Goal: Task Accomplishment & Management: Use online tool/utility

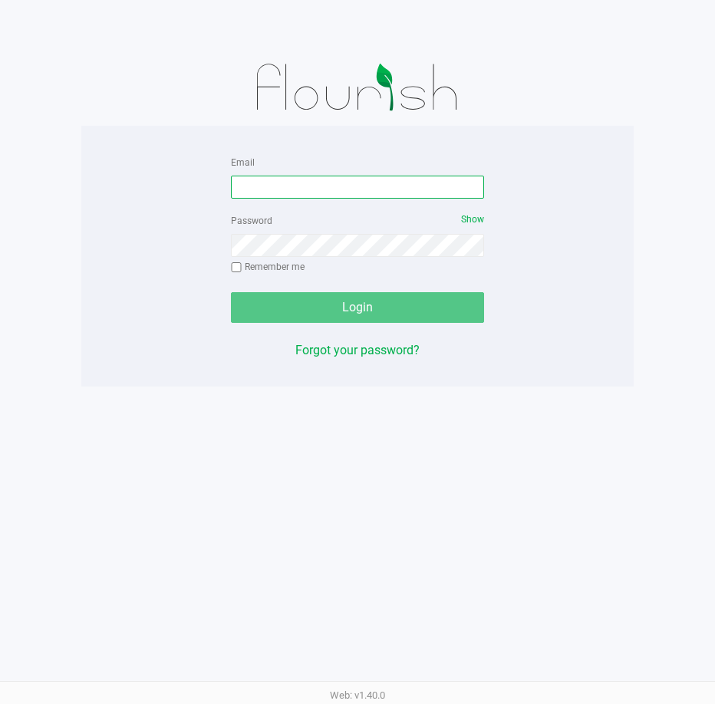
click at [262, 193] on input "Email" at bounding box center [357, 187] width 253 height 23
type input "[EMAIL_ADDRESS][DOMAIN_NAME]"
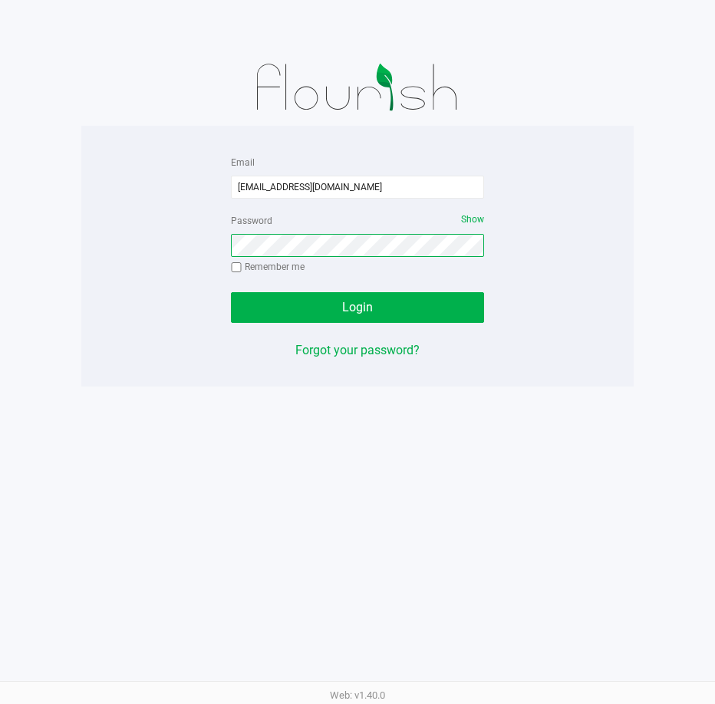
click at [231, 292] on button "Login" at bounding box center [357, 307] width 253 height 31
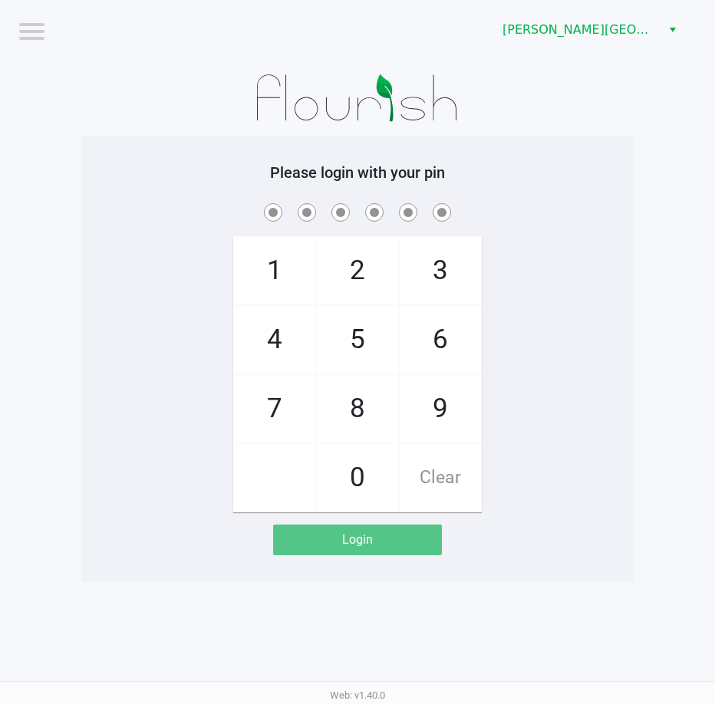
click at [145, 320] on div "1 4 7 2 5 8 0 3 6 9 Clear" at bounding box center [357, 356] width 552 height 312
click at [120, 236] on div "1 4 7 2 5 8 0 3 6 9 Clear" at bounding box center [357, 356] width 552 height 312
checkbox input "true"
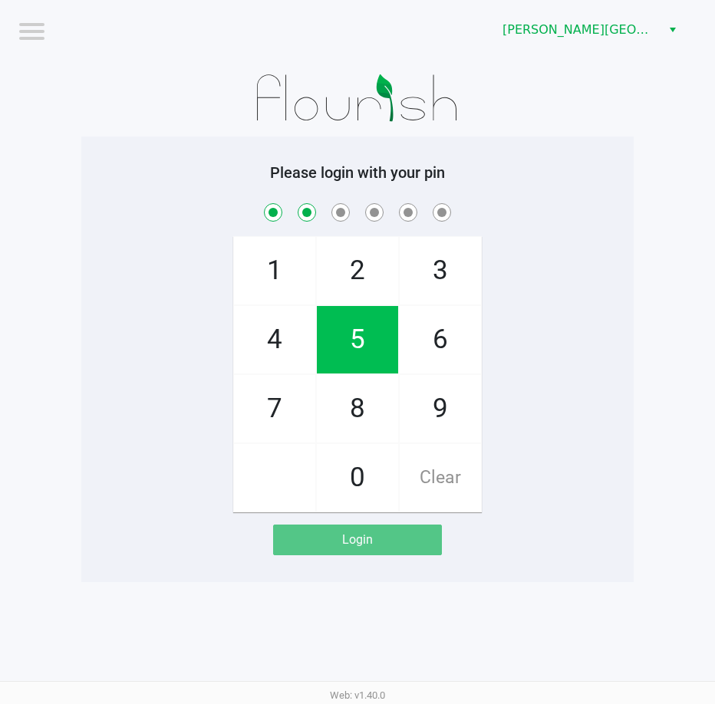
checkbox input "true"
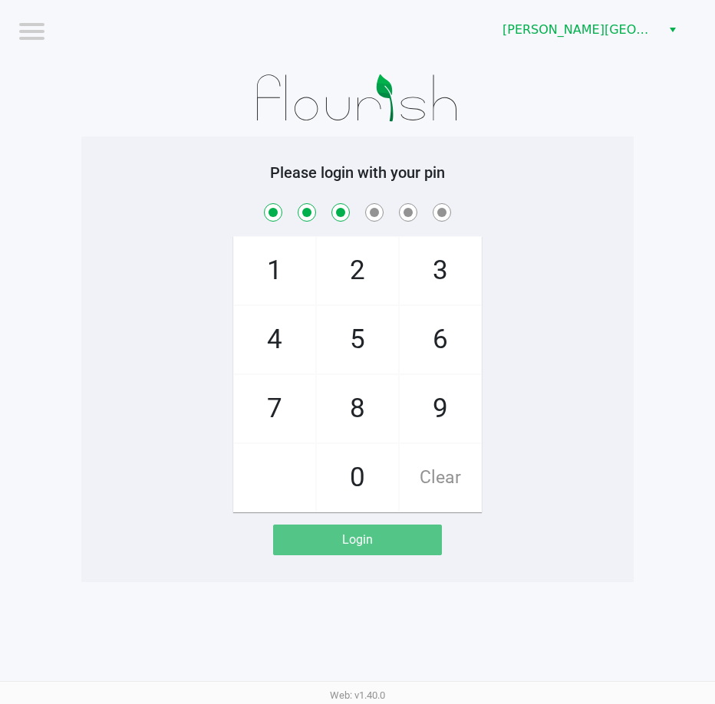
checkbox input "true"
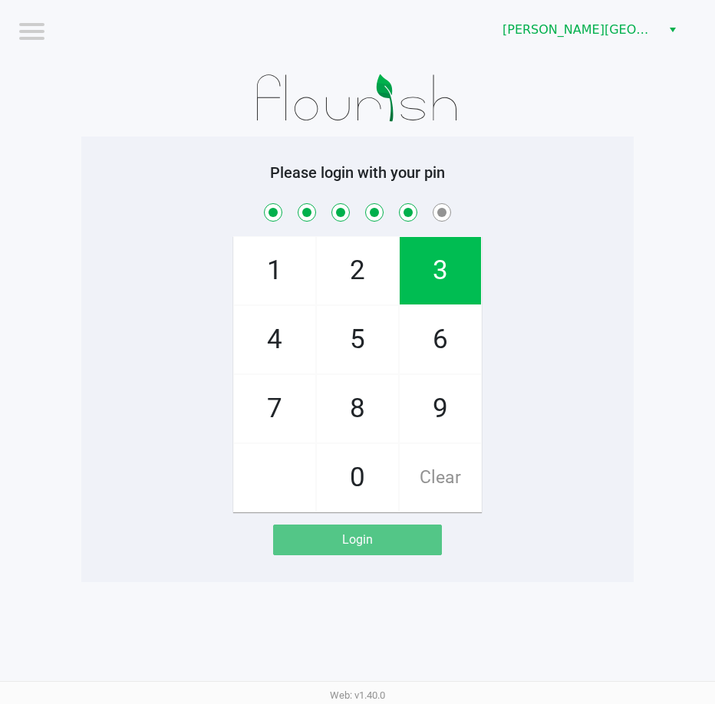
checkbox input "true"
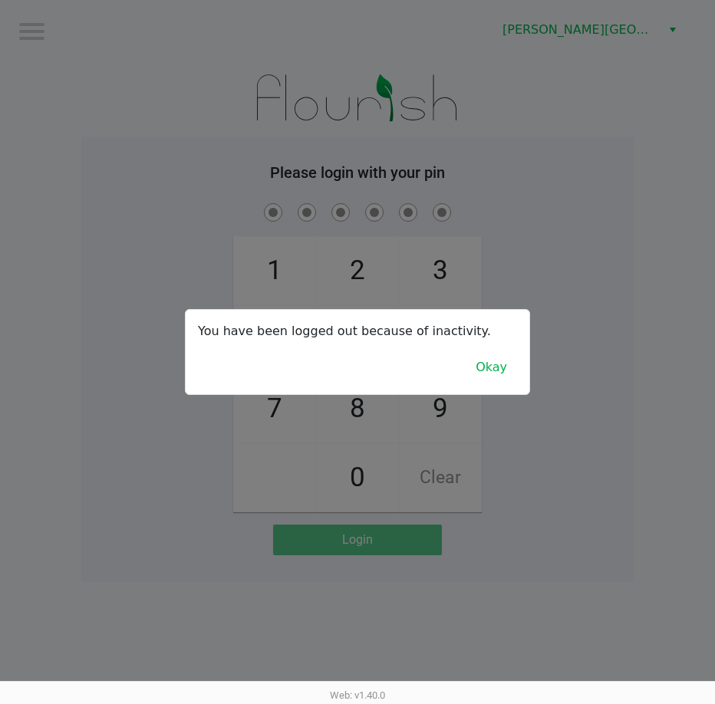
click at [176, 343] on div at bounding box center [357, 352] width 715 height 704
click at [488, 364] on button "Okay" at bounding box center [491, 367] width 51 height 29
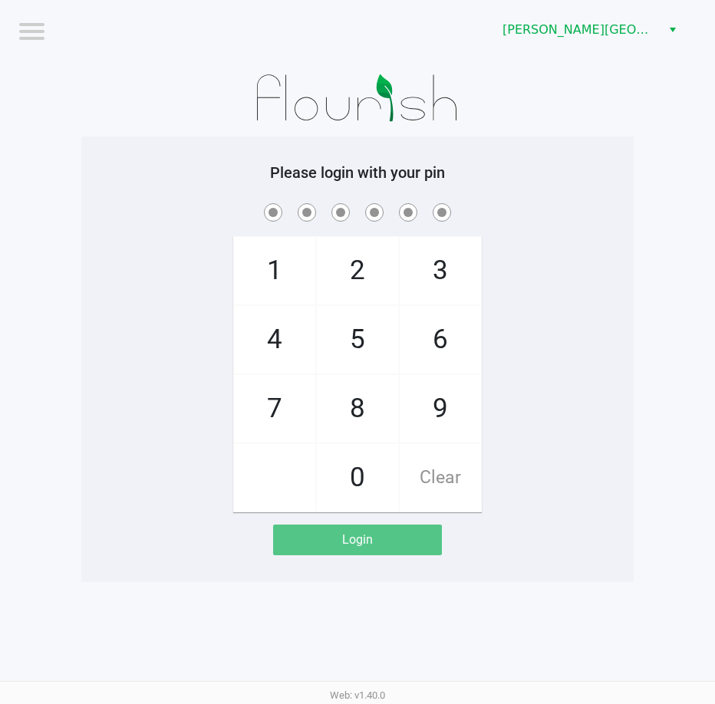
drag, startPoint x: 579, startPoint y: 274, endPoint x: 576, endPoint y: 265, distance: 9.7
click at [577, 273] on div "1 4 7 2 5 8 0 3 6 9 Clear" at bounding box center [357, 356] width 552 height 312
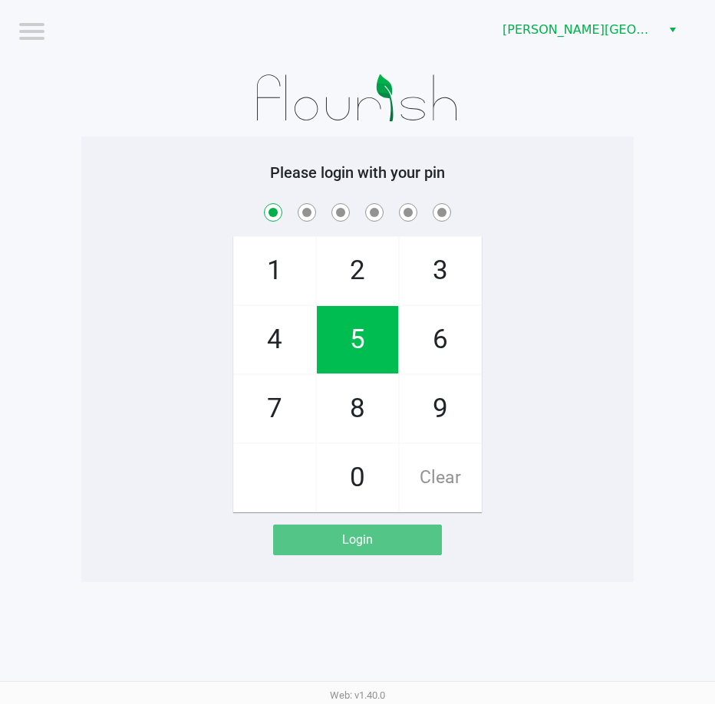
checkbox input "true"
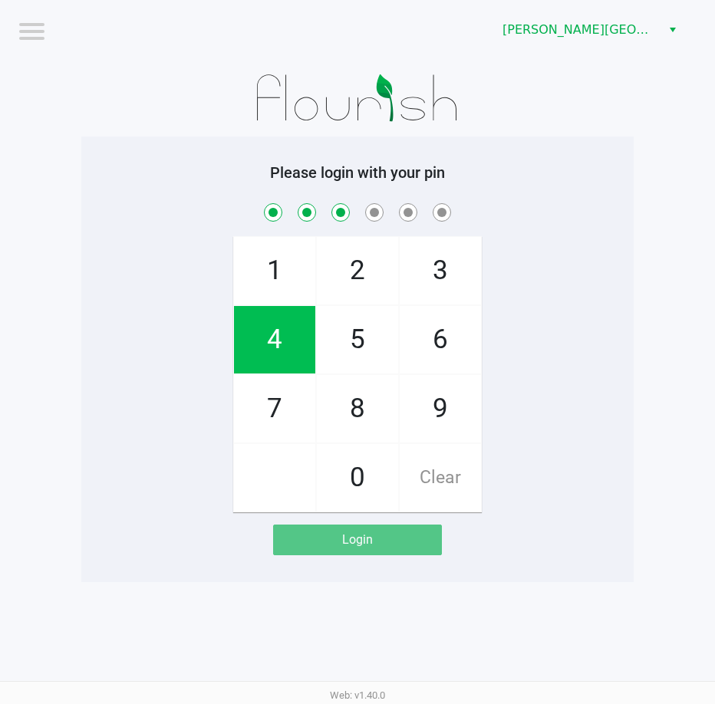
checkbox input "true"
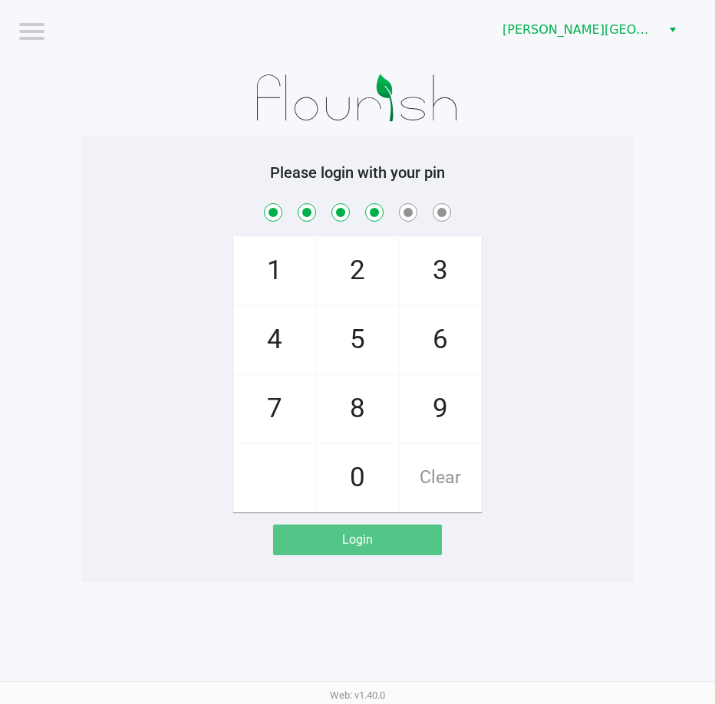
checkbox input "true"
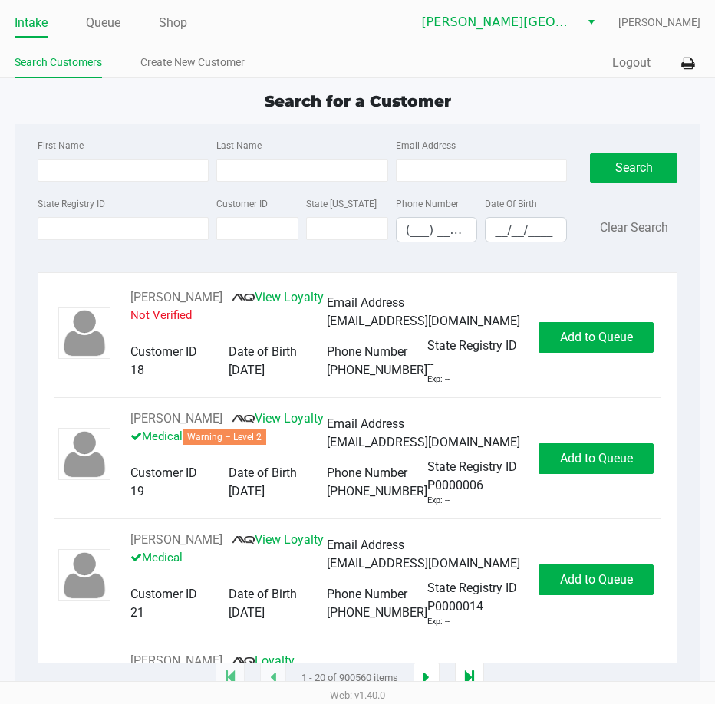
drag, startPoint x: 122, startPoint y: 123, endPoint x: 141, endPoint y: 132, distance: 21.3
click at [122, 122] on div "Search for a Customer First Name Last Name Email Address State Registry ID Cust…" at bounding box center [358, 384] width 687 height 589
click at [569, 131] on div "First Name Last Name Email Address State Registry ID Customer ID State ID Phone…" at bounding box center [358, 195] width 664 height 142
click at [163, 141] on div "First Name" at bounding box center [124, 159] width 180 height 46
click at [103, 30] on link "Queue" at bounding box center [103, 22] width 35 height 21
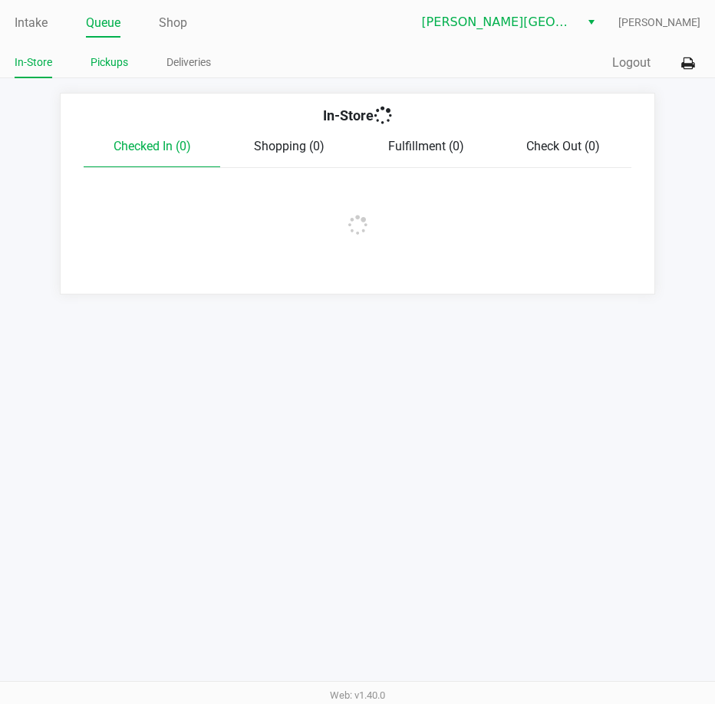
click at [109, 64] on link "Pickups" at bounding box center [110, 62] width 38 height 19
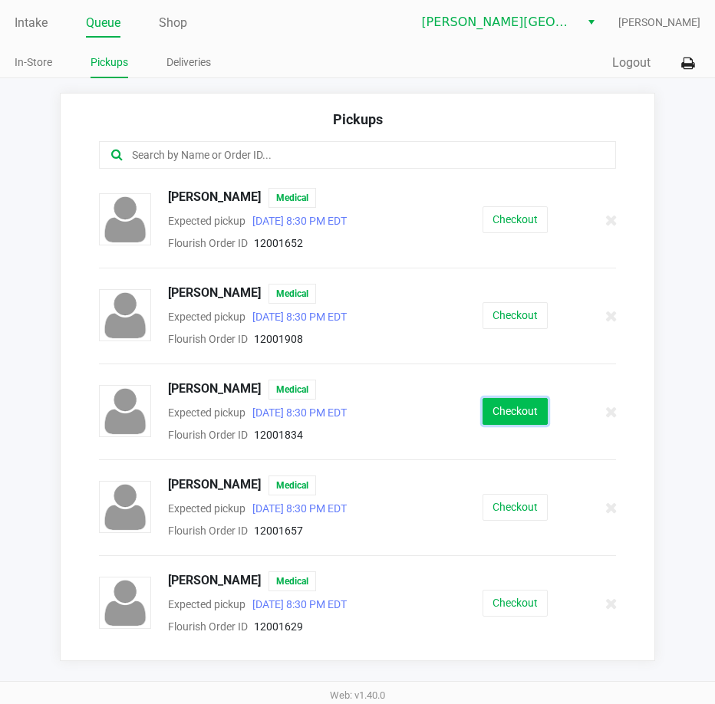
click at [492, 405] on button "Checkout" at bounding box center [515, 411] width 65 height 27
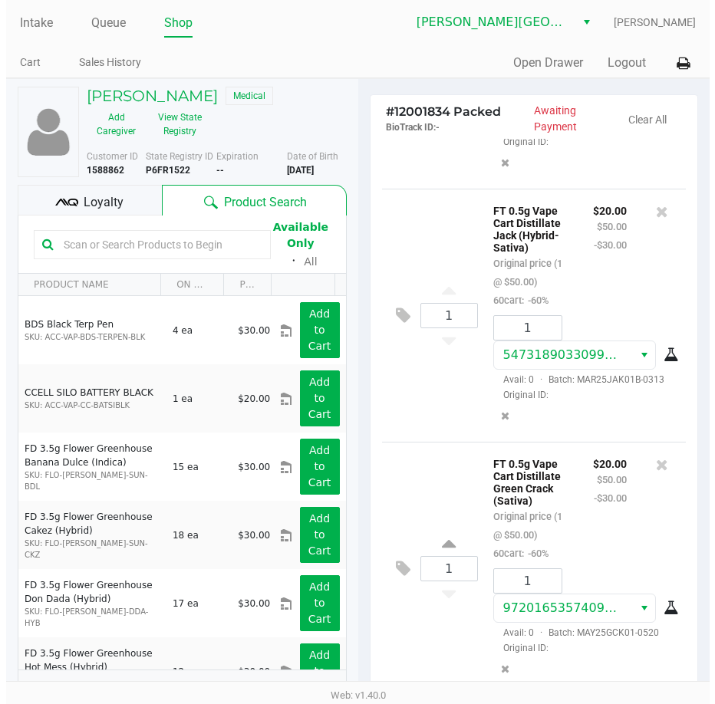
scroll to position [556, 0]
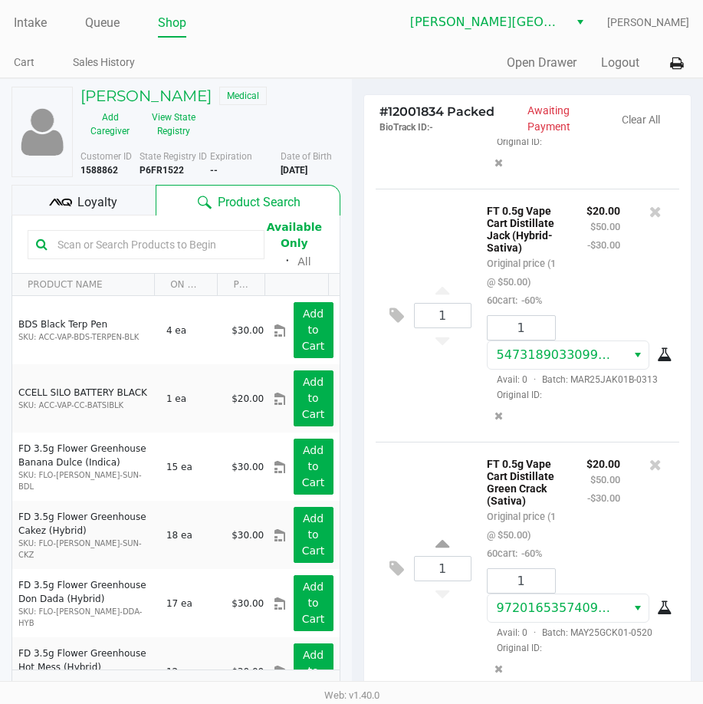
click at [617, 72] on div "Quick Sale Open Drawer Logout" at bounding box center [521, 63] width 338 height 28
click at [618, 63] on button "Logout" at bounding box center [620, 63] width 38 height 18
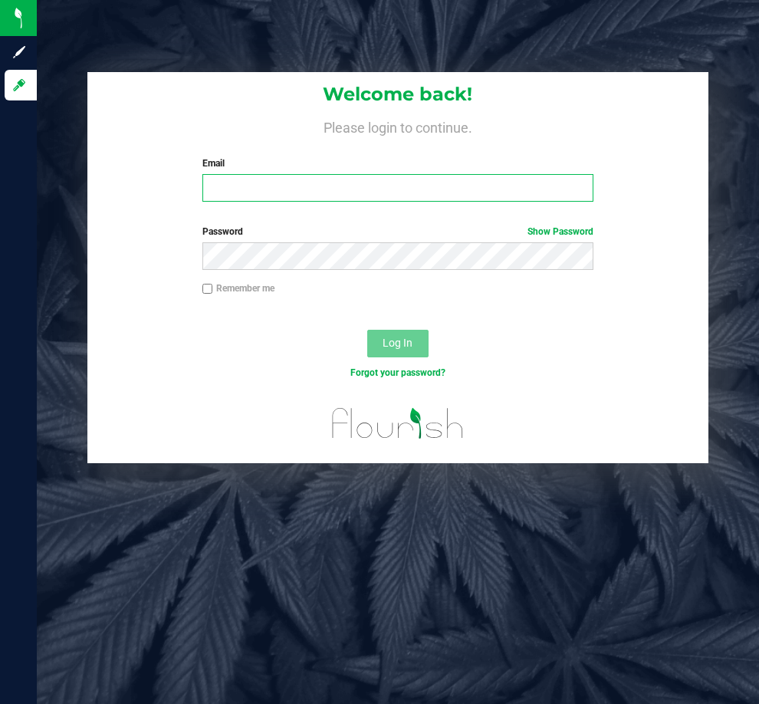
drag, startPoint x: 334, startPoint y: 190, endPoint x: 315, endPoint y: 138, distance: 55.8
click at [334, 190] on input "Email" at bounding box center [398, 188] width 391 height 28
type input "[EMAIL_ADDRESS][DOMAIN_NAME]"
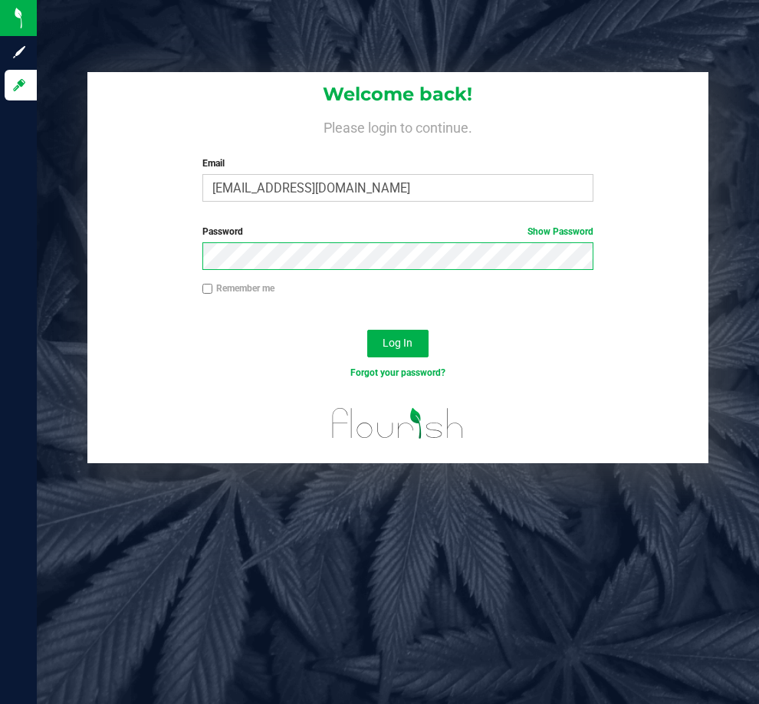
click at [367, 330] on button "Log In" at bounding box center [397, 344] width 61 height 28
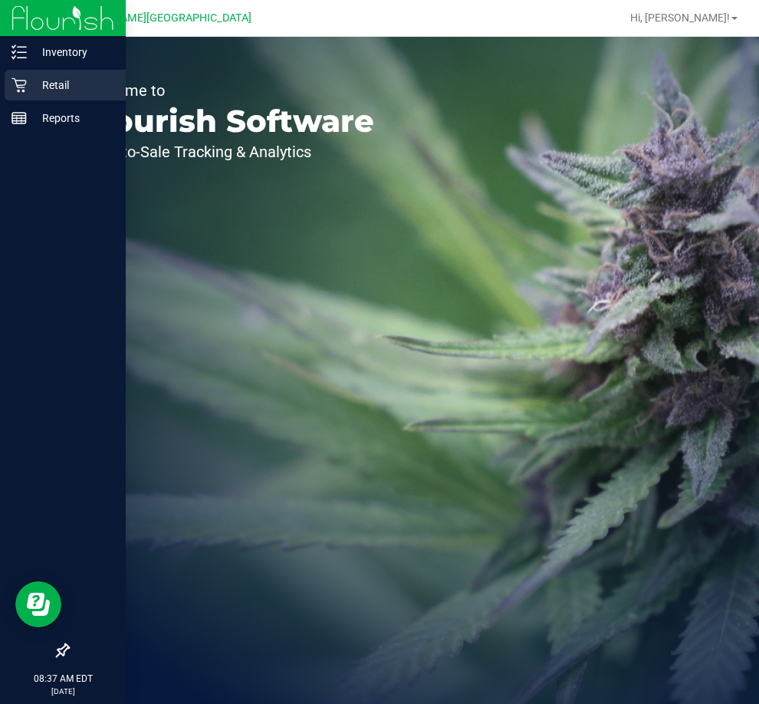
click at [49, 83] on p "Retail" at bounding box center [73, 85] width 92 height 18
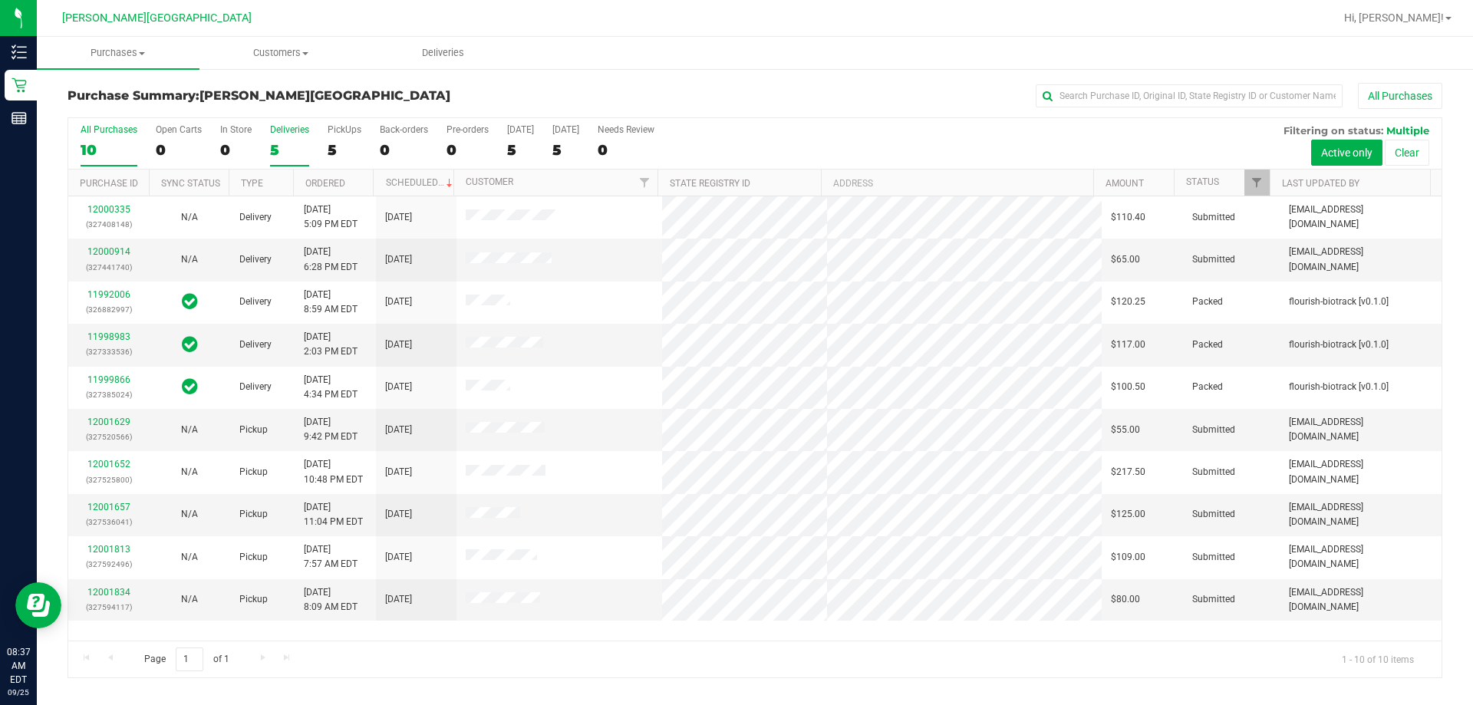
click at [283, 133] on div "Deliveries" at bounding box center [289, 129] width 39 height 11
click at [0, 0] on input "Deliveries 5" at bounding box center [0, 0] width 0 height 0
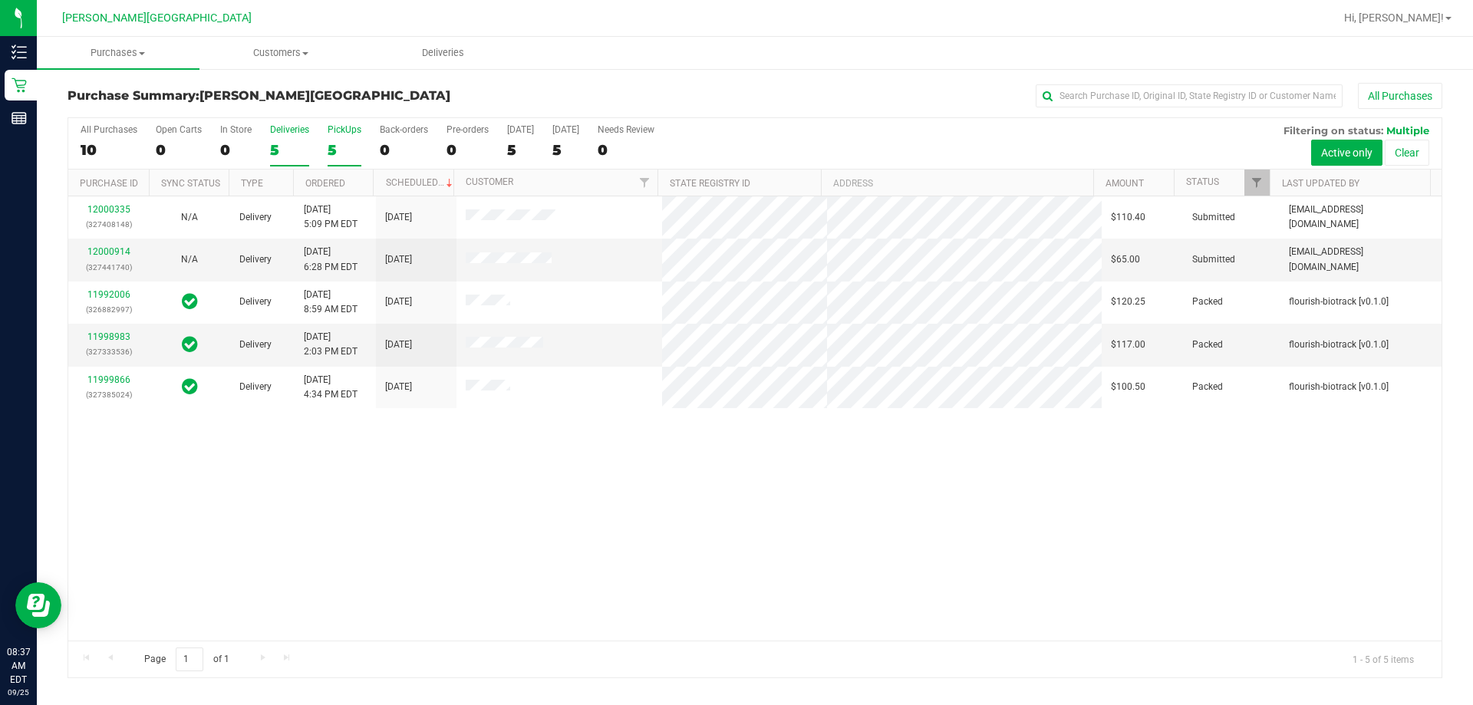
click at [342, 137] on label "PickUps 5" at bounding box center [345, 145] width 34 height 42
click at [0, 0] on input "PickUps 5" at bounding box center [0, 0] width 0 height 0
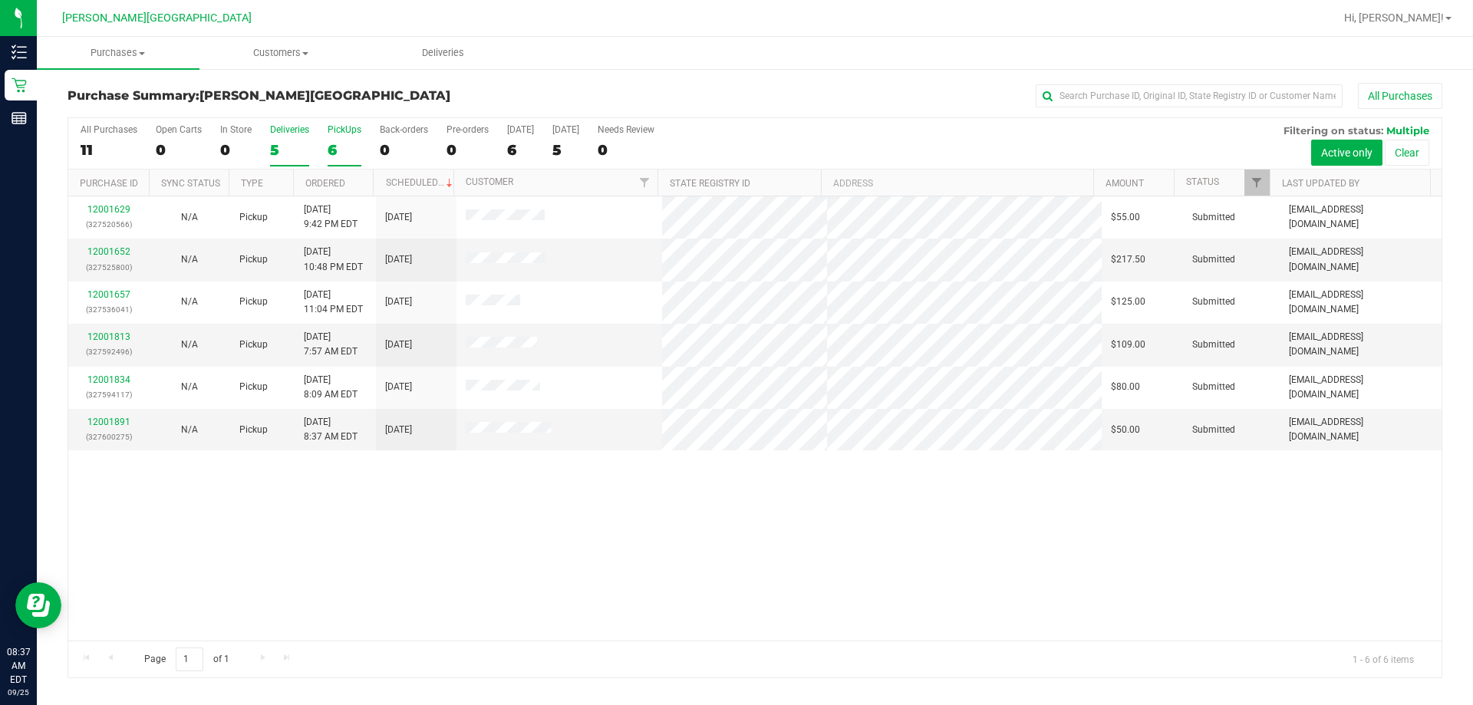
click at [291, 138] on label "Deliveries 5" at bounding box center [289, 145] width 39 height 42
click at [0, 0] on input "Deliveries 5" at bounding box center [0, 0] width 0 height 0
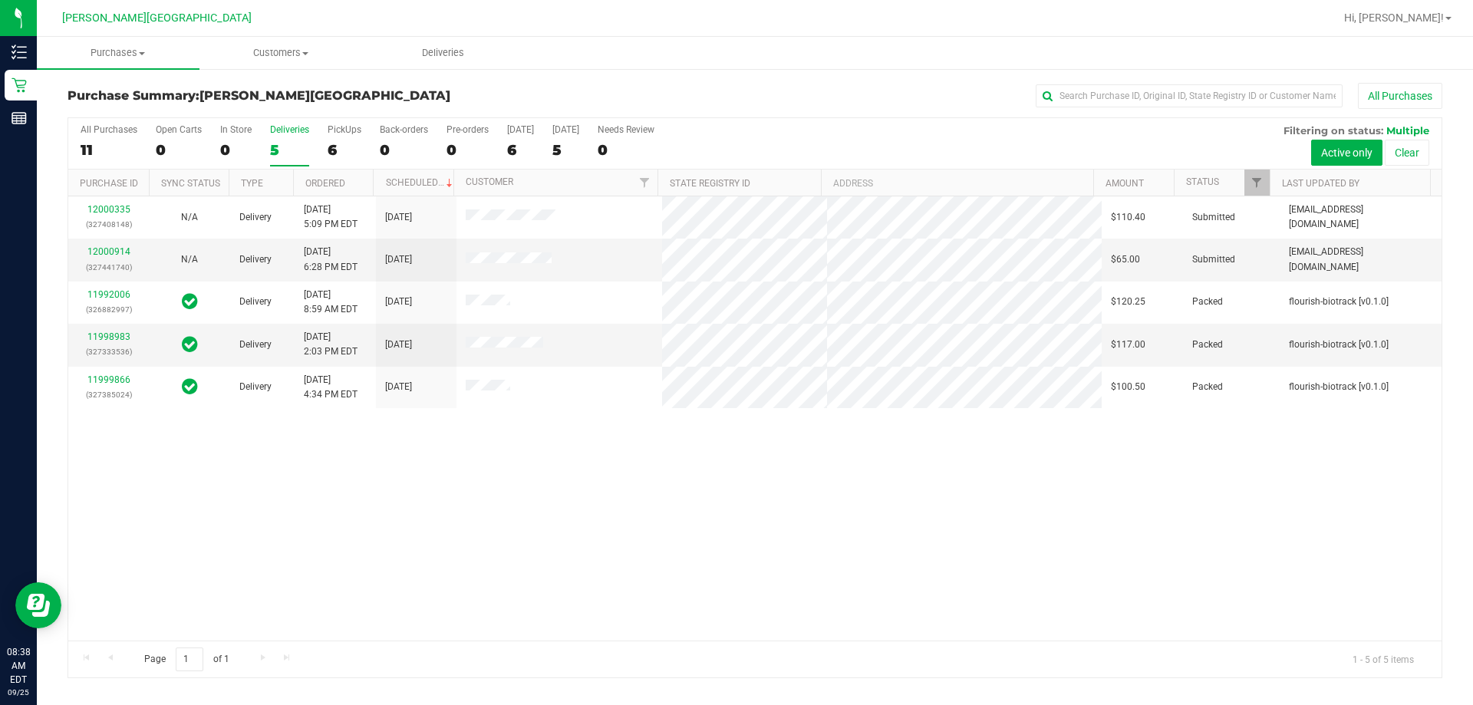
click at [645, 410] on div "12000335 (327408148) N/A Delivery [DATE] 5:09 PM EDT 9/26/2025 $110.40 Submitte…" at bounding box center [754, 418] width 1373 height 444
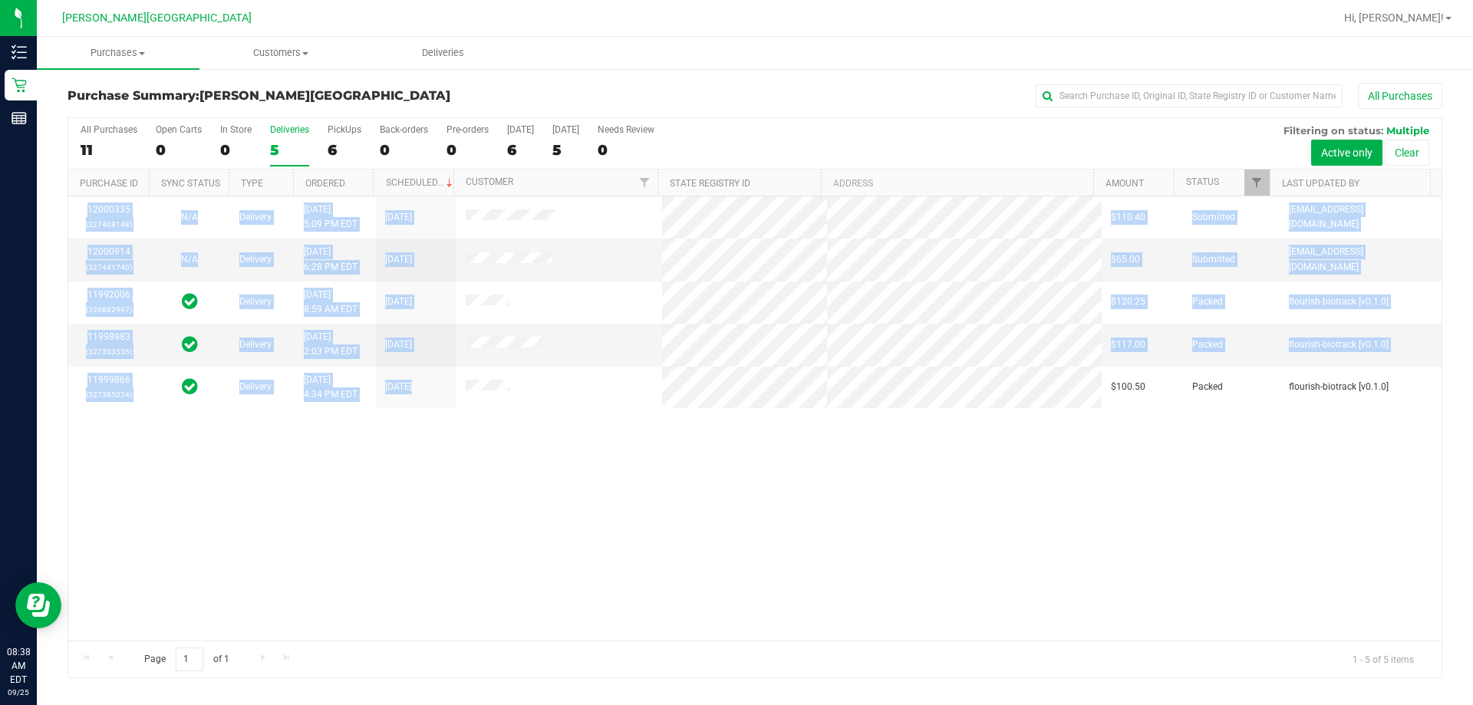
click at [496, 499] on div "12000335 (327408148) N/A Delivery [DATE] 5:09 PM EDT 9/26/2025 $110.40 Submitte…" at bounding box center [754, 418] width 1373 height 444
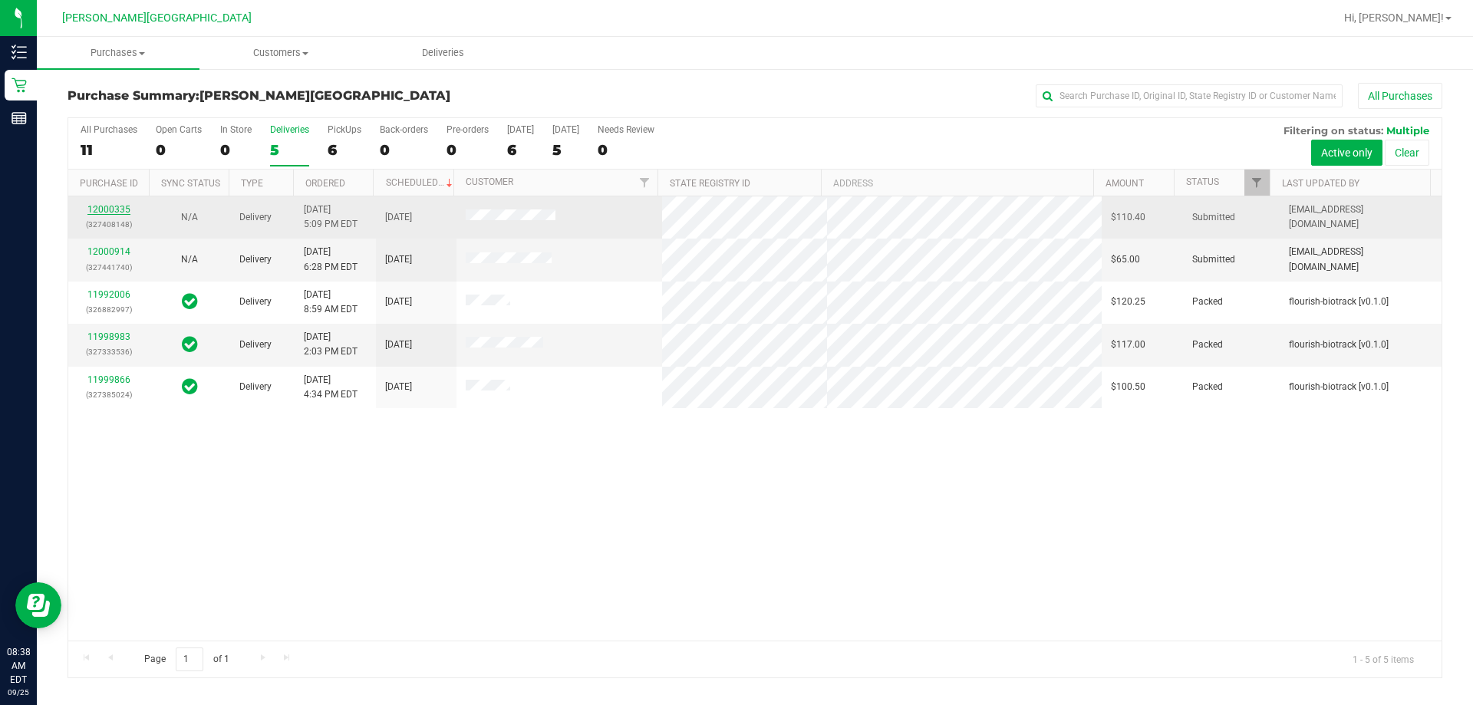
click at [118, 209] on link "12000335" at bounding box center [108, 209] width 43 height 11
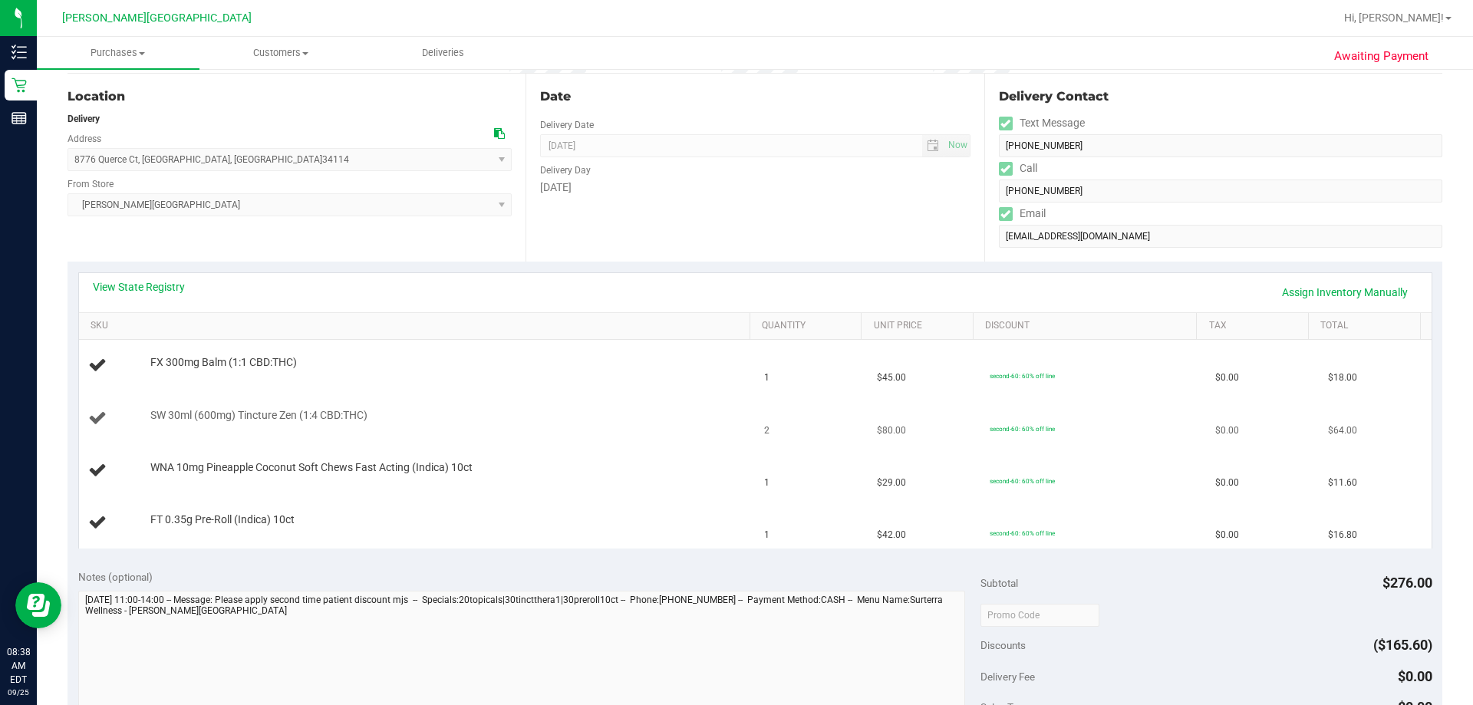
scroll to position [153, 0]
click at [181, 285] on link "View State Registry" at bounding box center [139, 285] width 92 height 15
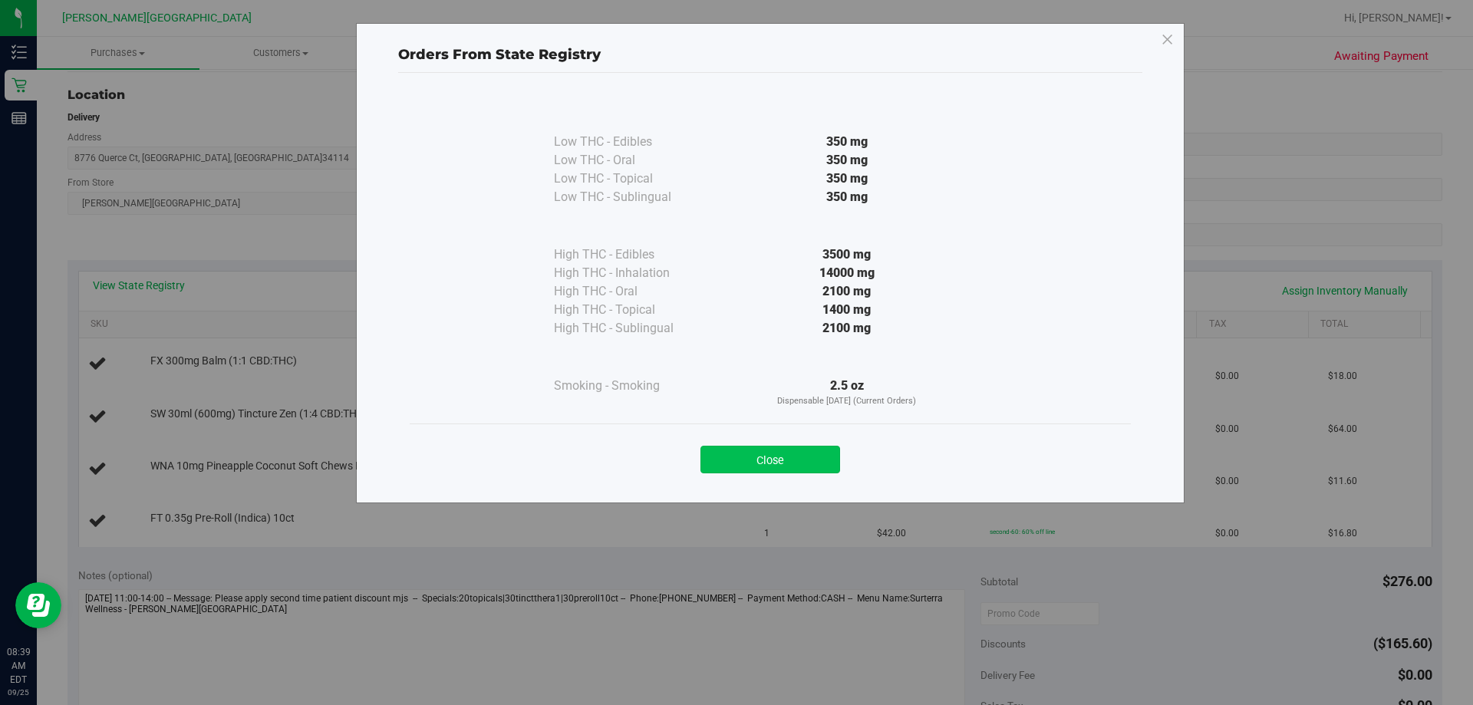
click at [759, 471] on button "Close" at bounding box center [770, 460] width 140 height 28
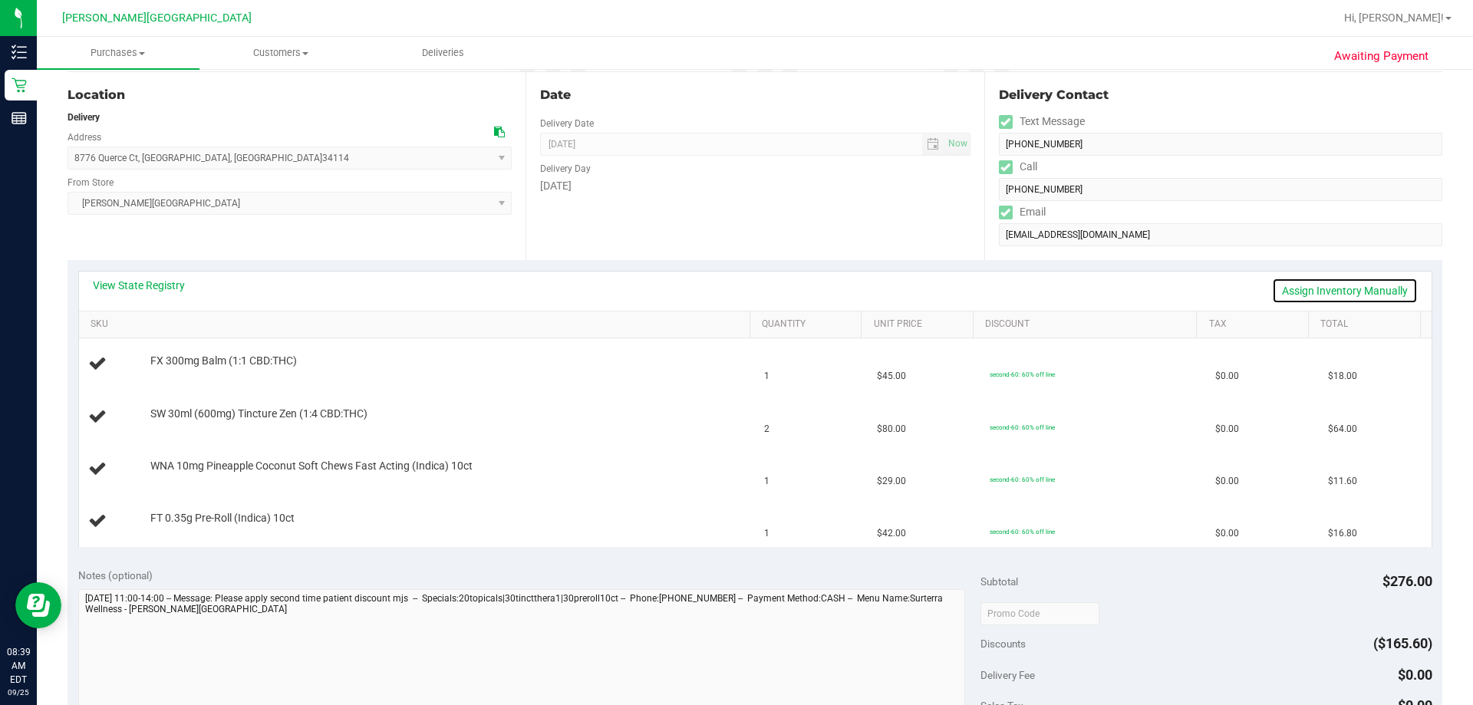
click at [759, 289] on link "Assign Inventory Manually" at bounding box center [1345, 291] width 146 height 26
click at [759, 288] on link "Save & Exit" at bounding box center [1382, 291] width 72 height 26
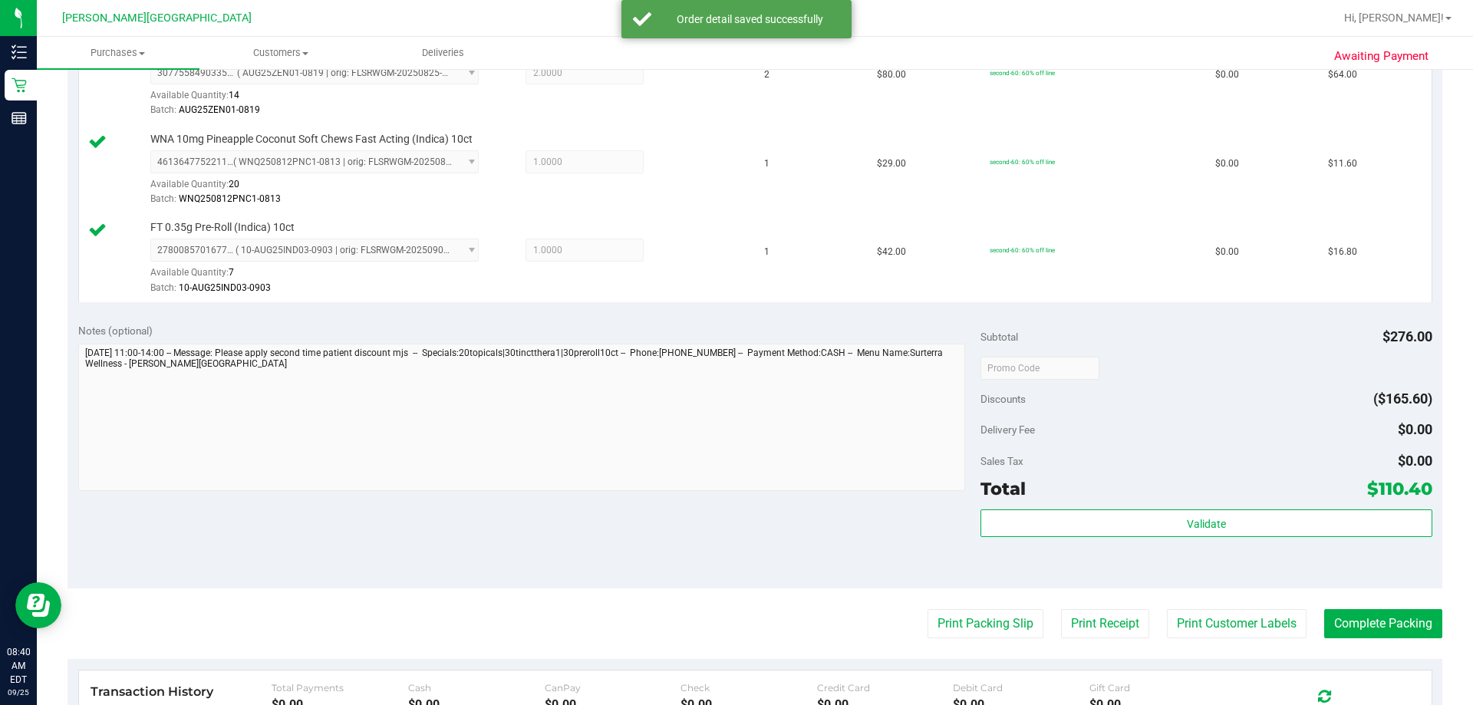
scroll to position [614, 0]
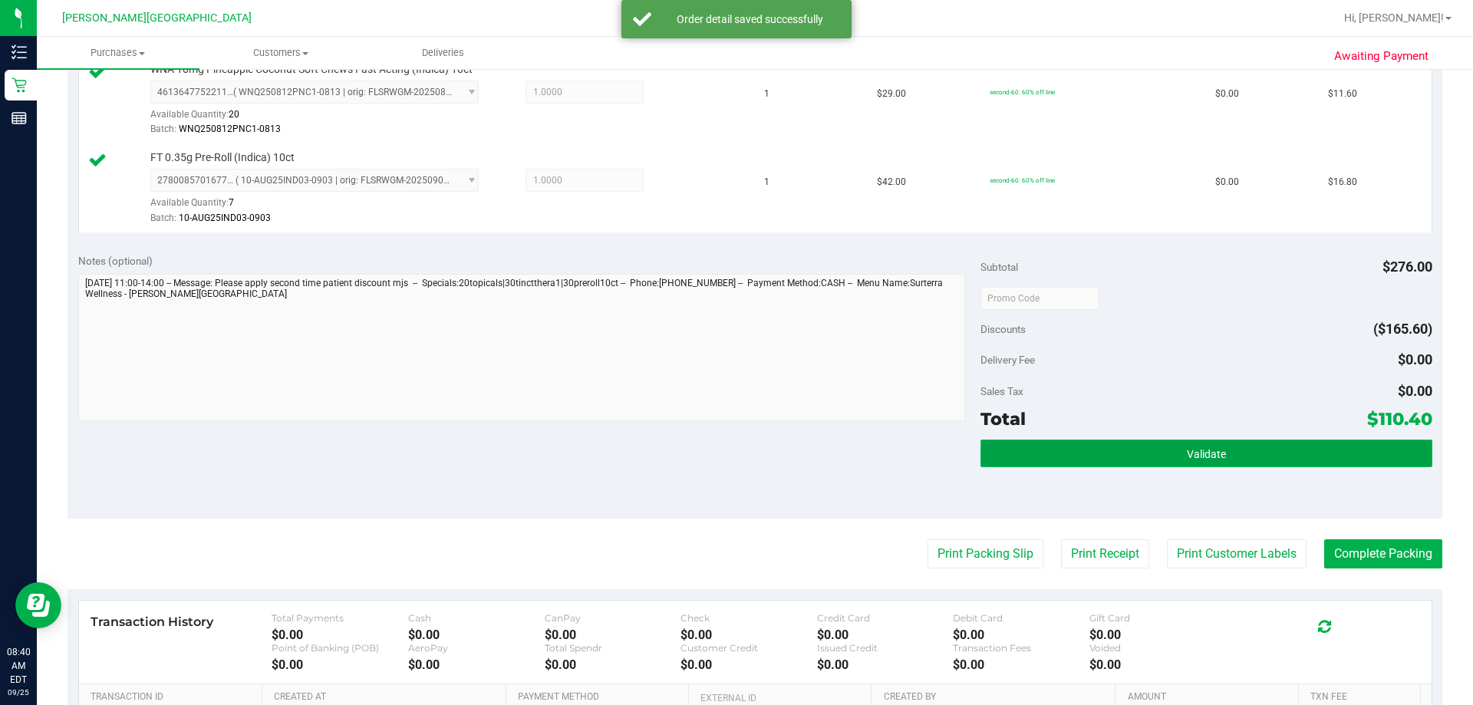
click at [759, 463] on button "Validate" at bounding box center [1205, 454] width 451 height 28
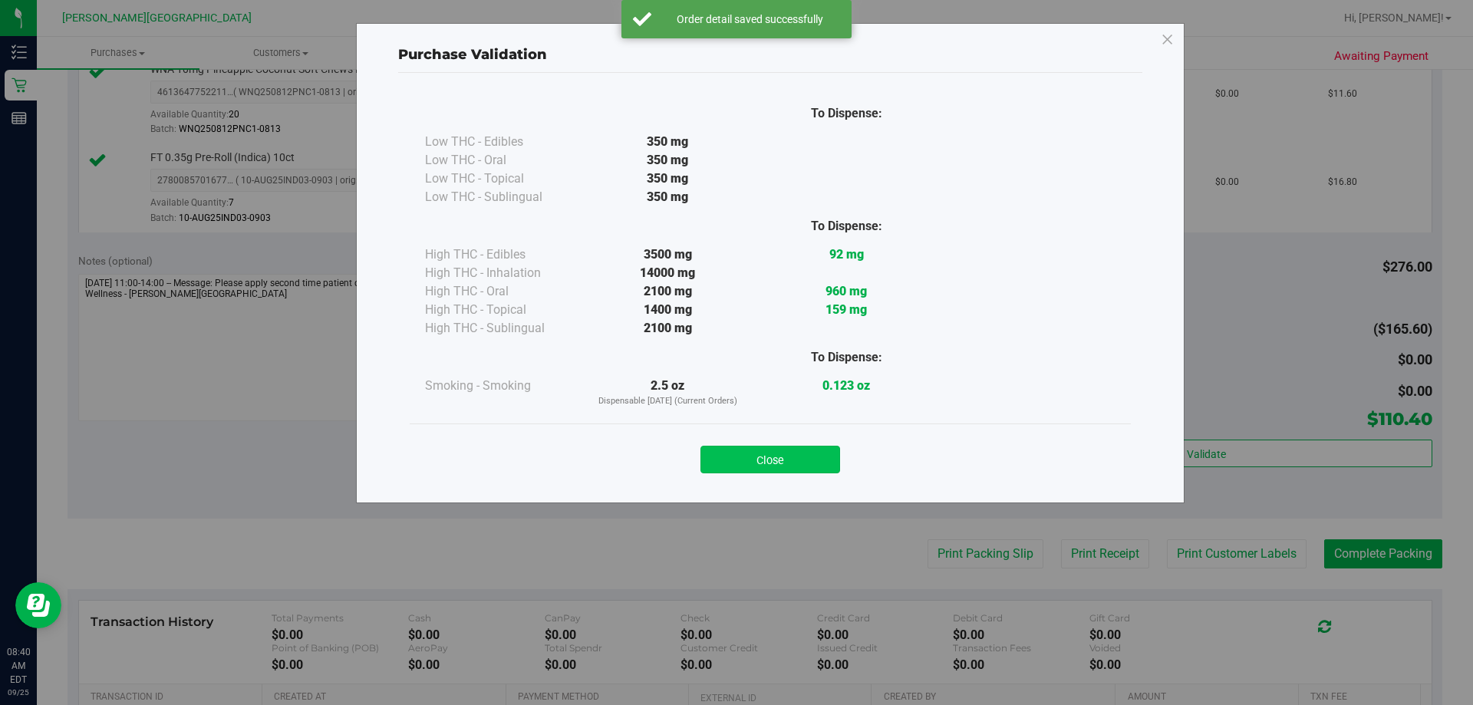
click at [759, 466] on button "Close" at bounding box center [770, 460] width 140 height 28
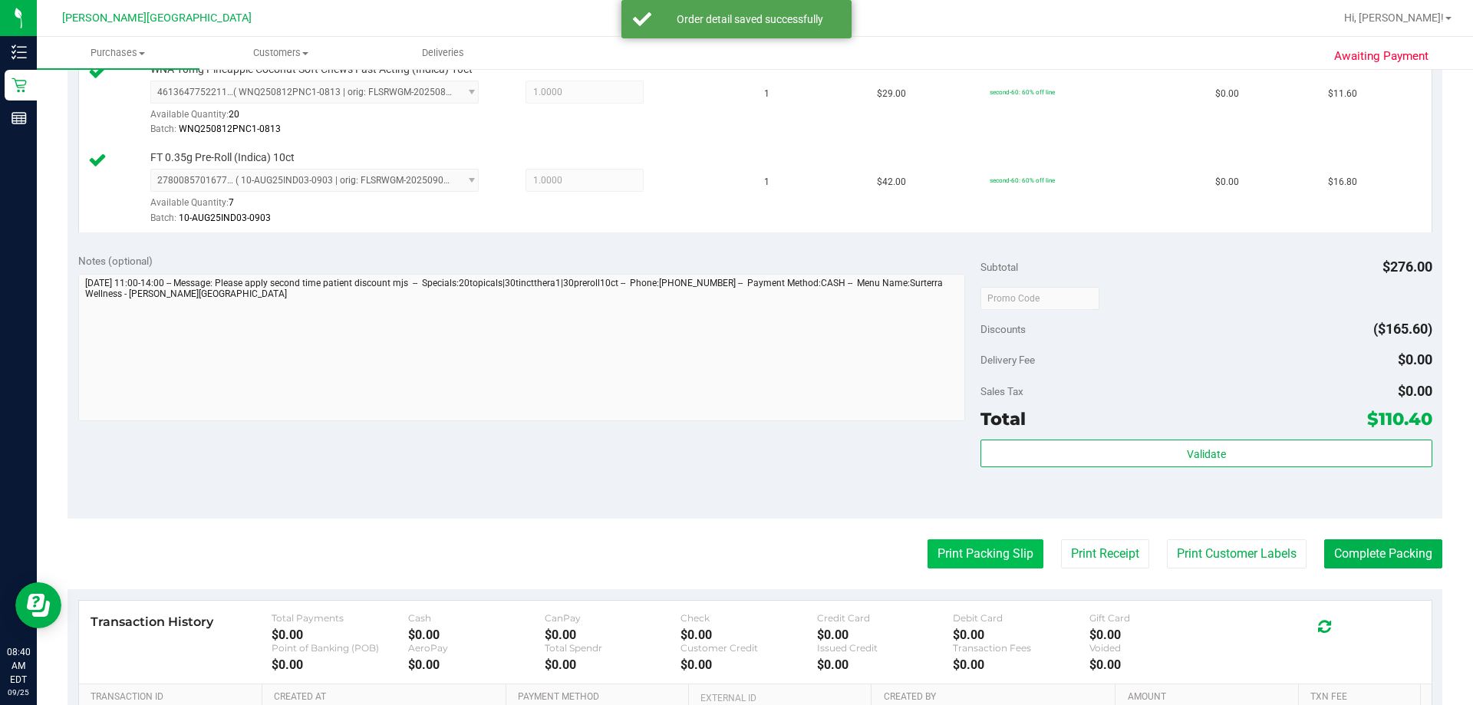
click at [759, 551] on button "Print Packing Slip" at bounding box center [985, 553] width 116 height 29
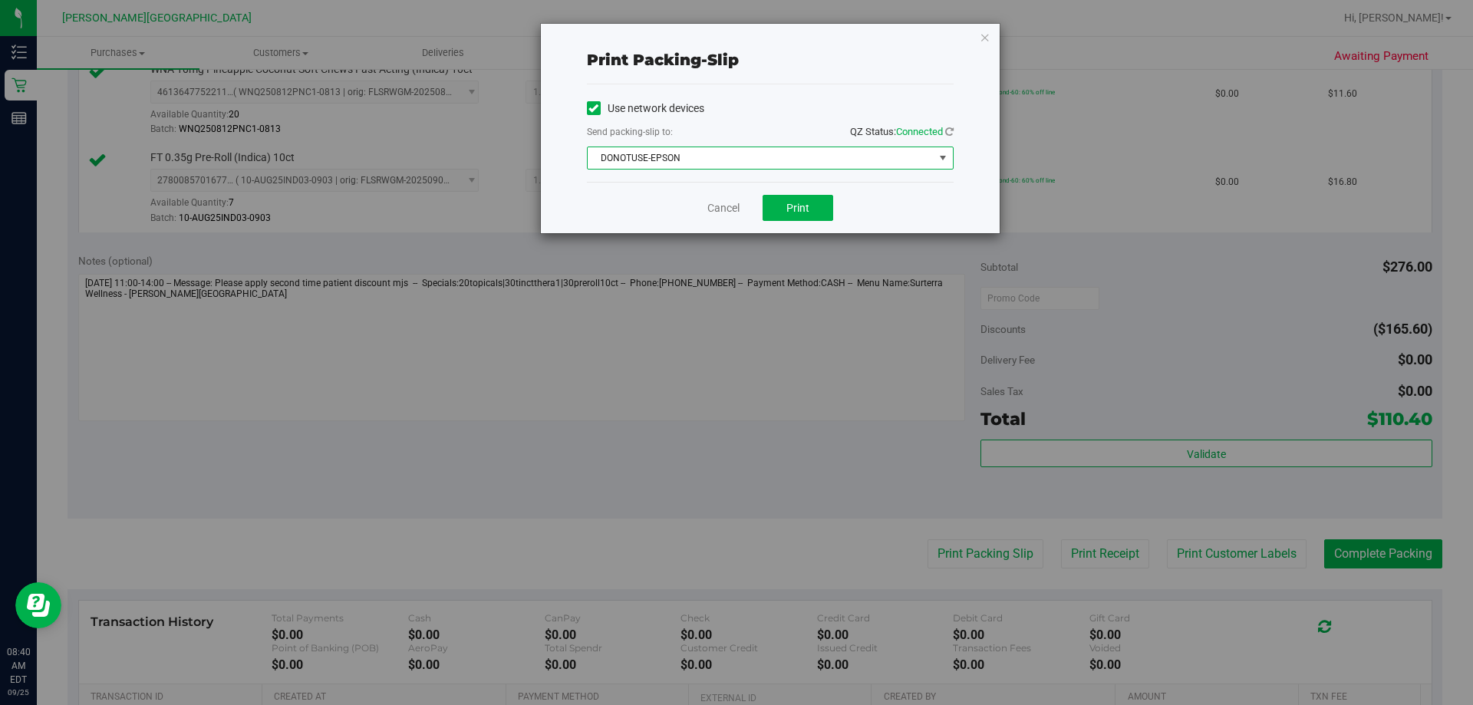
click at [750, 158] on span "DONOTUSE-EPSON" at bounding box center [761, 157] width 346 height 21
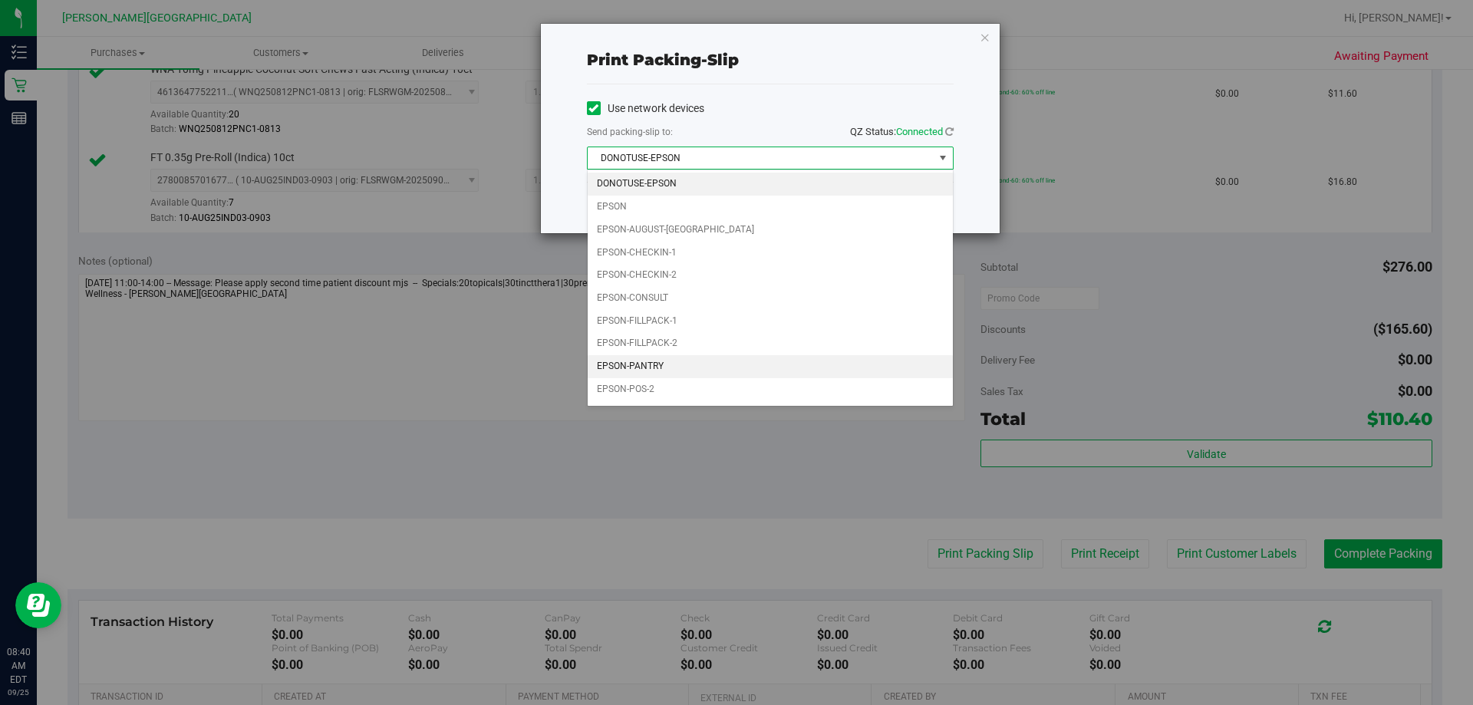
click at [664, 360] on li "EPSON-PANTRY" at bounding box center [770, 366] width 365 height 23
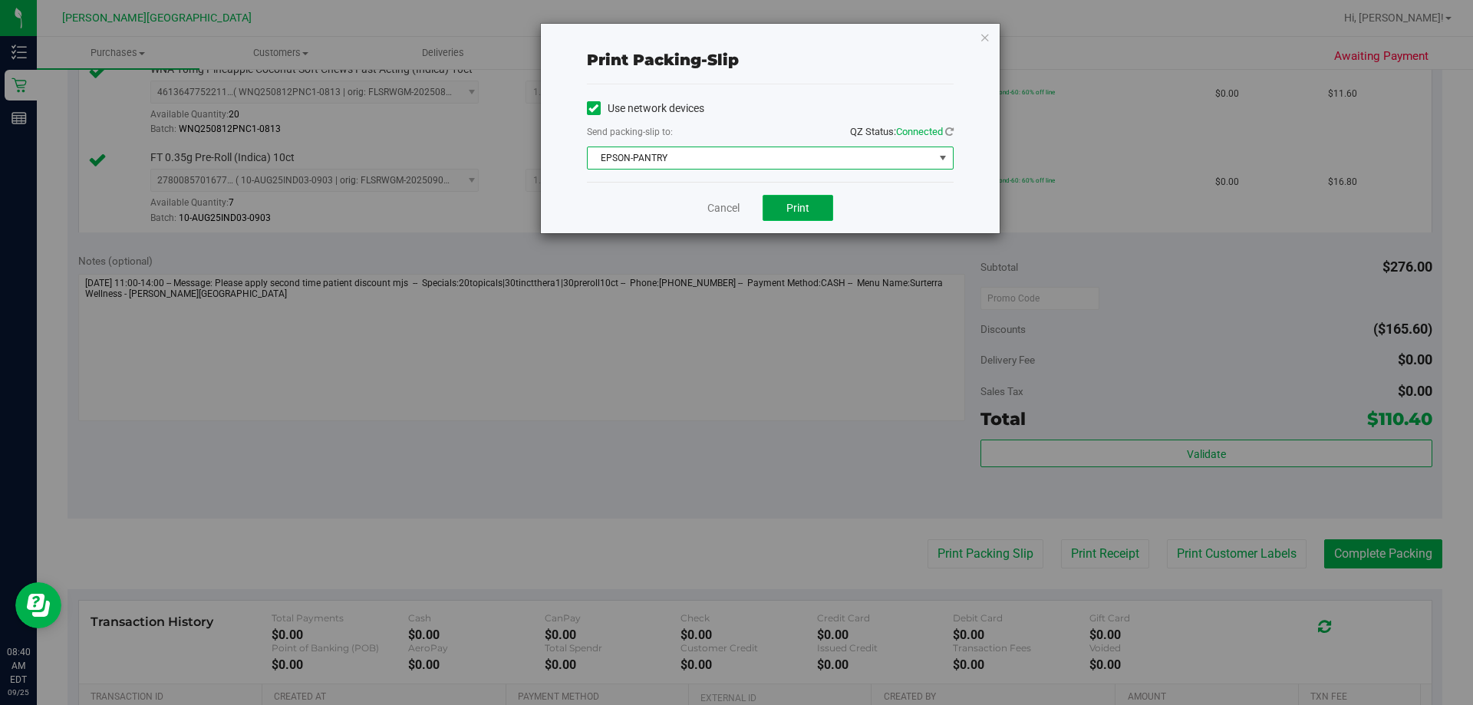
click at [759, 218] on button "Print" at bounding box center [798, 208] width 71 height 26
click at [759, 200] on button "Print" at bounding box center [798, 208] width 71 height 26
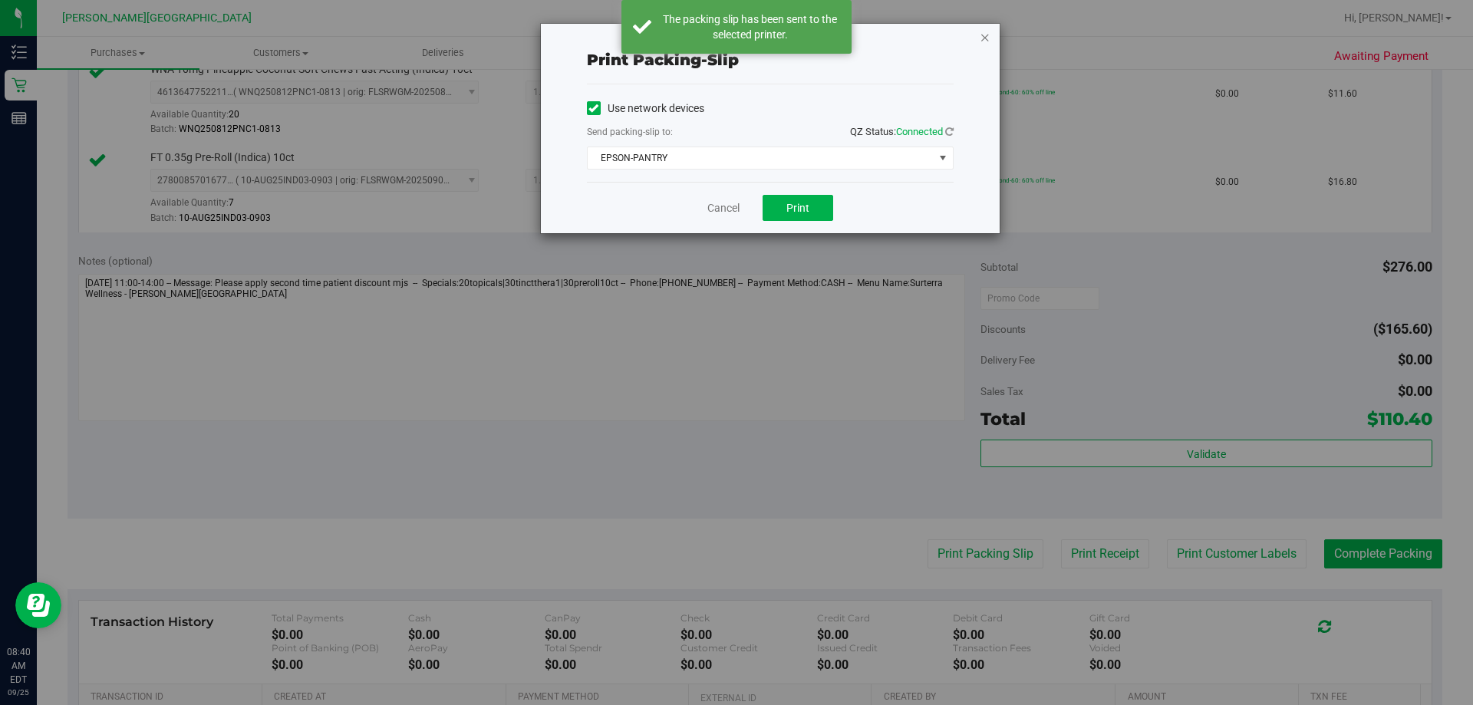
click at [759, 34] on icon "button" at bounding box center [985, 37] width 11 height 18
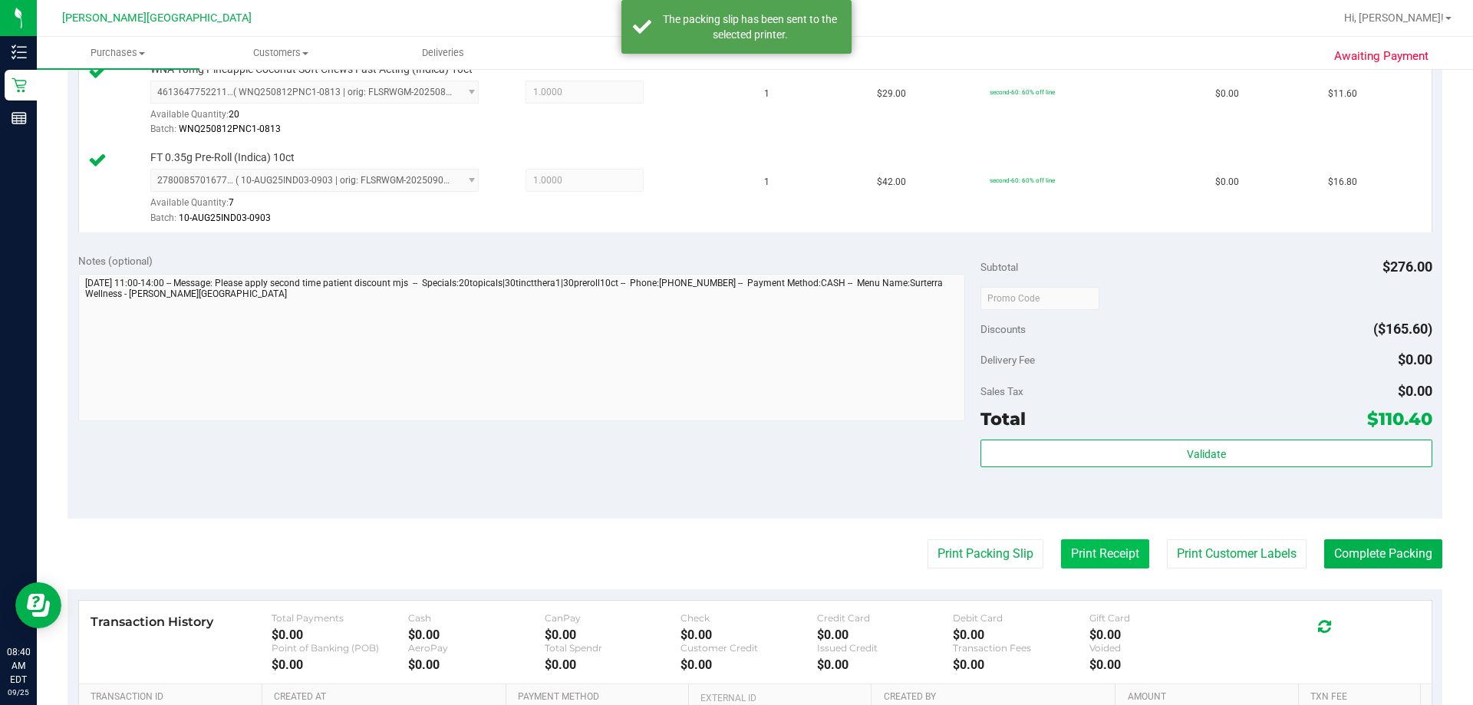
click at [759, 558] on button "Print Receipt" at bounding box center [1105, 553] width 88 height 29
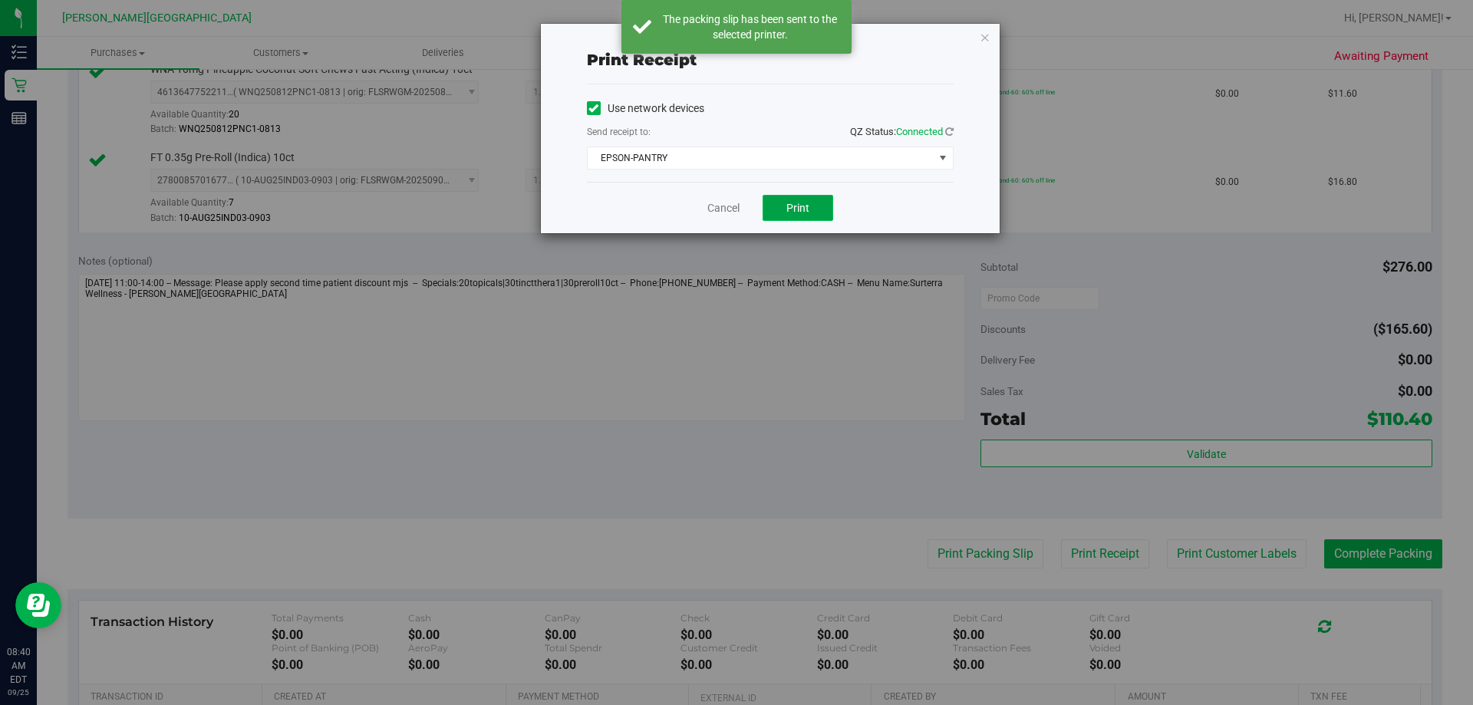
click at [759, 203] on span "Print" at bounding box center [797, 208] width 23 height 12
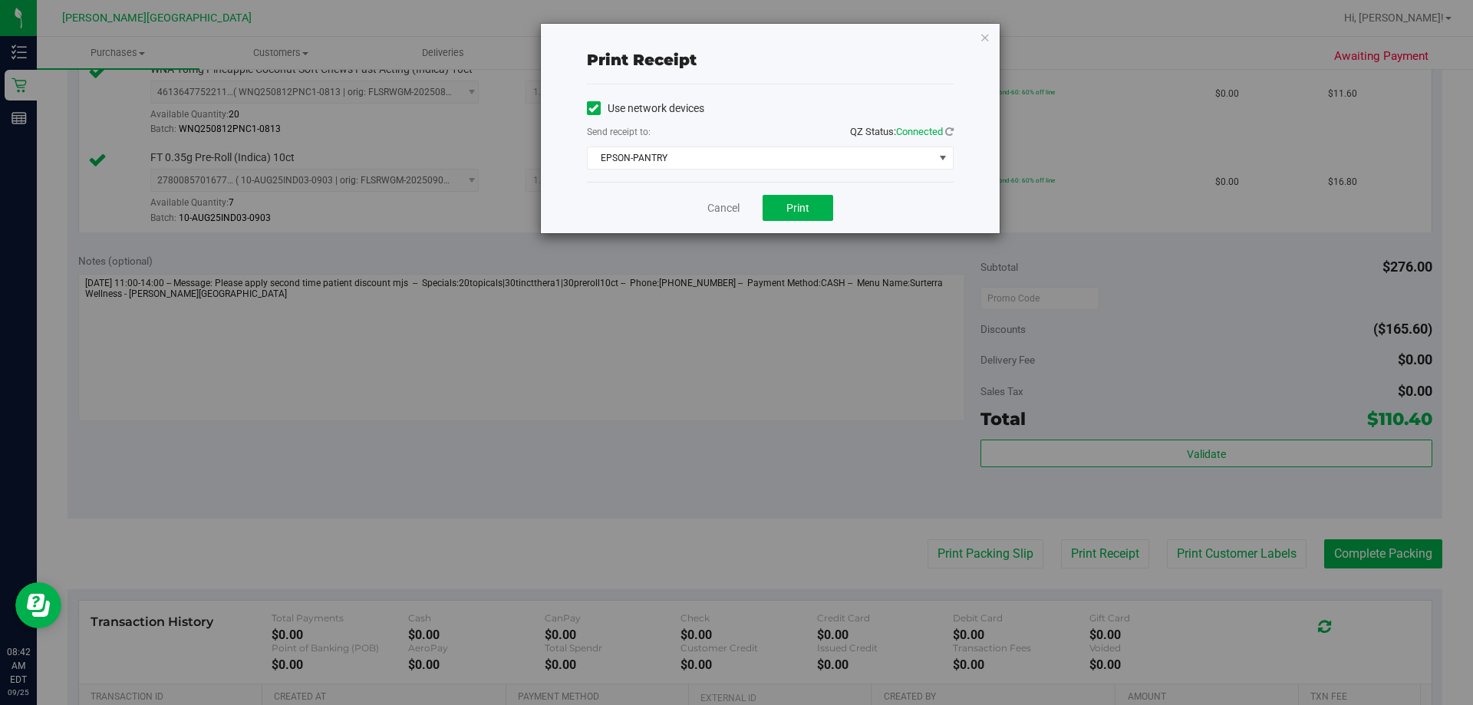
drag, startPoint x: 986, startPoint y: 38, endPoint x: 995, endPoint y: 38, distance: 9.2
click at [759, 38] on icon "button" at bounding box center [985, 37] width 11 height 18
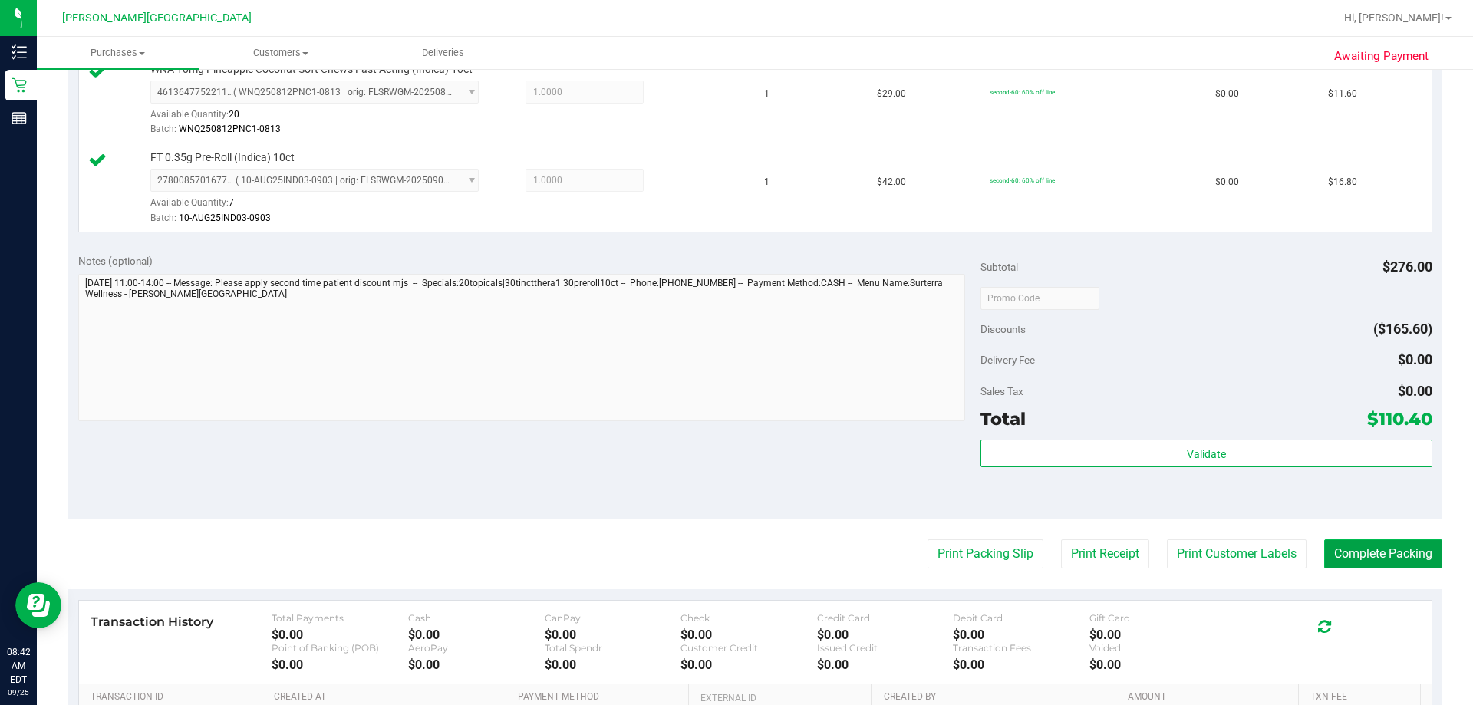
click at [759, 558] on button "Complete Packing" at bounding box center [1383, 553] width 118 height 29
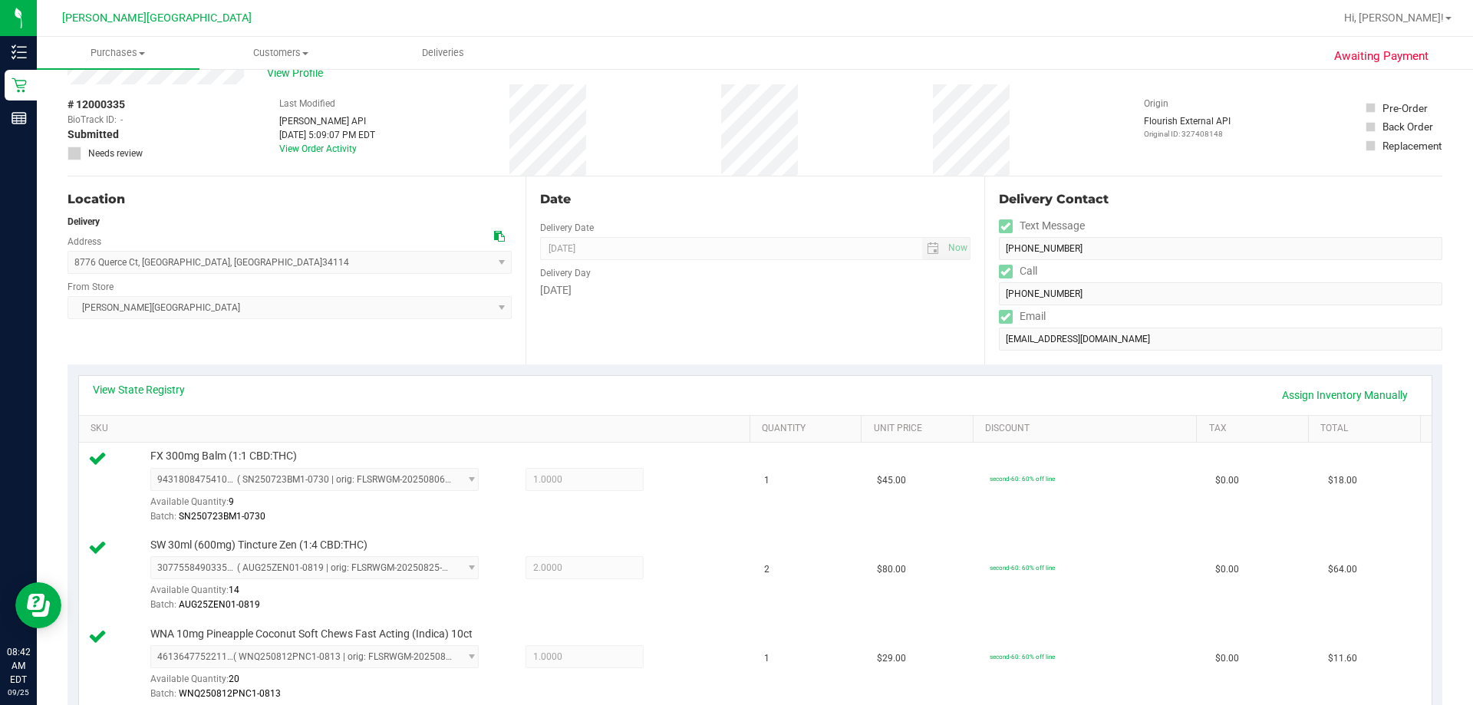
scroll to position [0, 0]
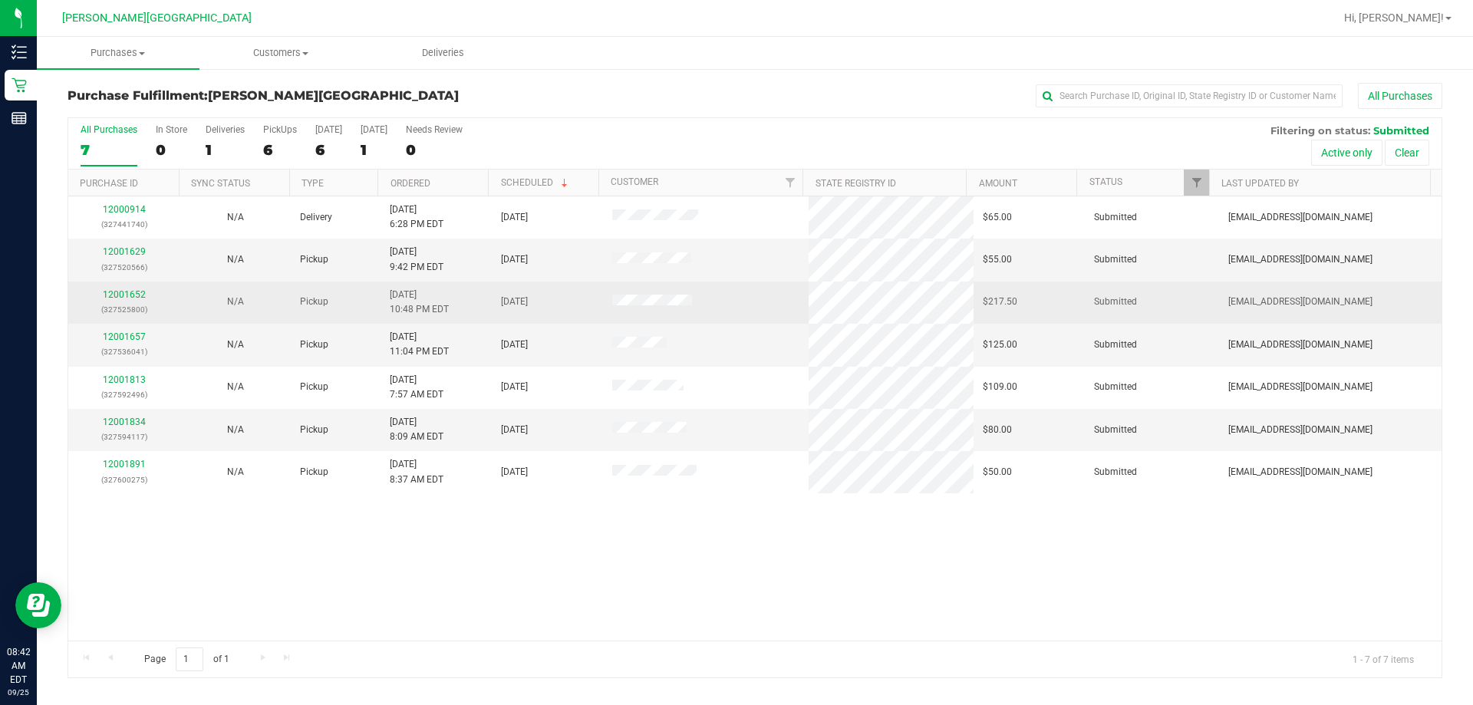
drag, startPoint x: 416, startPoint y: 542, endPoint x: 282, endPoint y: 309, distance: 268.7
click at [416, 542] on div "12000914 (327441740) N/A Delivery [DATE] 6:28 PM EDT 9/26/2025 $65.00 Submitted…" at bounding box center [754, 418] width 1373 height 444
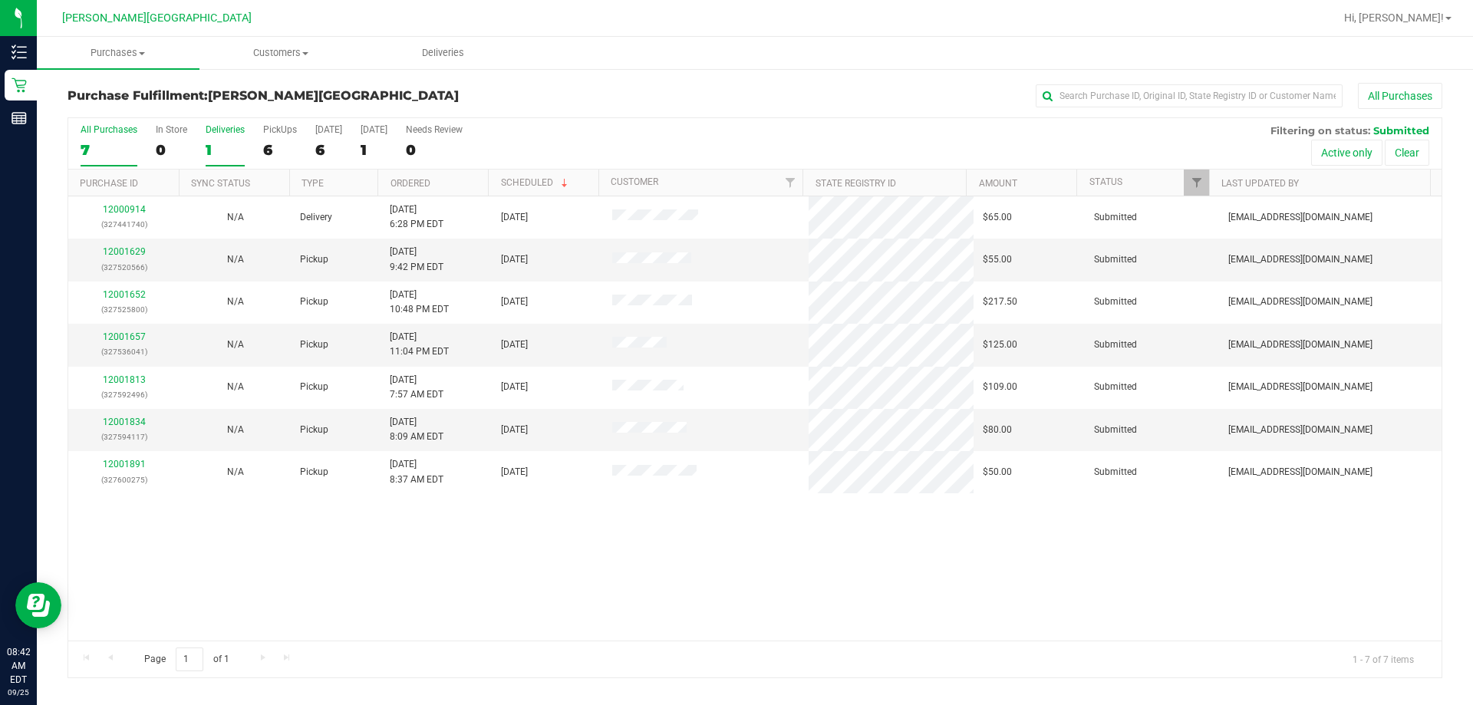
click at [234, 139] on label "Deliveries 1" at bounding box center [225, 145] width 39 height 42
click at [0, 0] on input "Deliveries 1" at bounding box center [0, 0] width 0 height 0
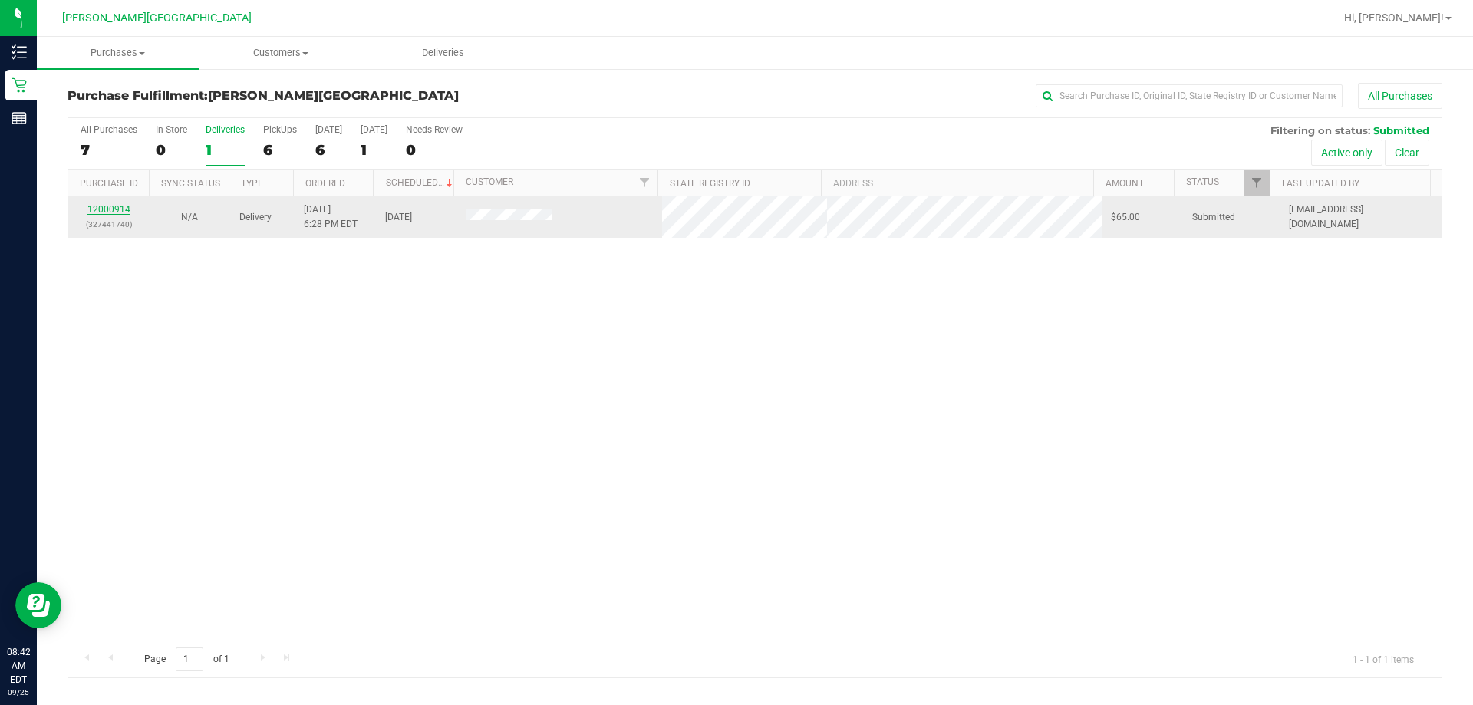
click at [114, 209] on link "12000914" at bounding box center [108, 209] width 43 height 11
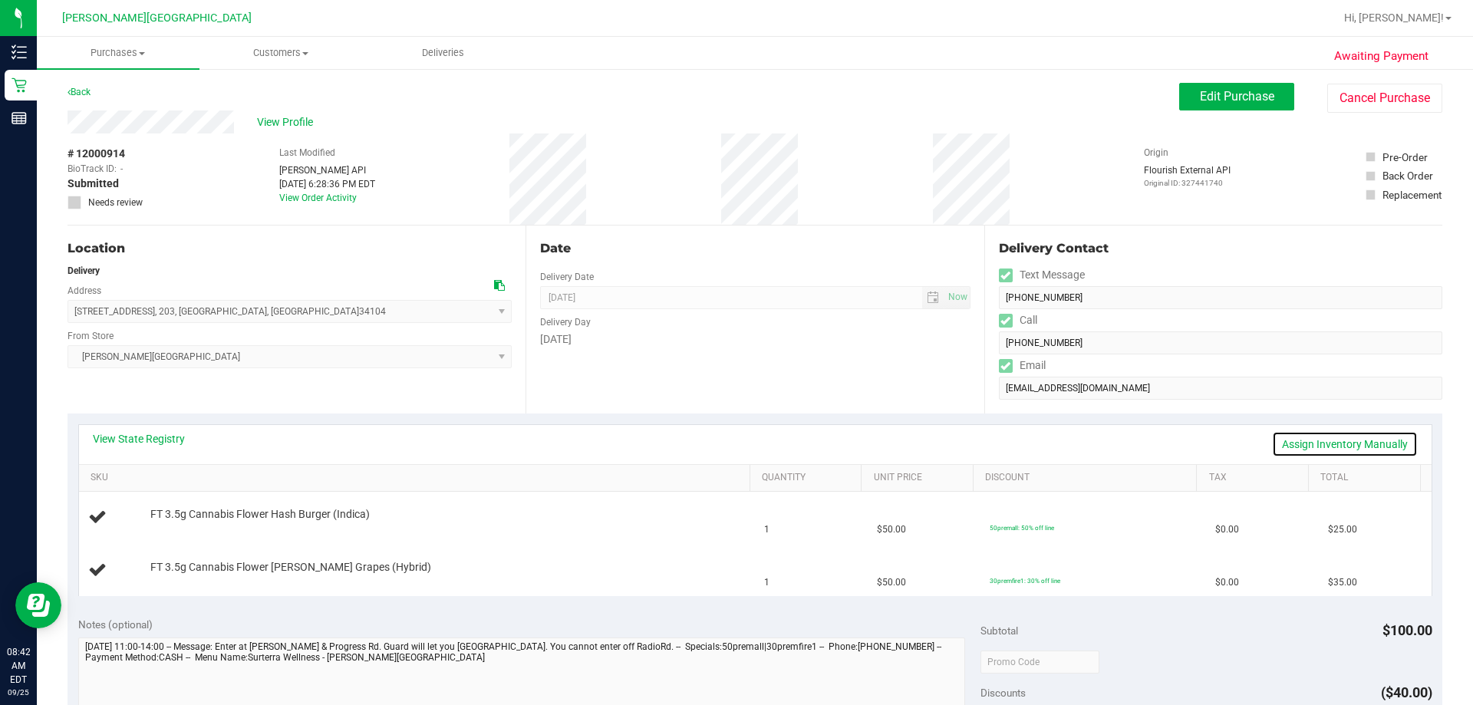
click at [759, 446] on link "Assign Inventory Manually" at bounding box center [1345, 444] width 146 height 26
click at [759, 440] on link "Save & Exit" at bounding box center [1382, 444] width 72 height 26
click at [168, 439] on link "View State Registry" at bounding box center [139, 438] width 92 height 15
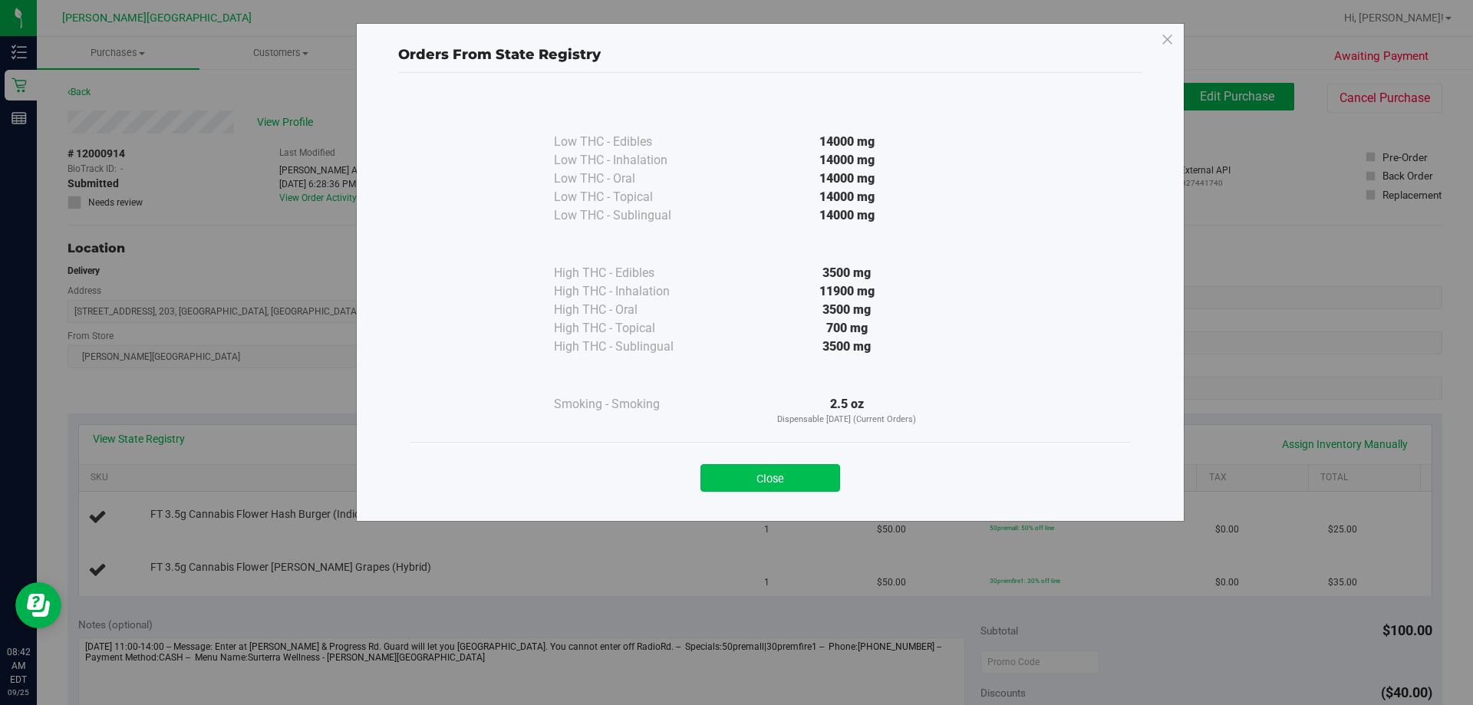
click at [759, 483] on button "Close" at bounding box center [770, 478] width 140 height 28
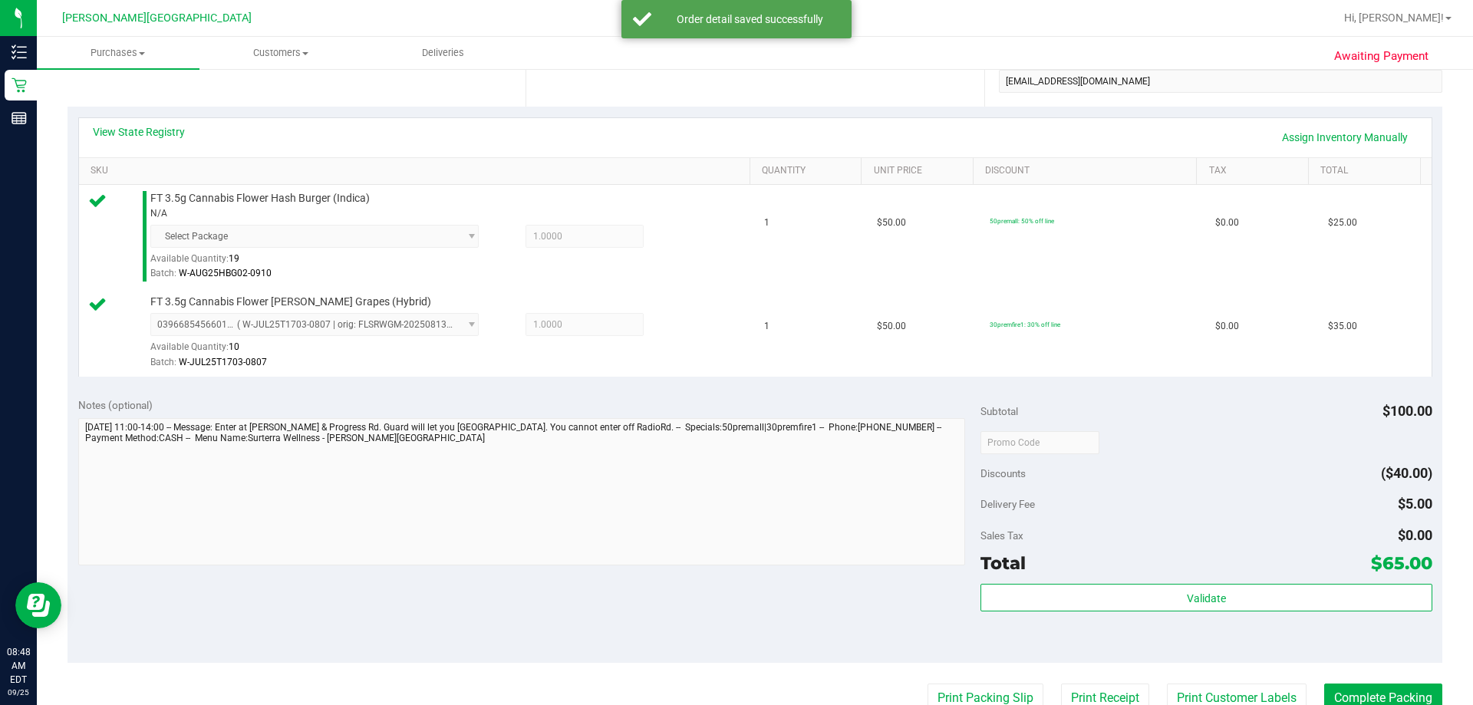
scroll to position [460, 0]
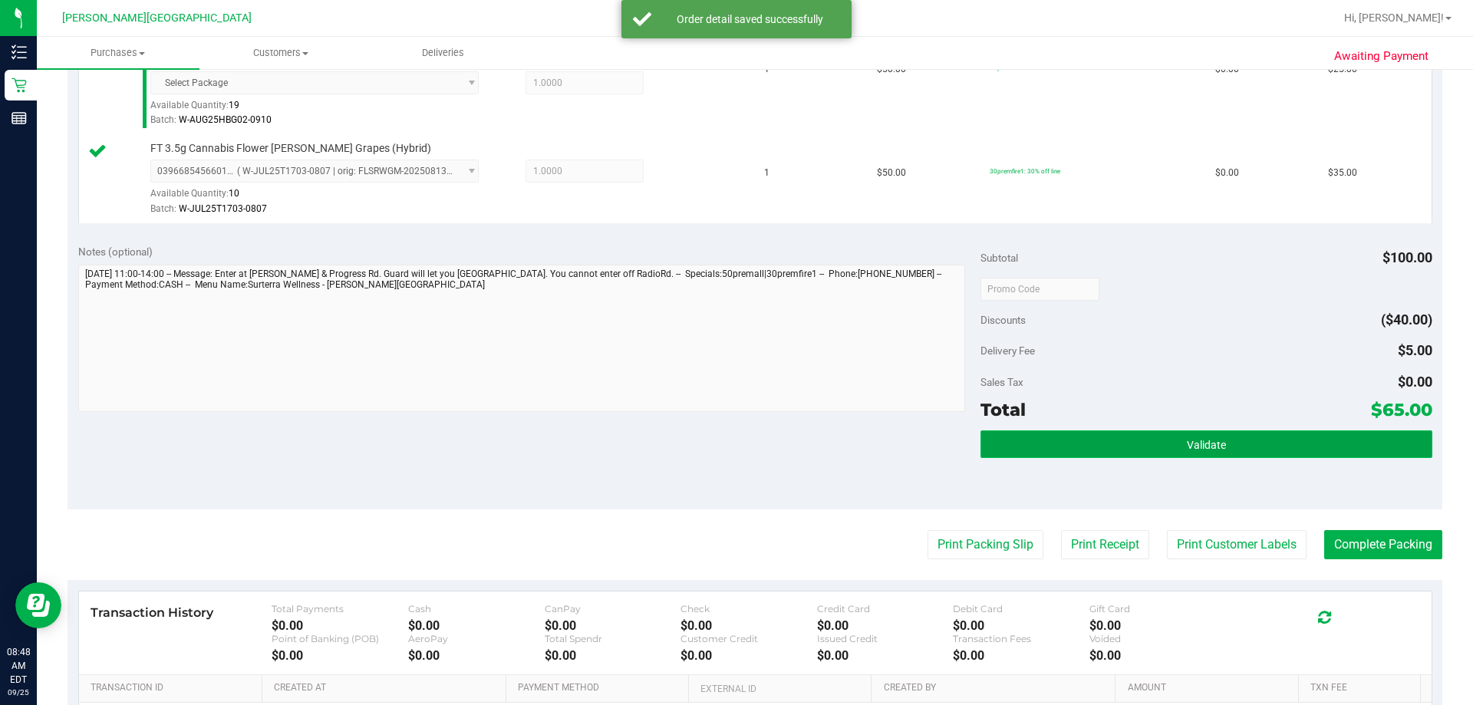
click at [759, 443] on button "Validate" at bounding box center [1205, 444] width 451 height 28
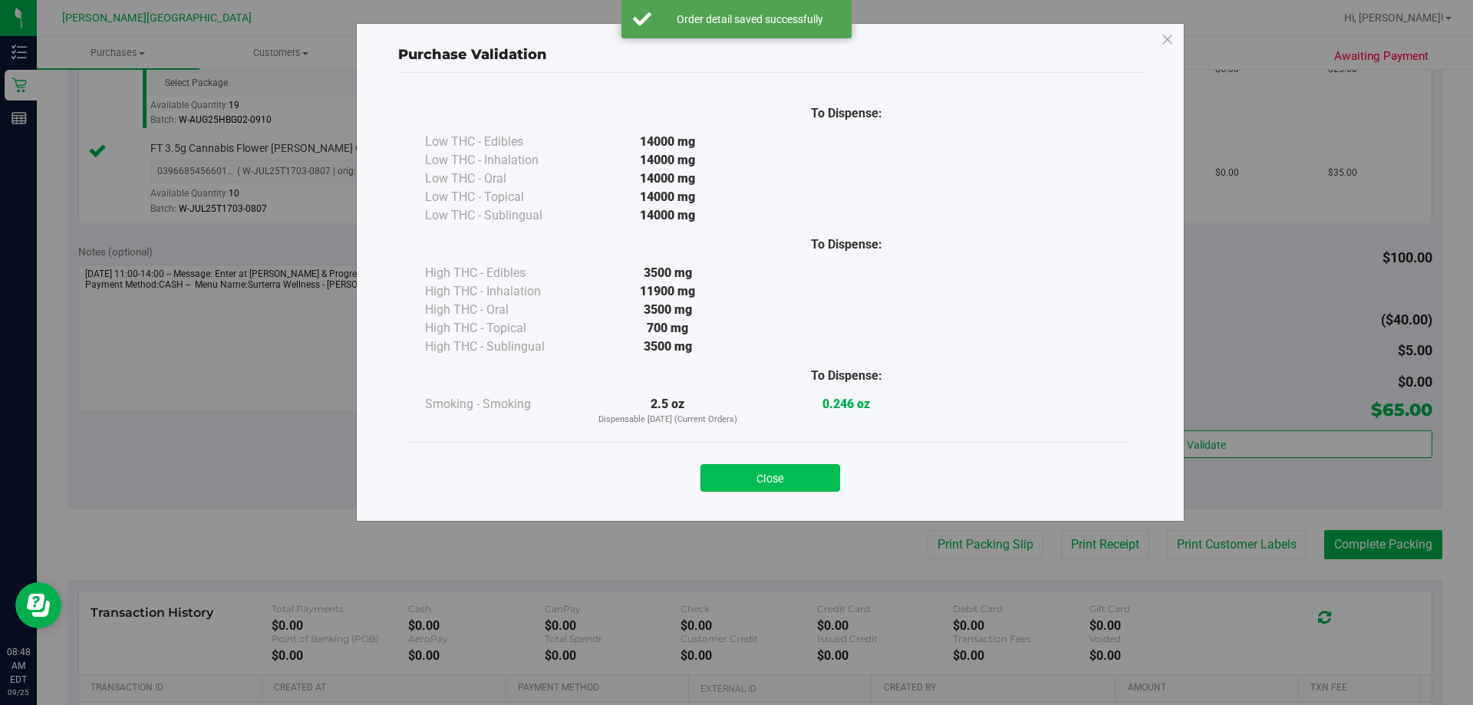
click at [759, 480] on button "Close" at bounding box center [770, 478] width 140 height 28
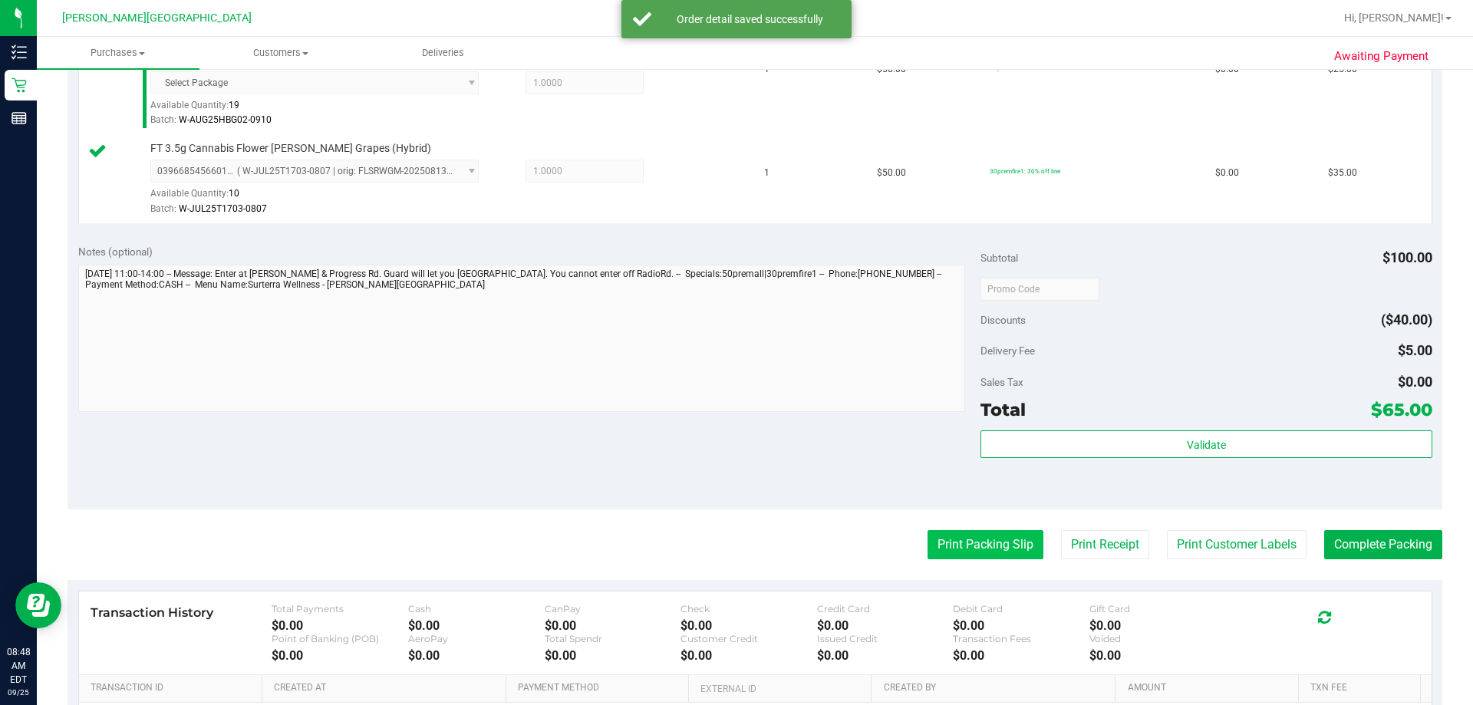
click at [759, 545] on button "Print Packing Slip" at bounding box center [985, 544] width 116 height 29
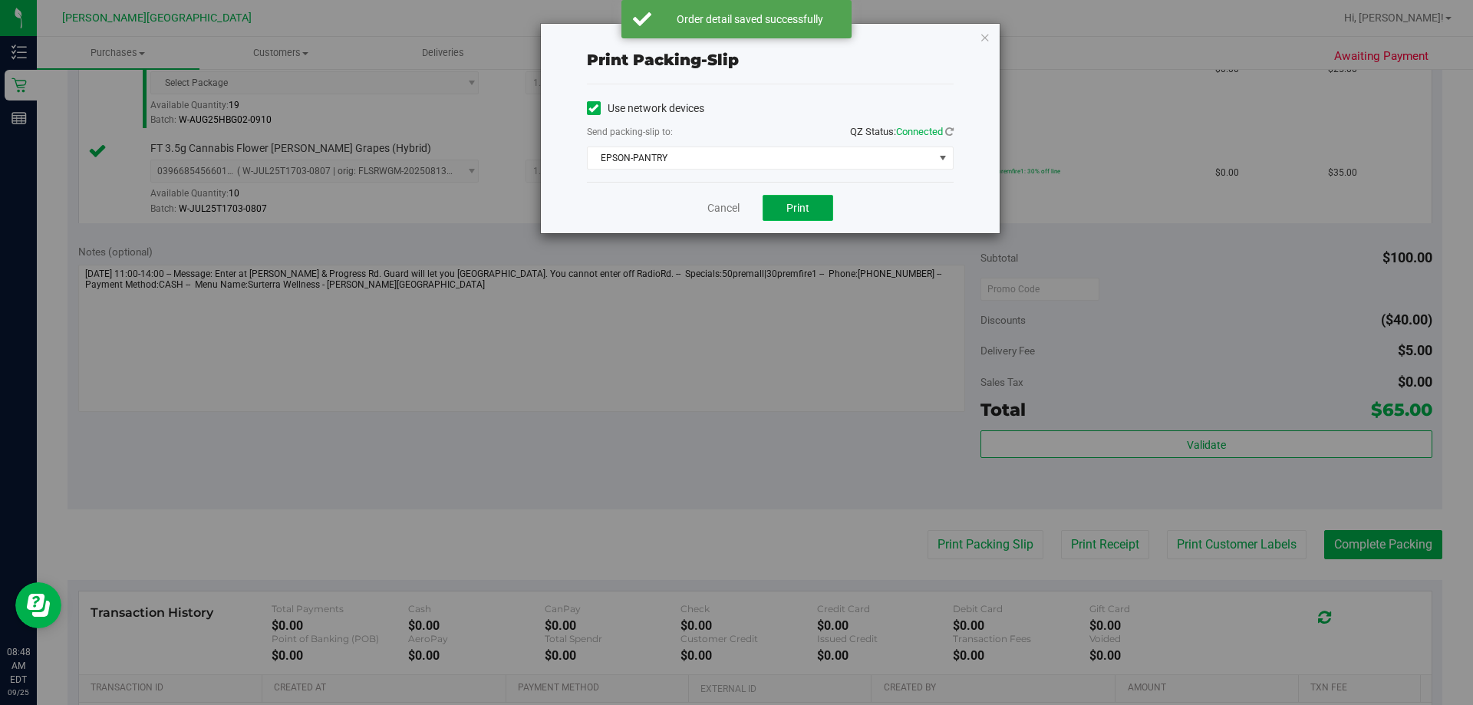
click at [759, 206] on span "Print" at bounding box center [797, 208] width 23 height 12
click at [759, 207] on span "Print" at bounding box center [797, 208] width 23 height 12
click at [759, 39] on icon "button" at bounding box center [985, 37] width 11 height 18
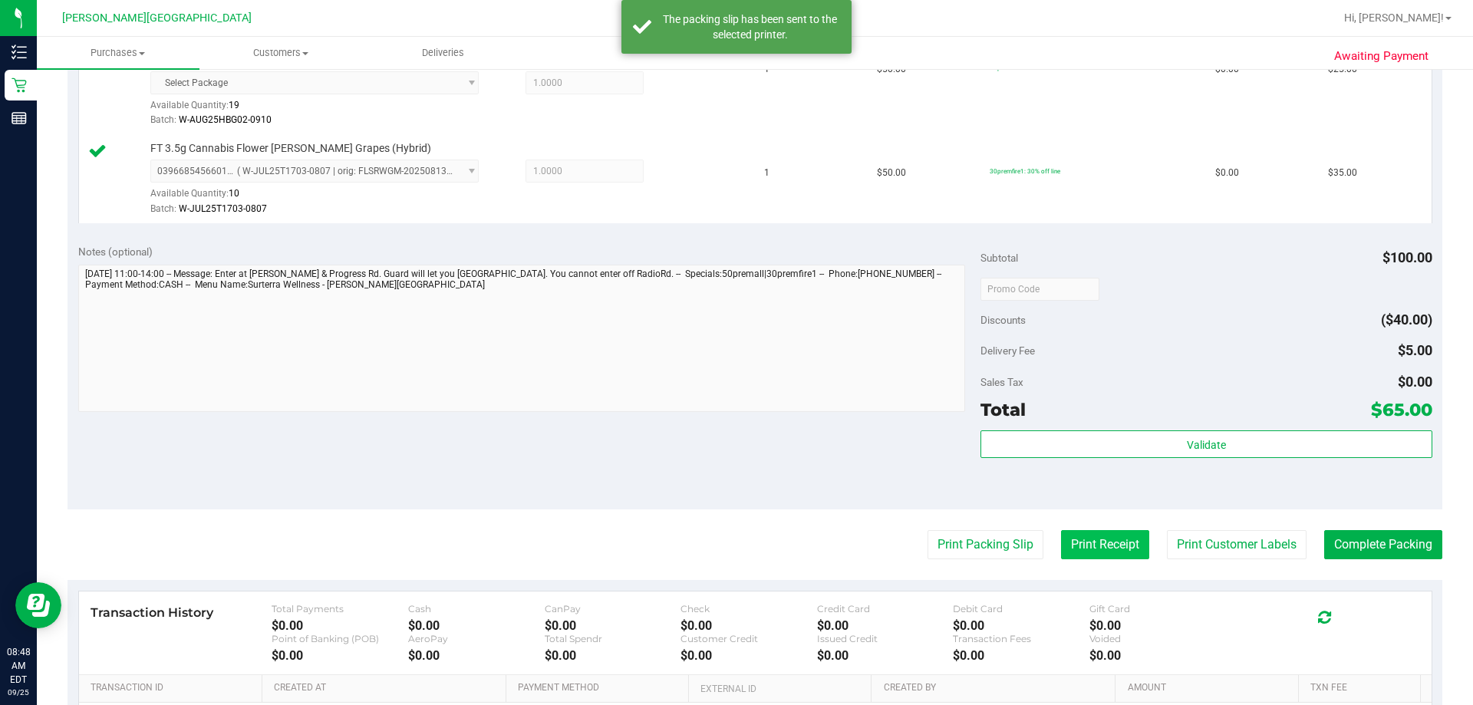
click at [759, 558] on button "Print Receipt" at bounding box center [1105, 544] width 88 height 29
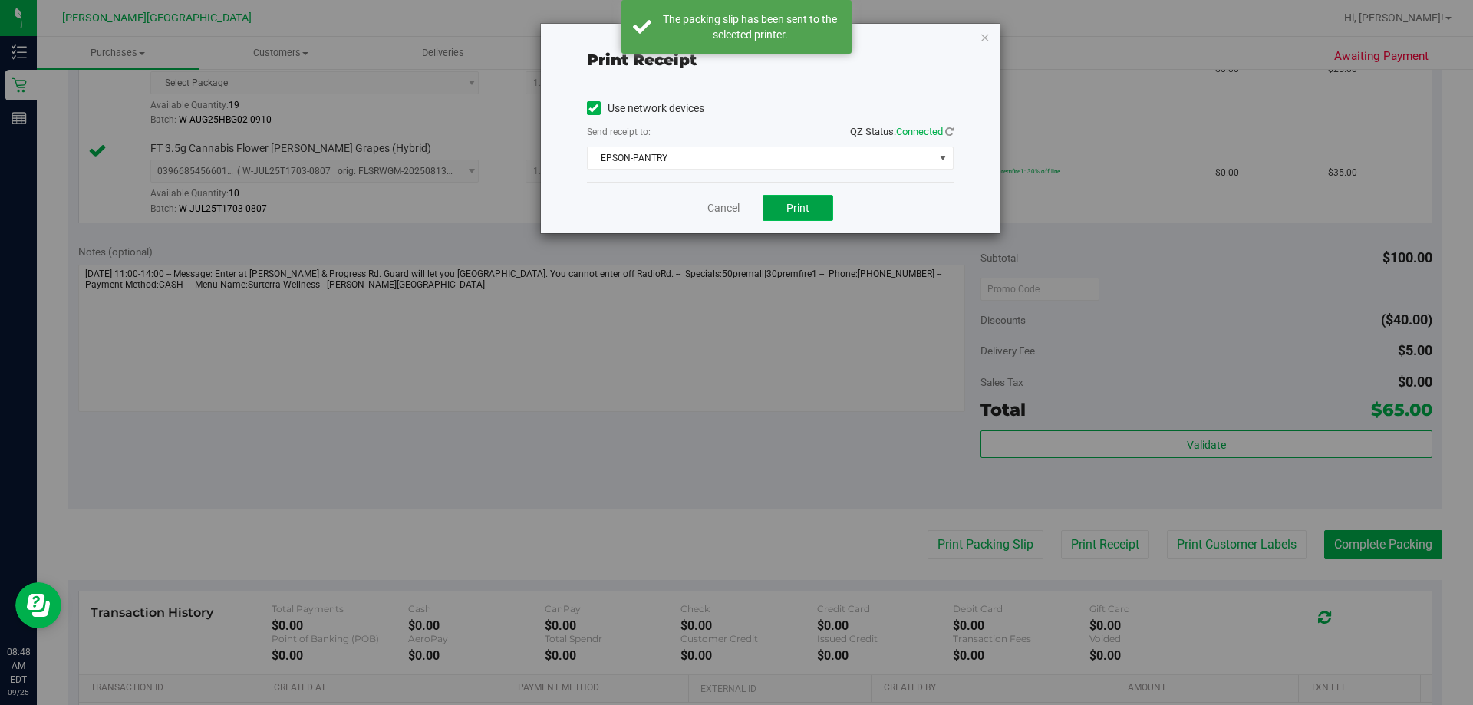
click at [759, 199] on button "Print" at bounding box center [798, 208] width 71 height 26
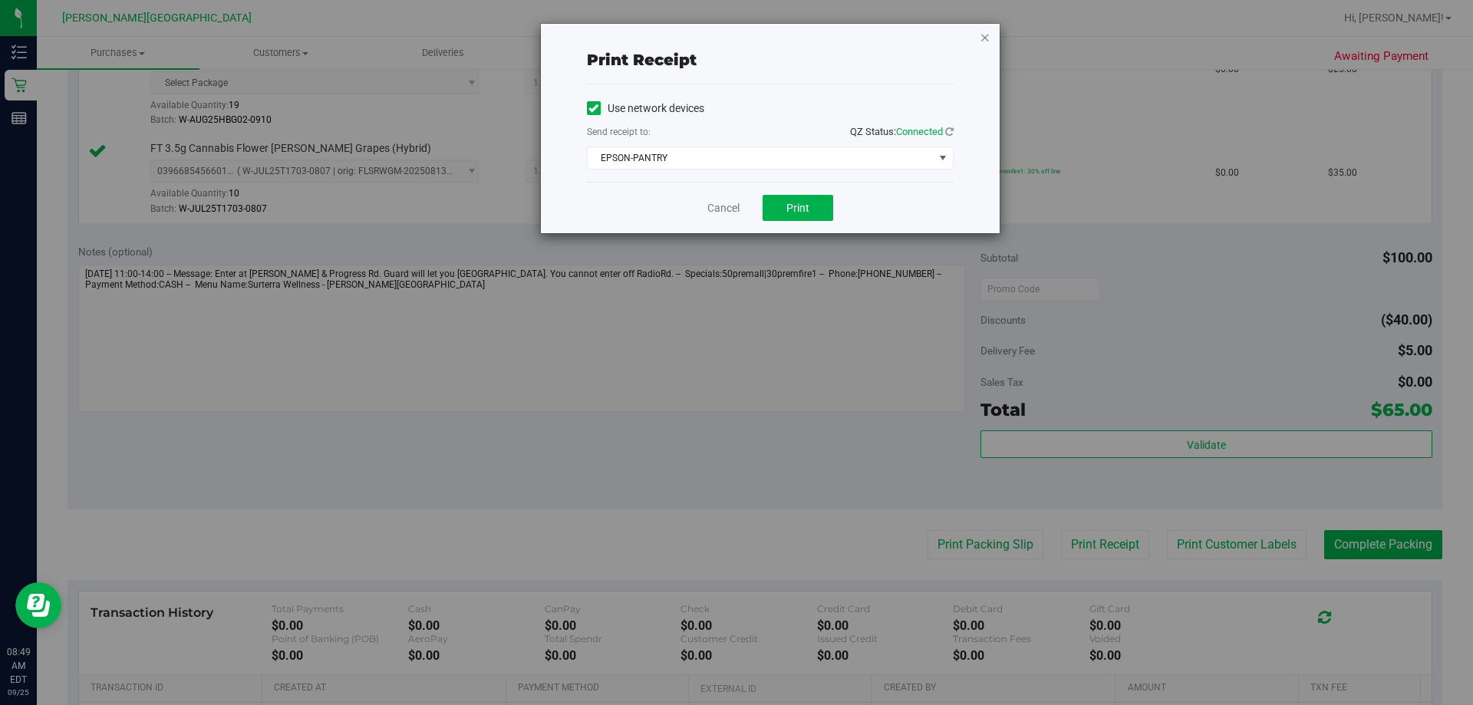
click at [759, 41] on icon "button" at bounding box center [985, 37] width 11 height 18
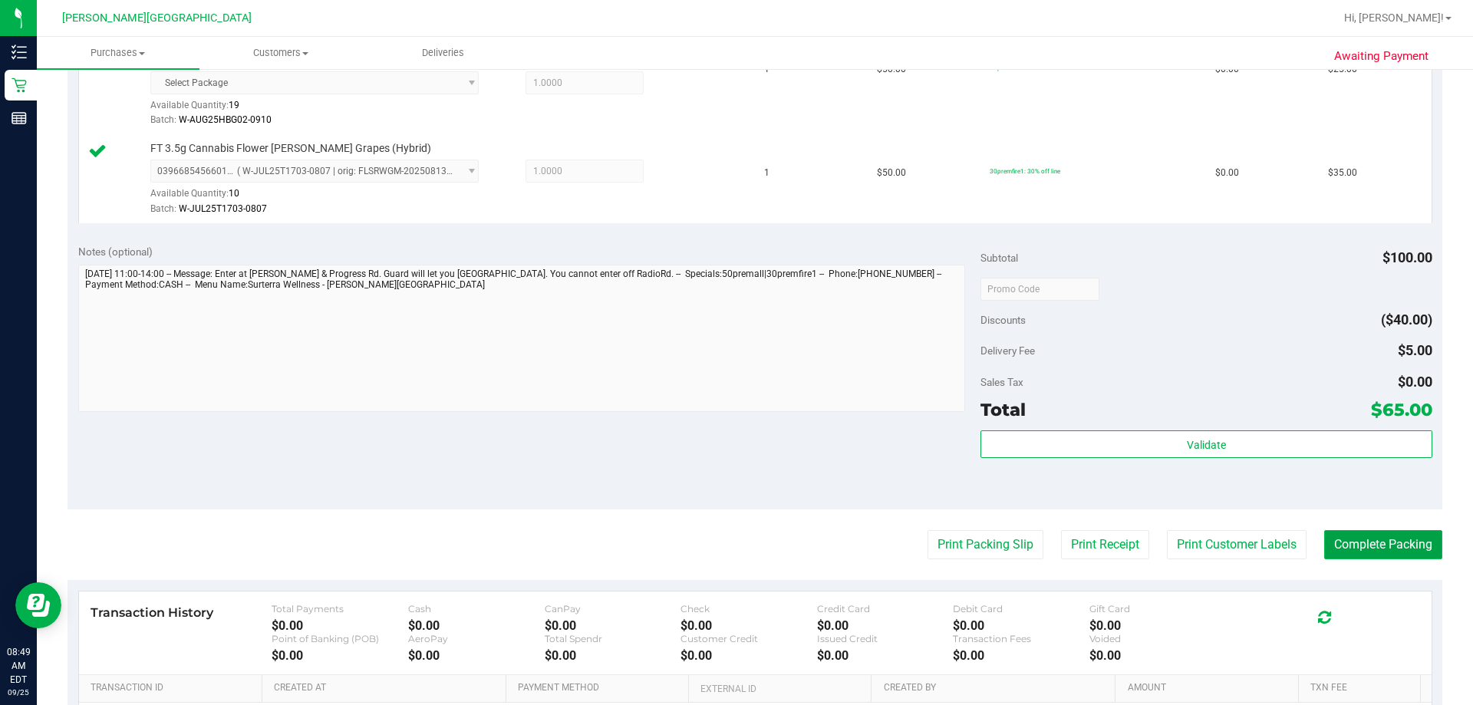
click at [759, 548] on button "Complete Packing" at bounding box center [1383, 544] width 118 height 29
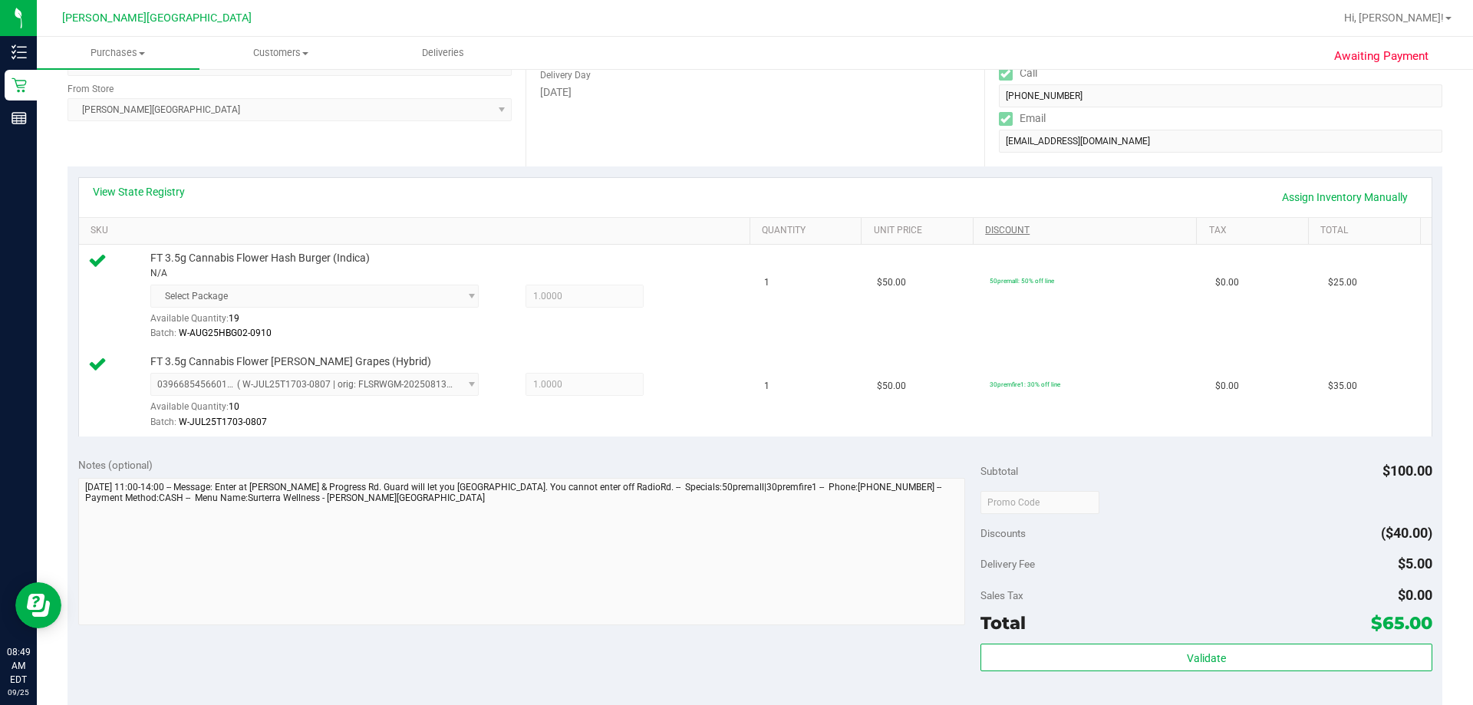
scroll to position [0, 0]
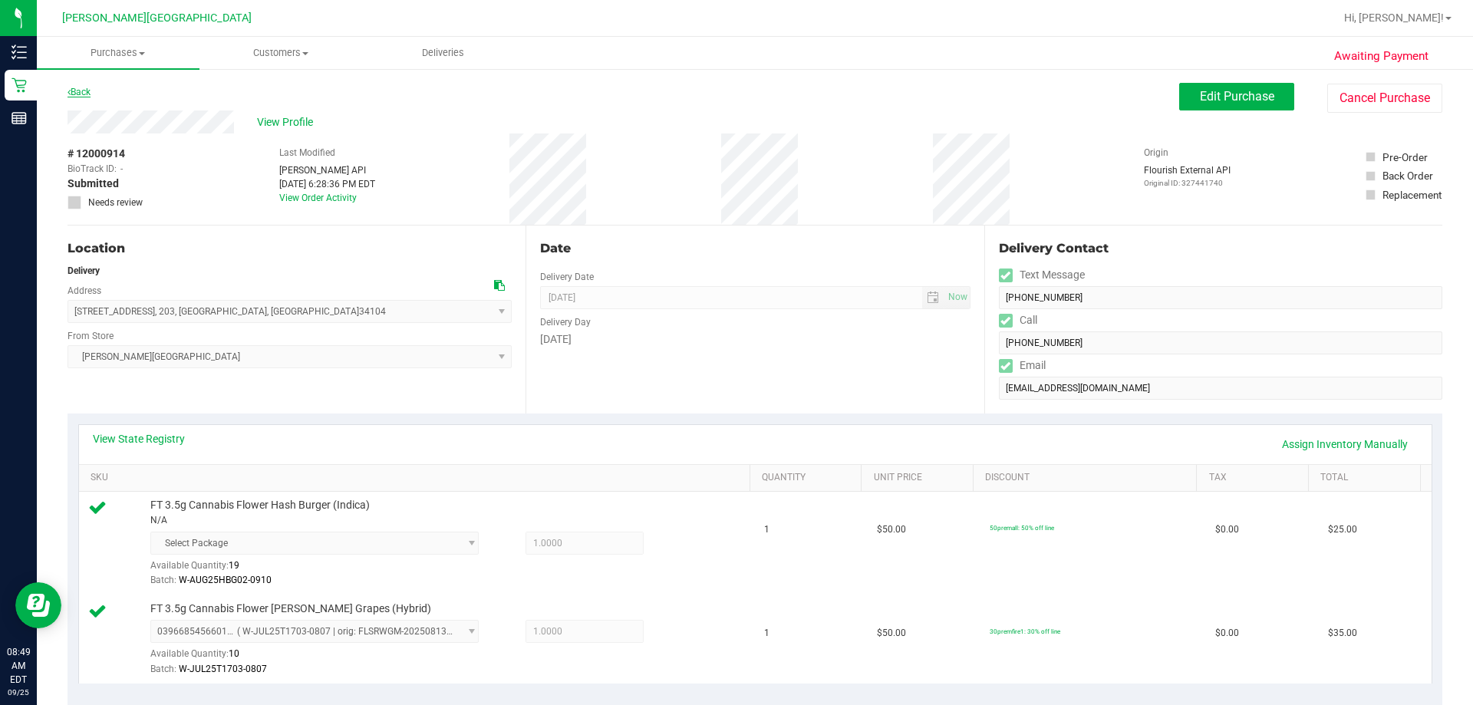
click at [85, 91] on link "Back" at bounding box center [79, 92] width 23 height 11
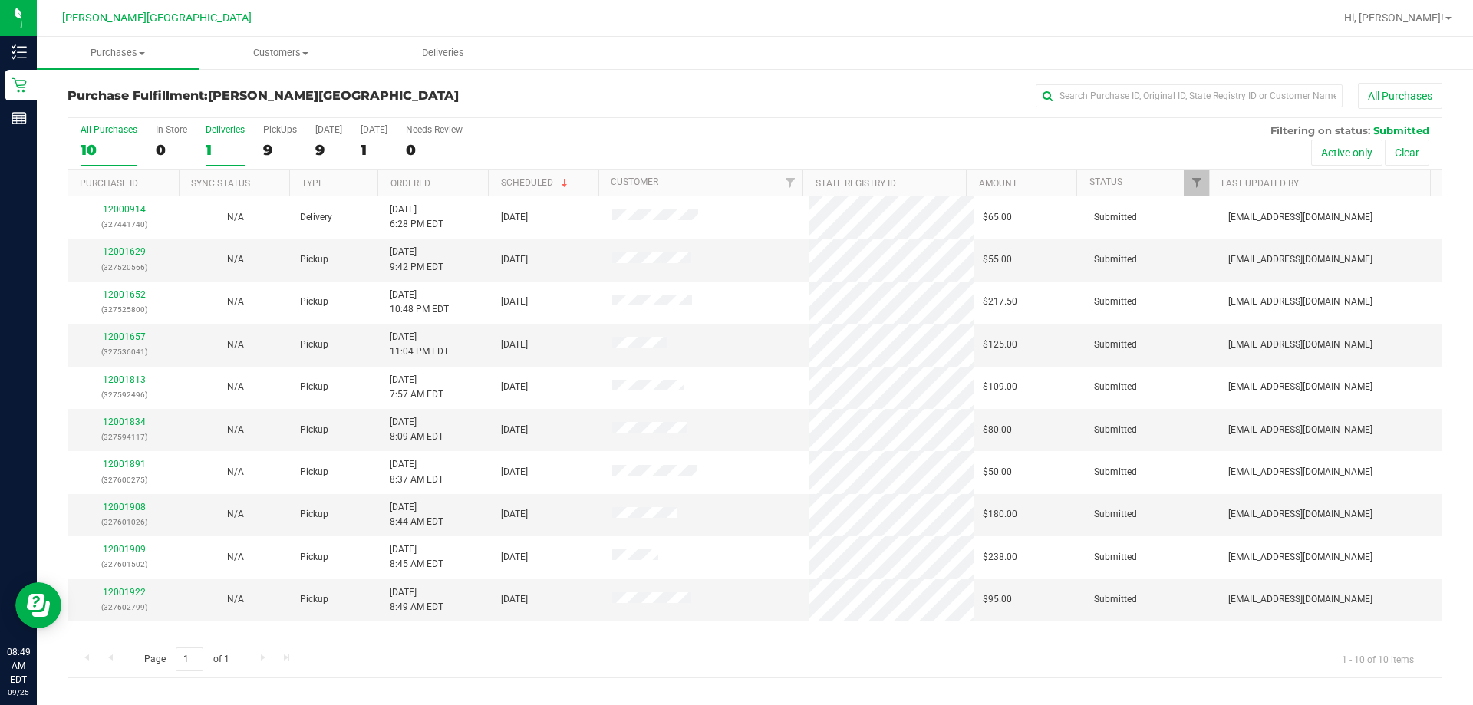
click at [221, 135] on label "Deliveries 1" at bounding box center [225, 145] width 39 height 42
click at [0, 0] on input "Deliveries 1" at bounding box center [0, 0] width 0 height 0
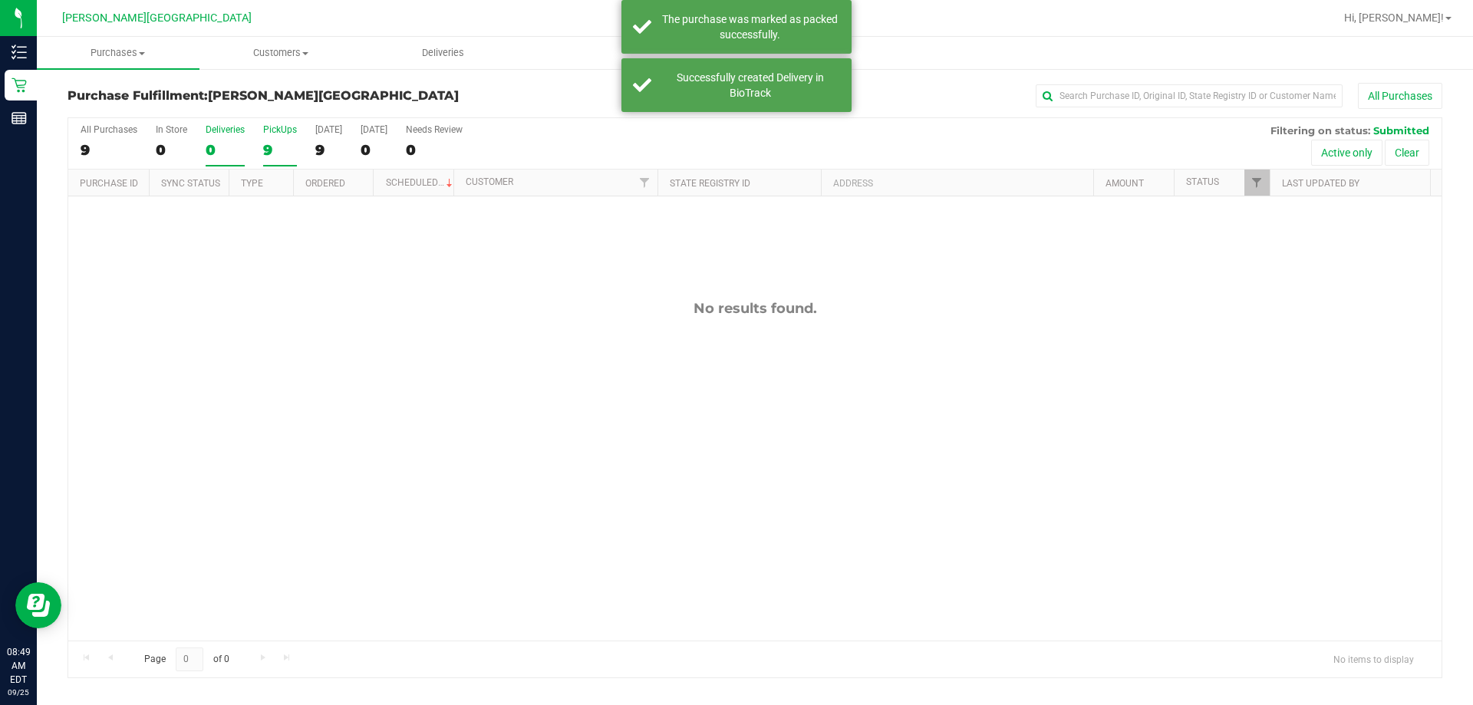
click at [277, 129] on div "PickUps" at bounding box center [280, 129] width 34 height 11
click at [0, 0] on input "PickUps 9" at bounding box center [0, 0] width 0 height 0
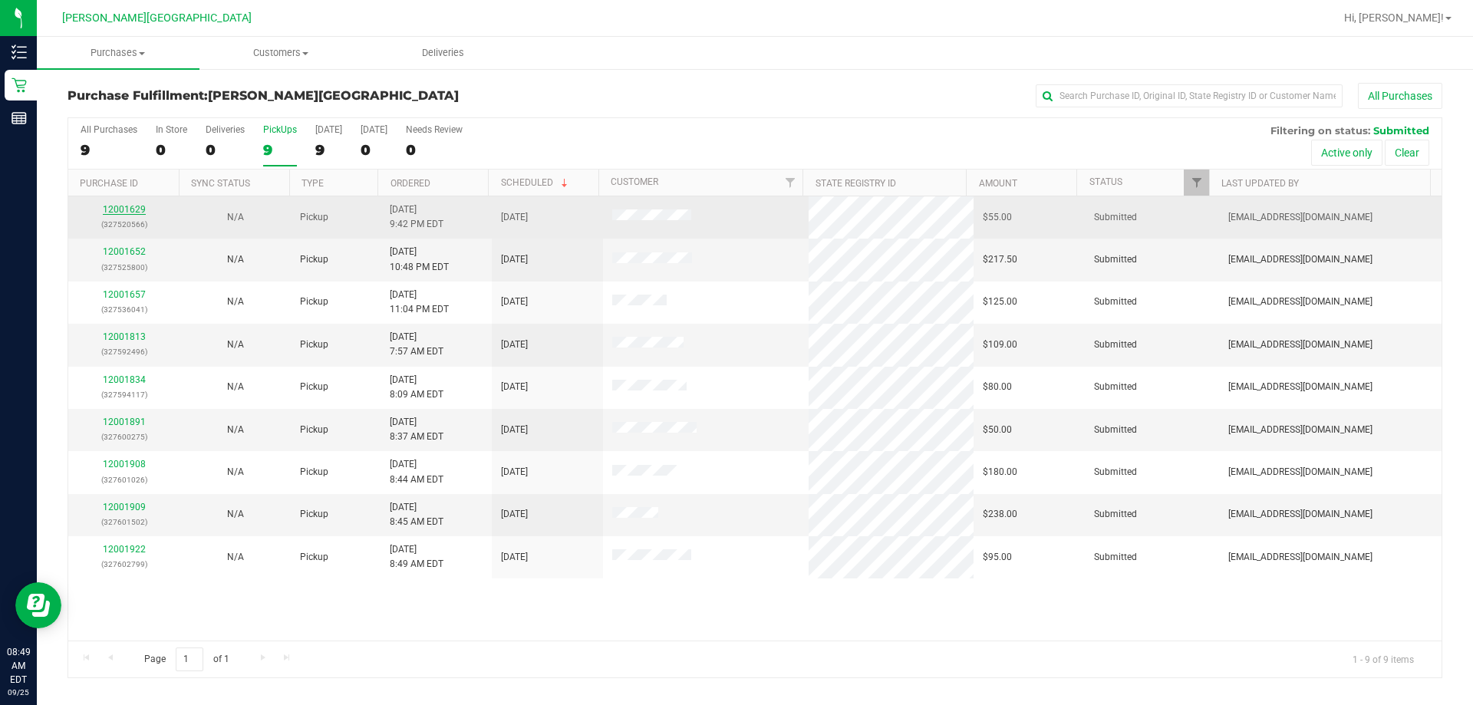
click at [124, 207] on link "12001629" at bounding box center [124, 209] width 43 height 11
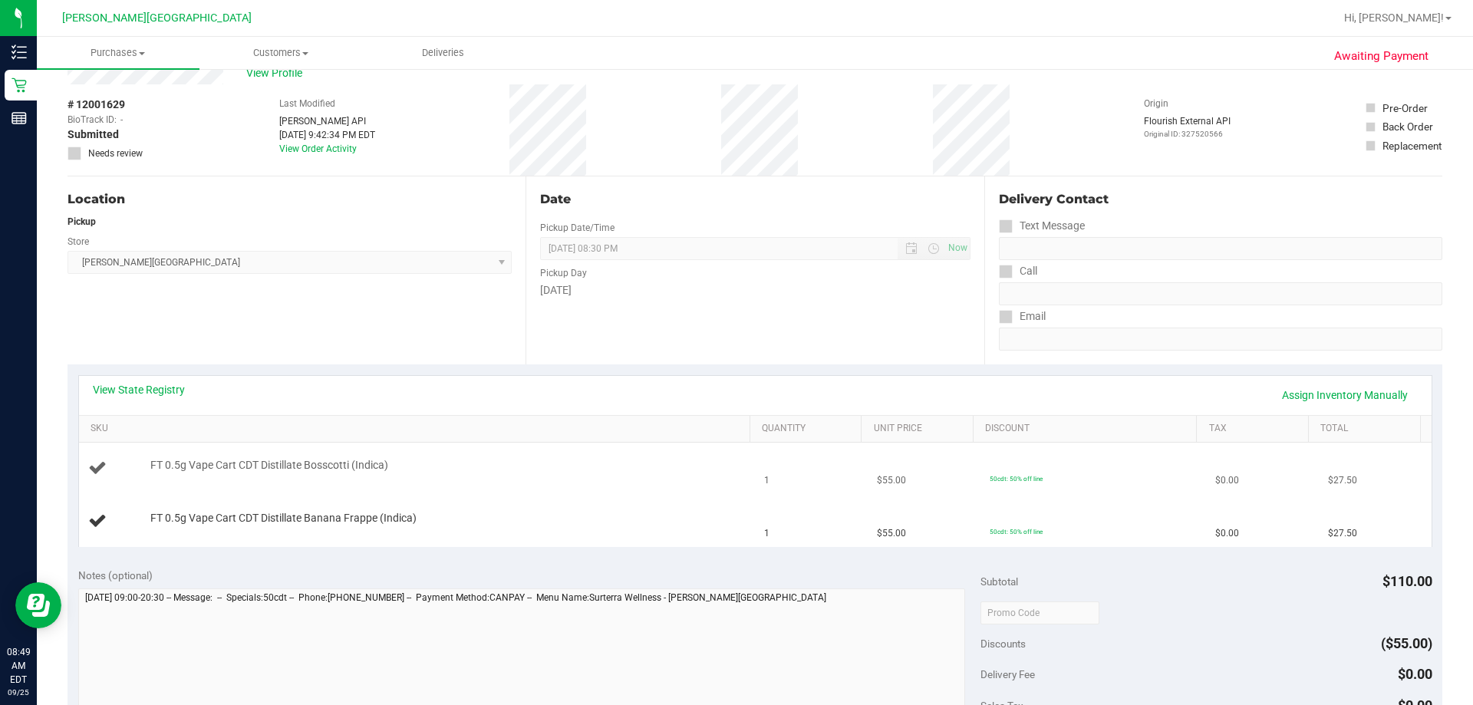
scroll to position [77, 0]
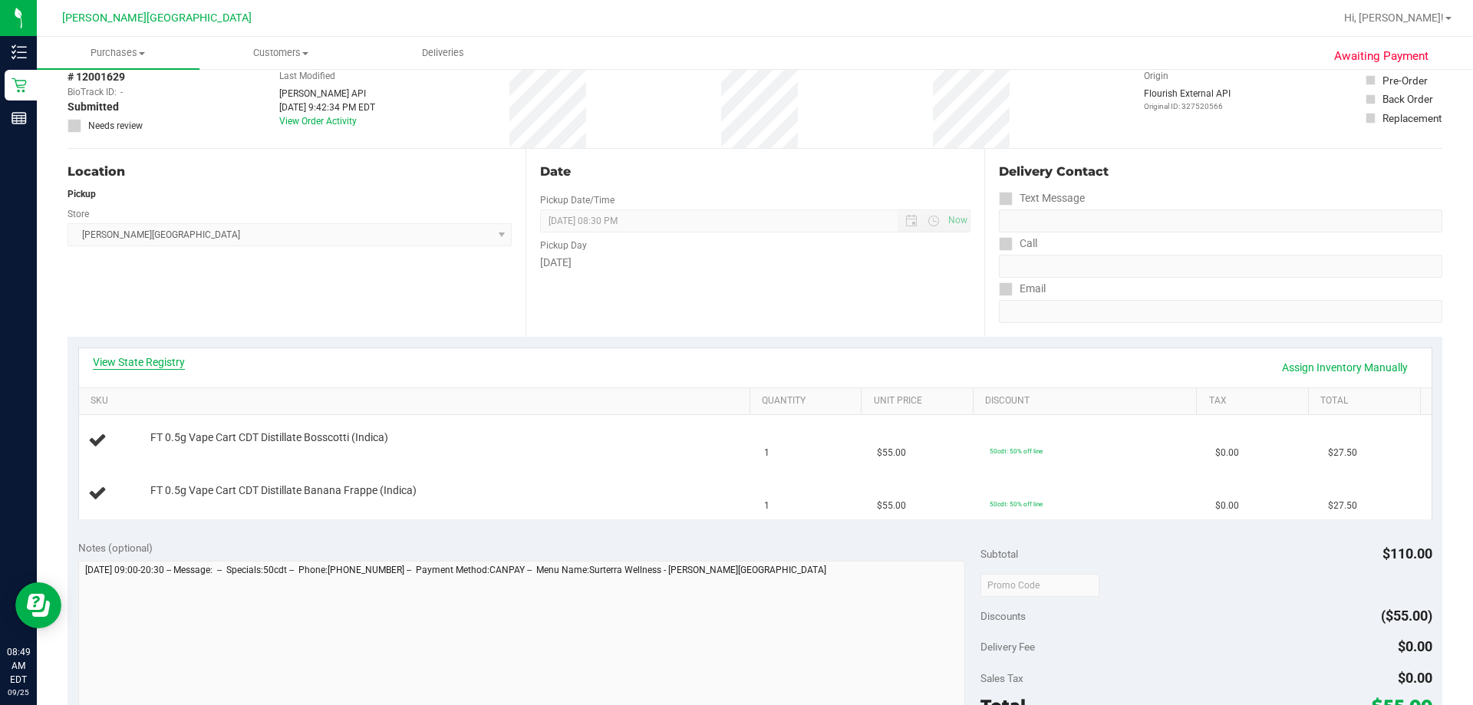
click at [140, 365] on link "View State Registry" at bounding box center [139, 361] width 92 height 15
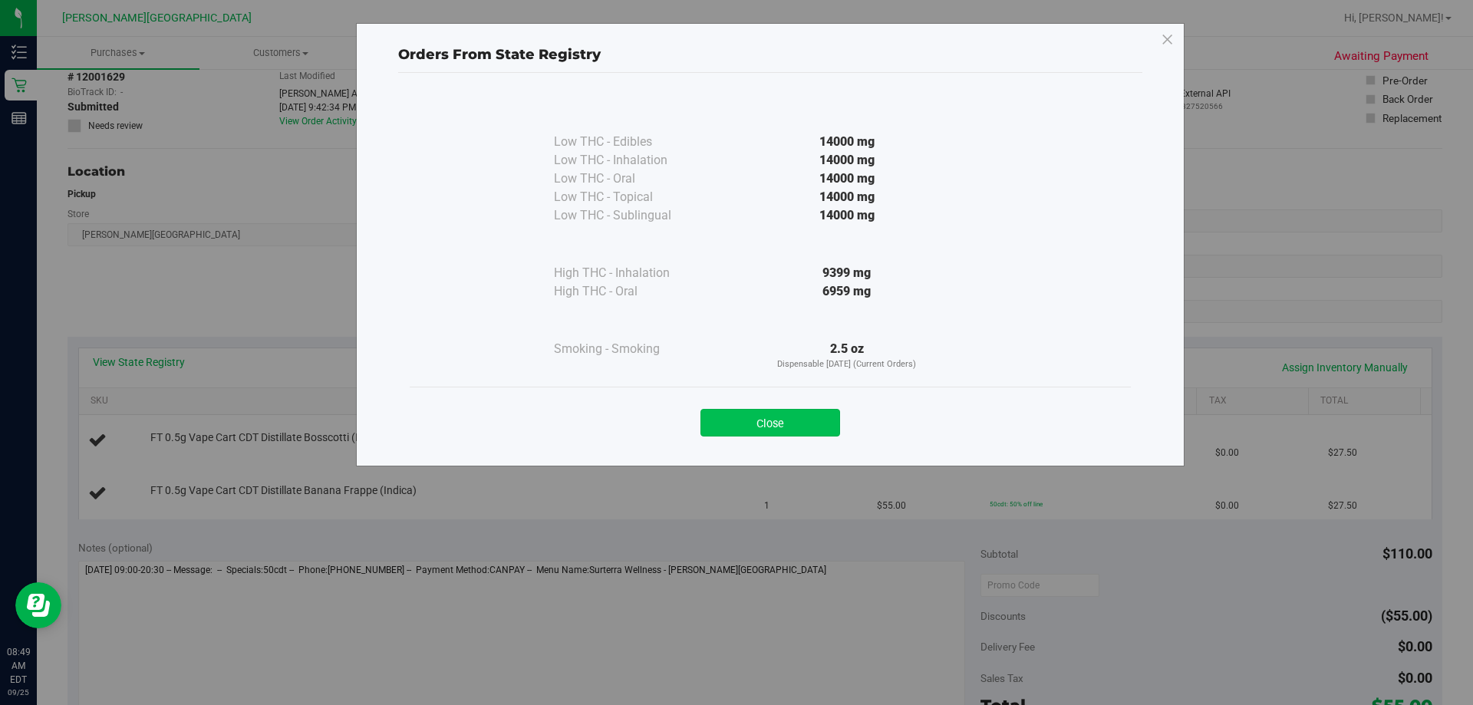
click at [759, 420] on button "Close" at bounding box center [770, 423] width 140 height 28
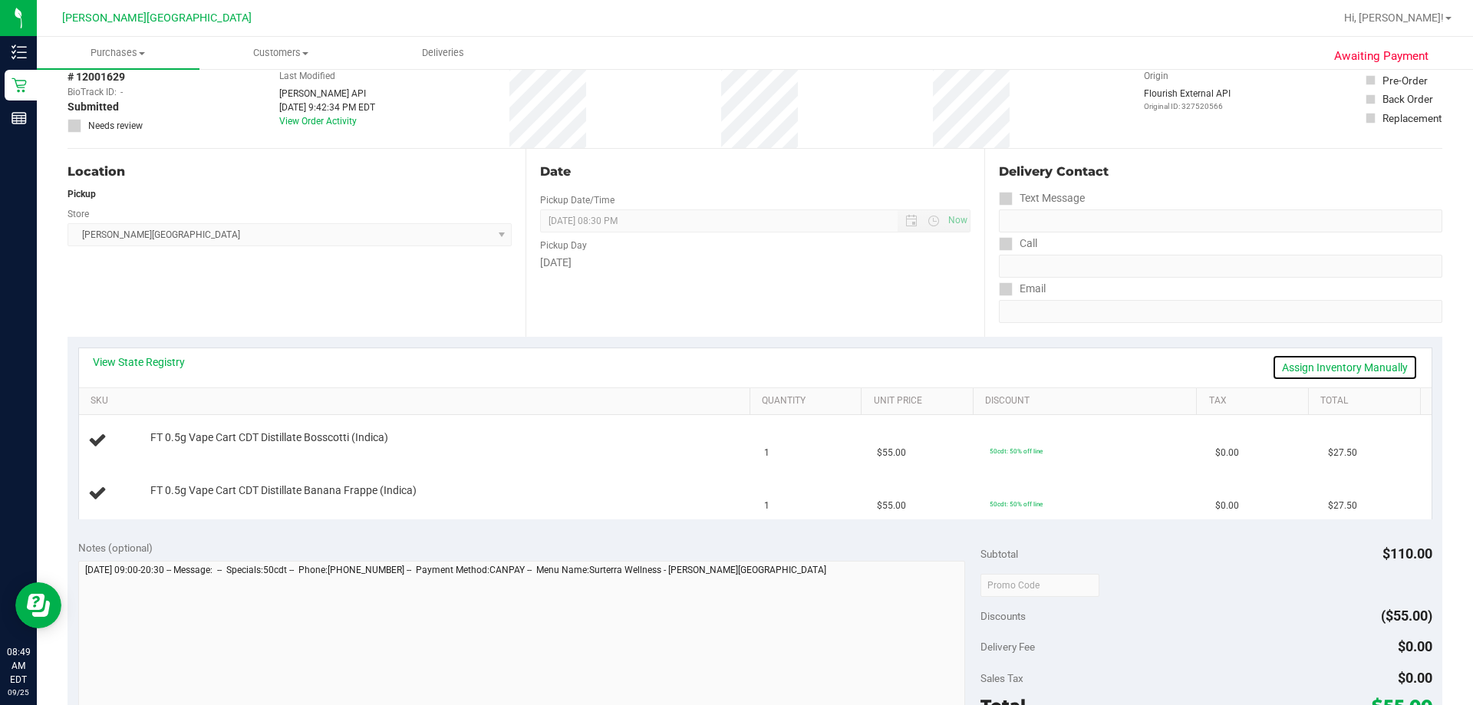
click at [759, 362] on link "Assign Inventory Manually" at bounding box center [1345, 367] width 146 height 26
click at [759, 362] on link "Save & Exit" at bounding box center [1382, 367] width 72 height 26
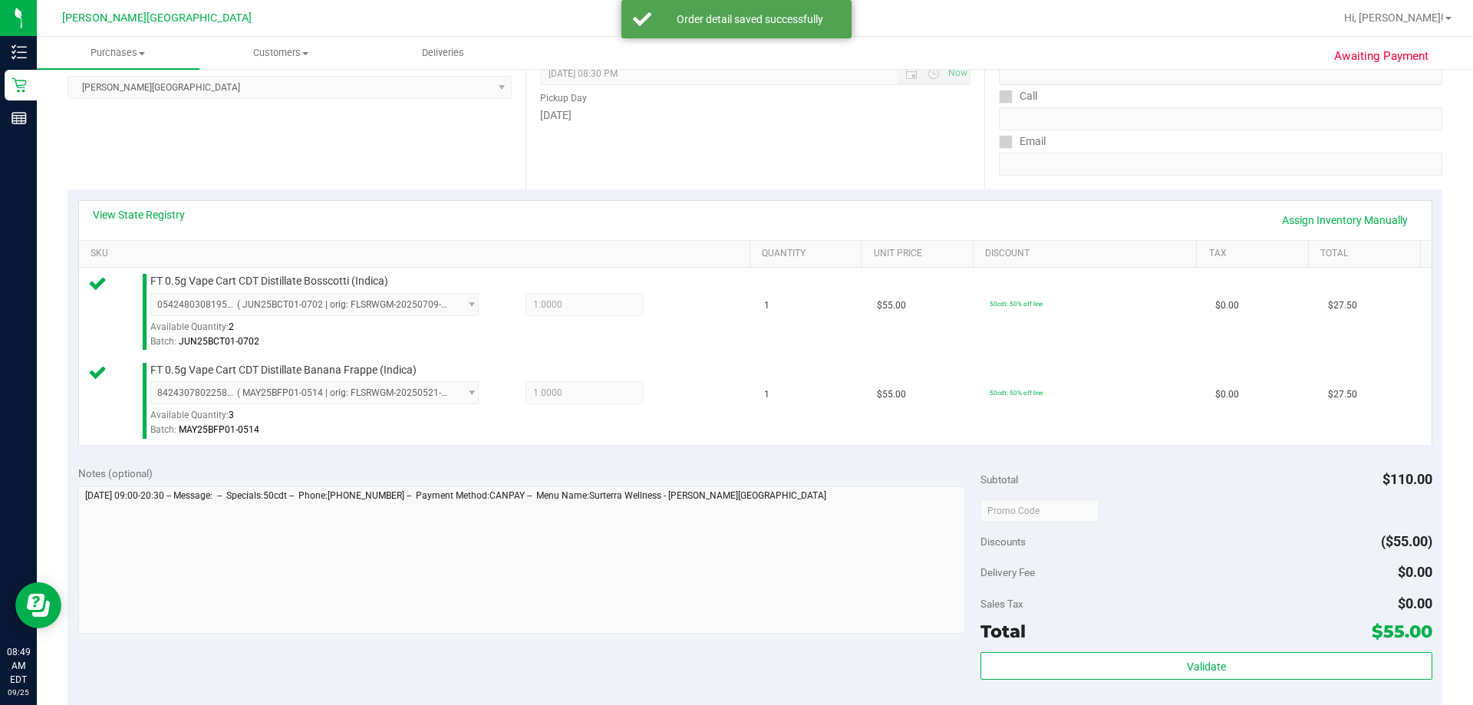
scroll to position [307, 0]
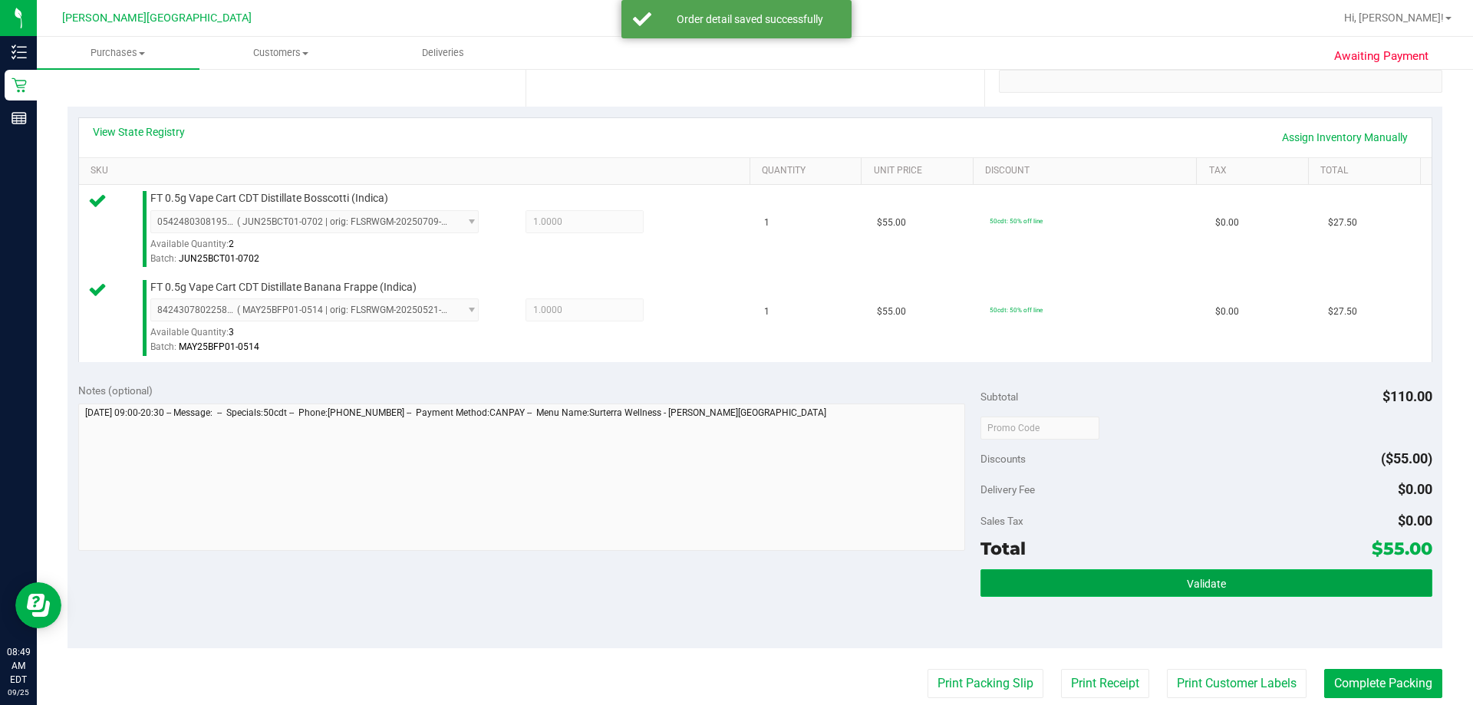
click at [759, 586] on button "Validate" at bounding box center [1205, 583] width 451 height 28
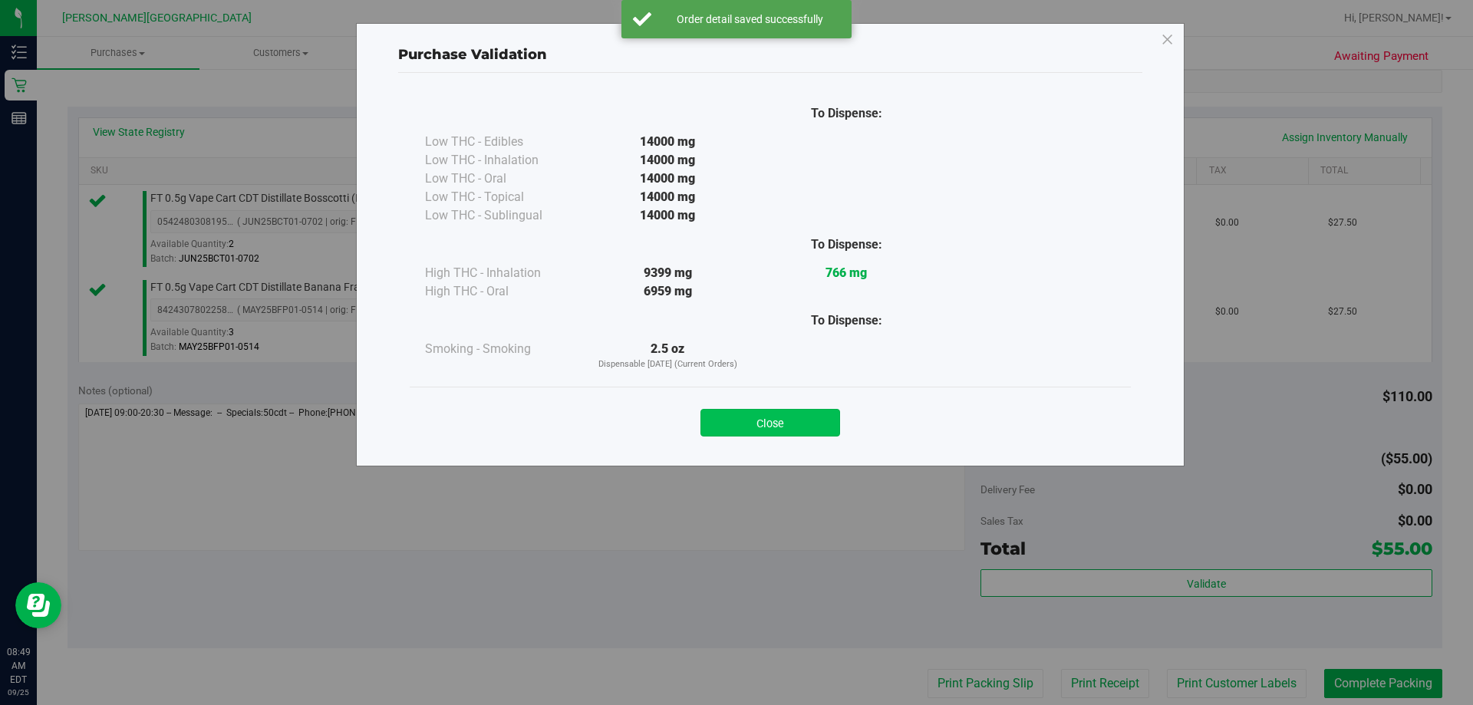
click at [759, 423] on button "Close" at bounding box center [770, 423] width 140 height 28
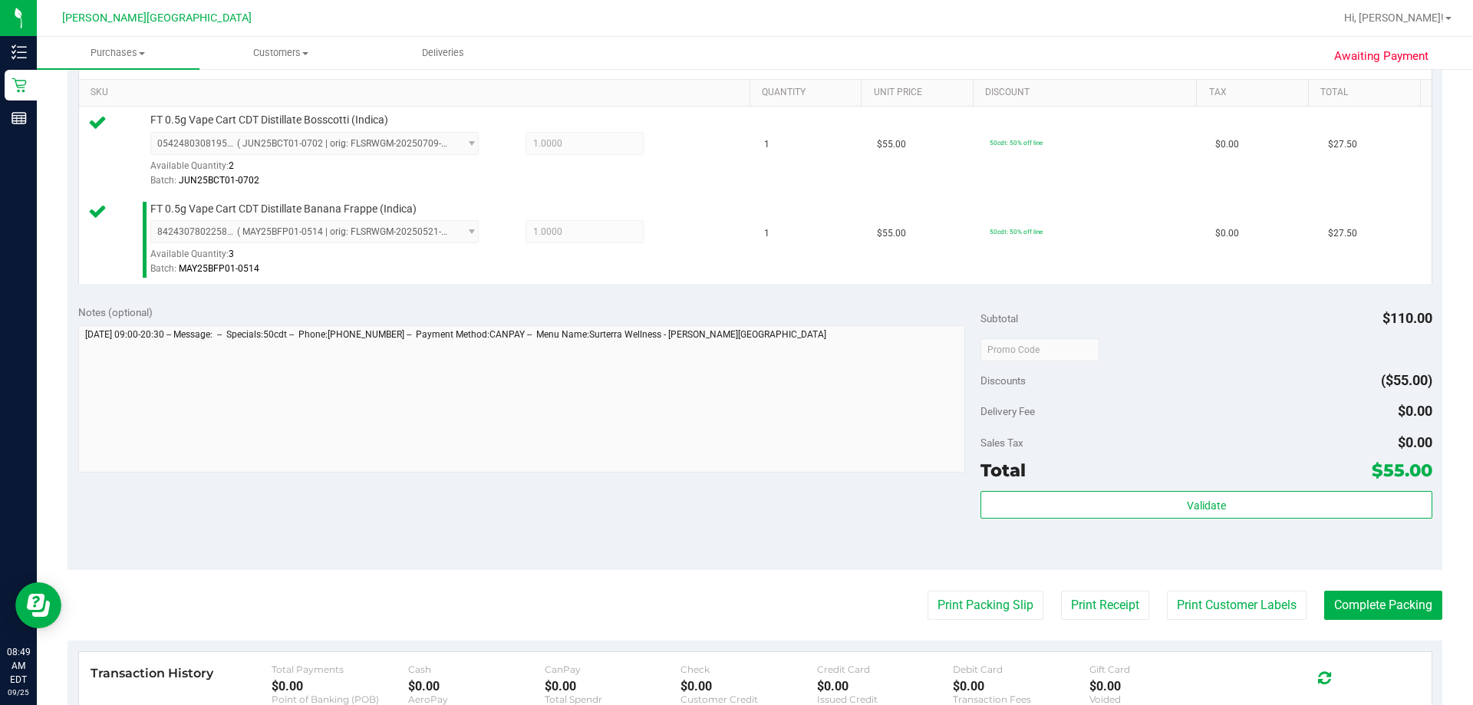
scroll to position [460, 0]
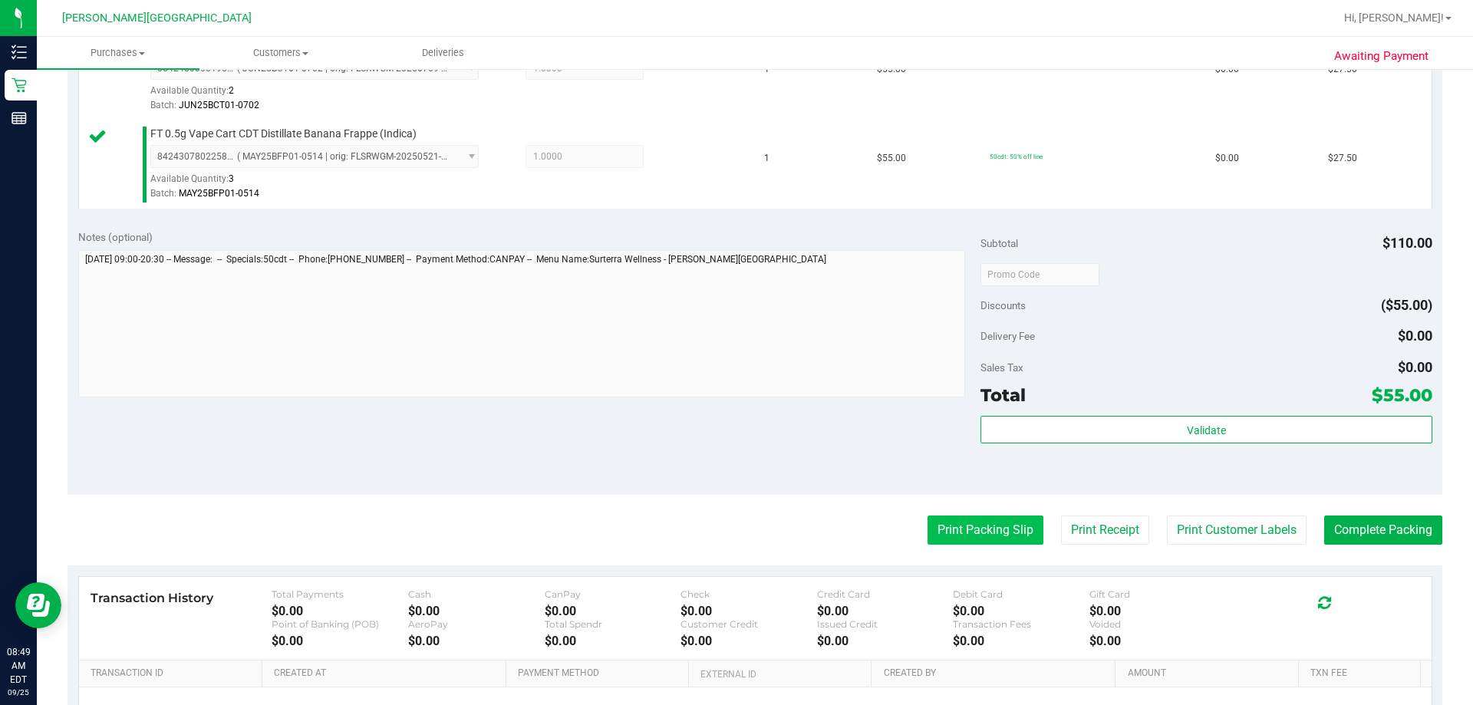
click at [759, 535] on button "Print Packing Slip" at bounding box center [985, 530] width 116 height 29
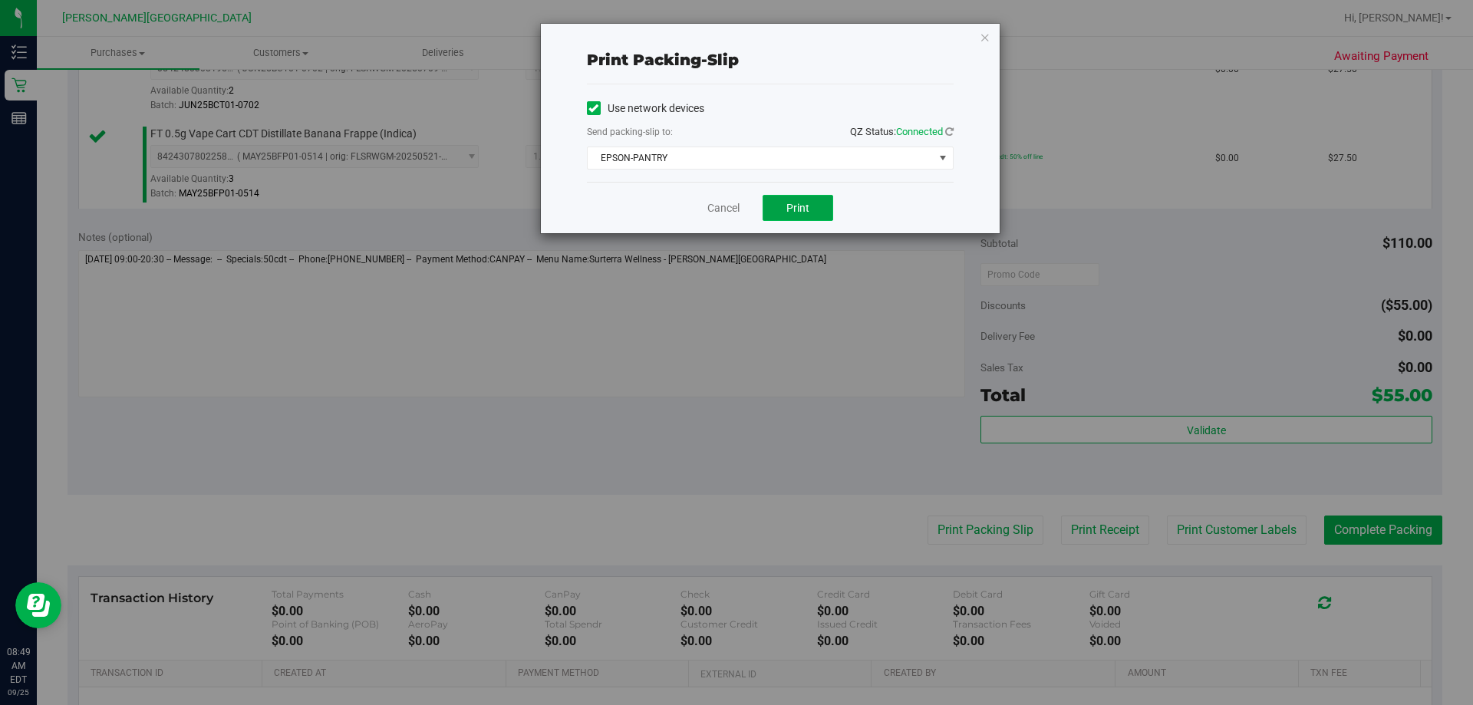
click at [759, 202] on button "Print" at bounding box center [798, 208] width 71 height 26
click at [759, 33] on icon "button" at bounding box center [985, 37] width 11 height 18
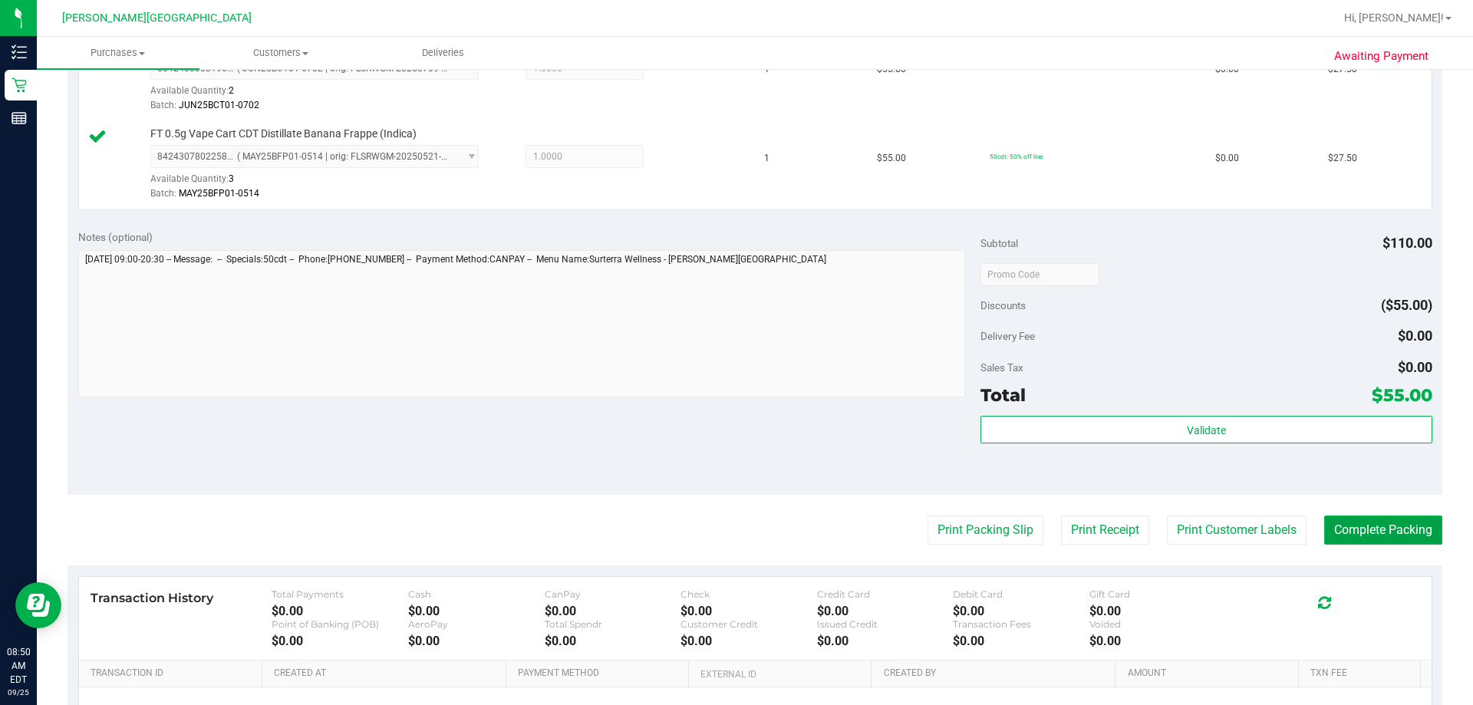
click at [759, 524] on button "Complete Packing" at bounding box center [1383, 530] width 118 height 29
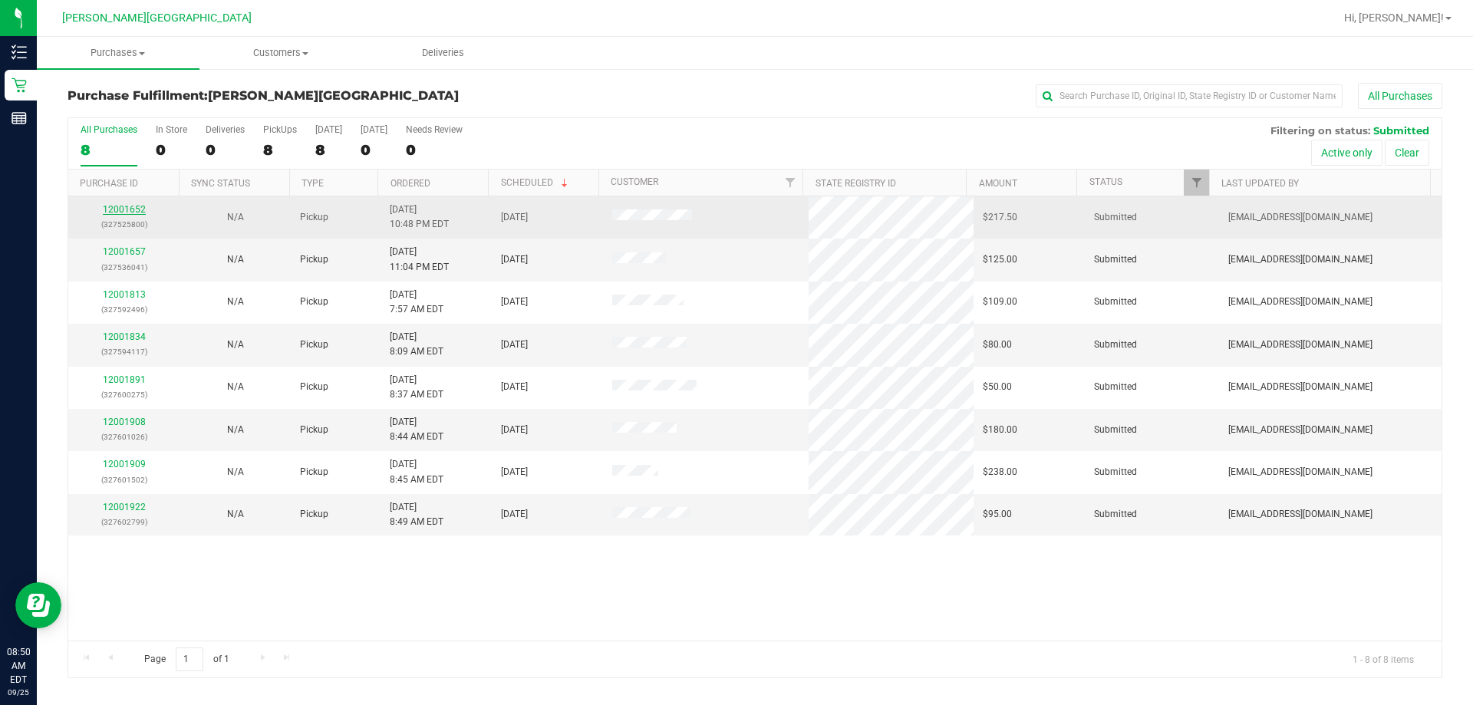
click at [128, 205] on link "12001652" at bounding box center [124, 209] width 43 height 11
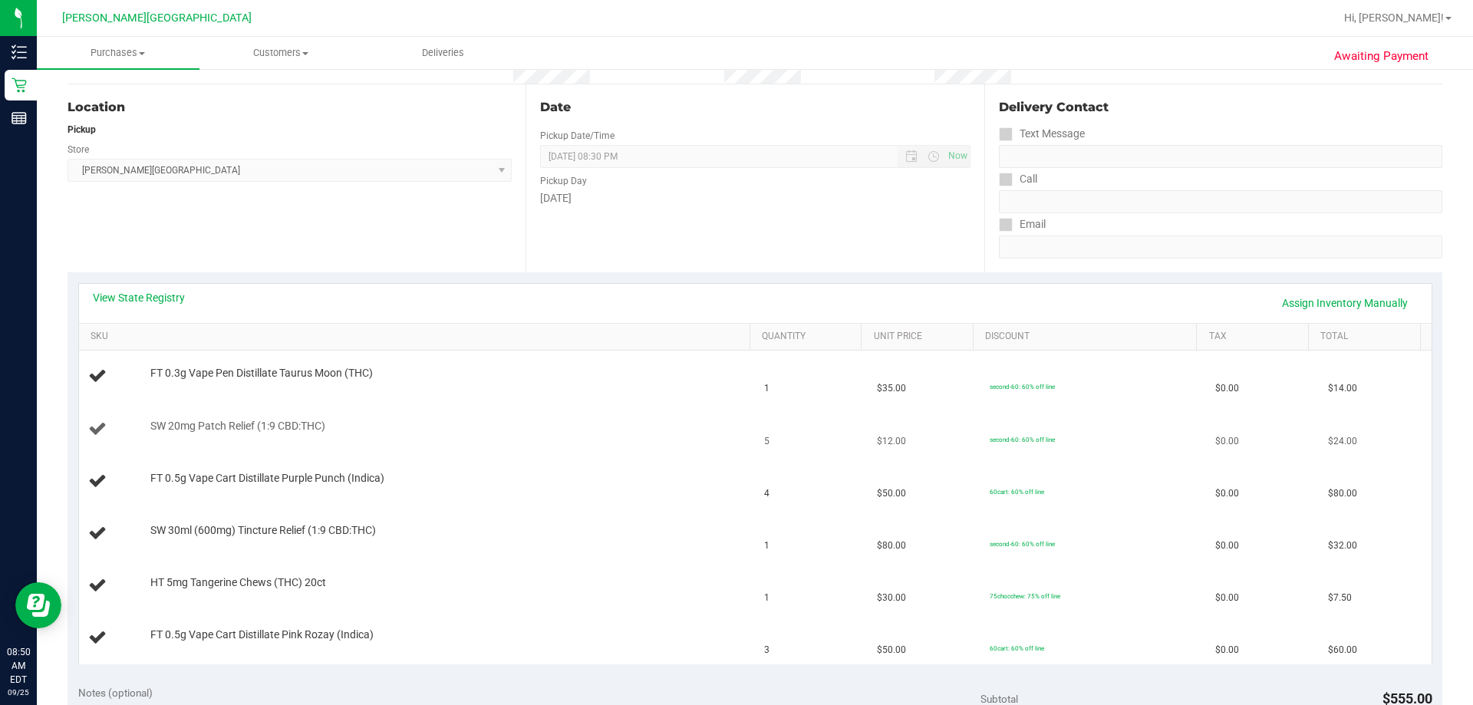
scroll to position [153, 0]
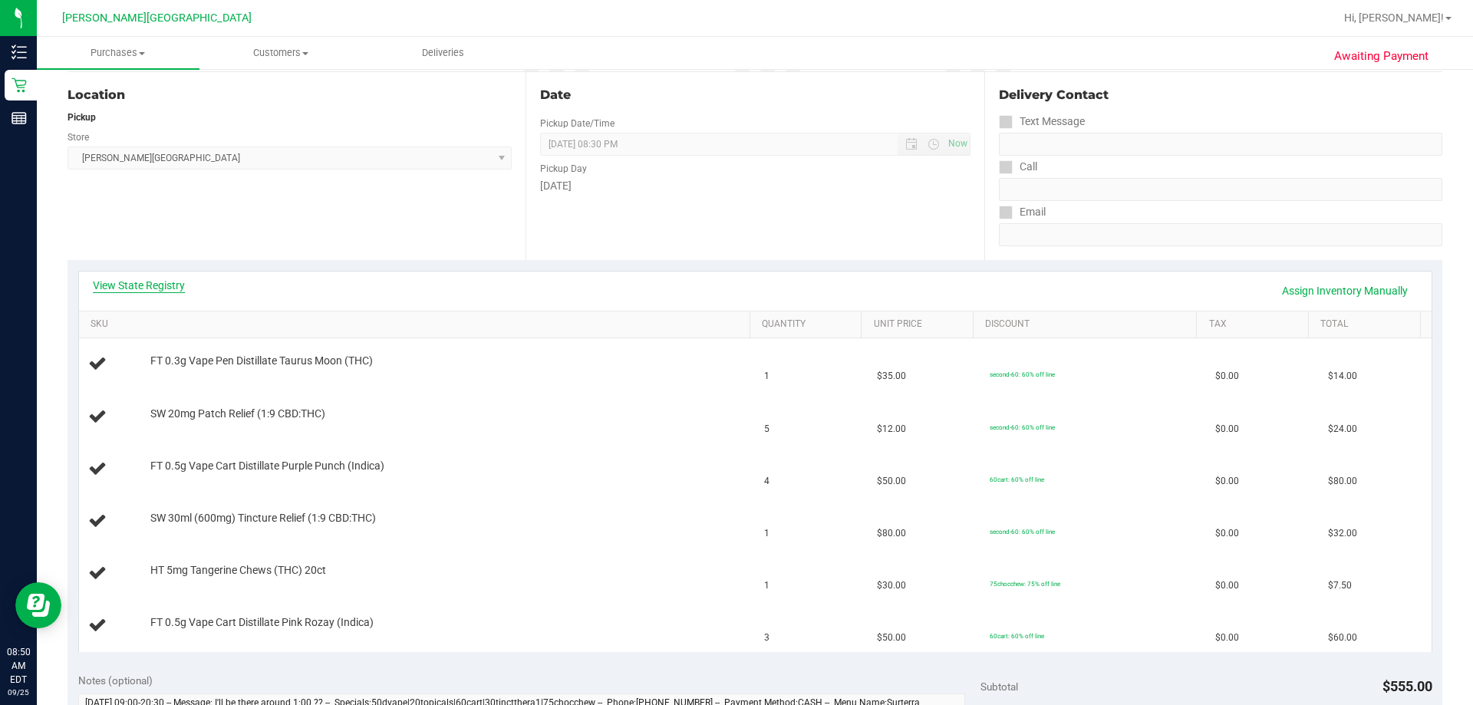
click at [154, 278] on link "View State Registry" at bounding box center [139, 285] width 92 height 15
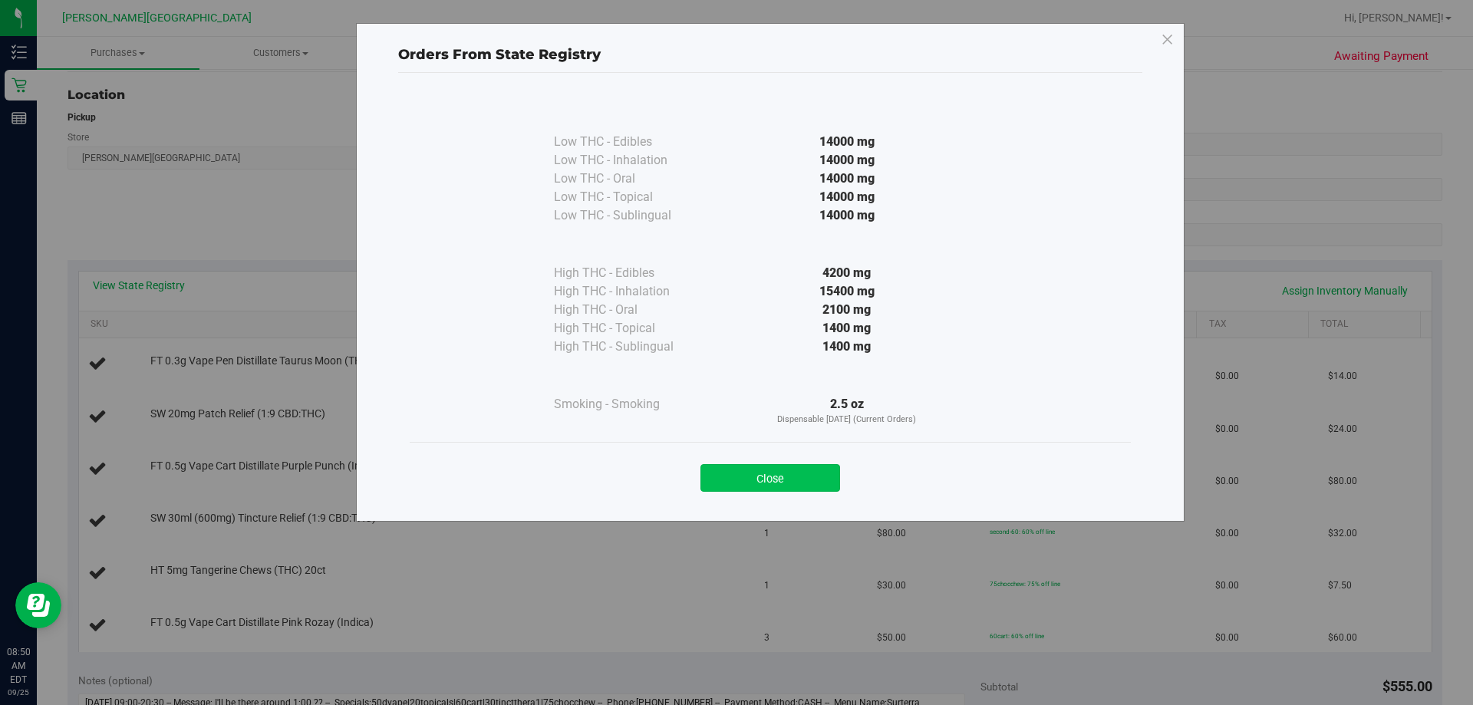
click at [759, 482] on button "Close" at bounding box center [770, 478] width 140 height 28
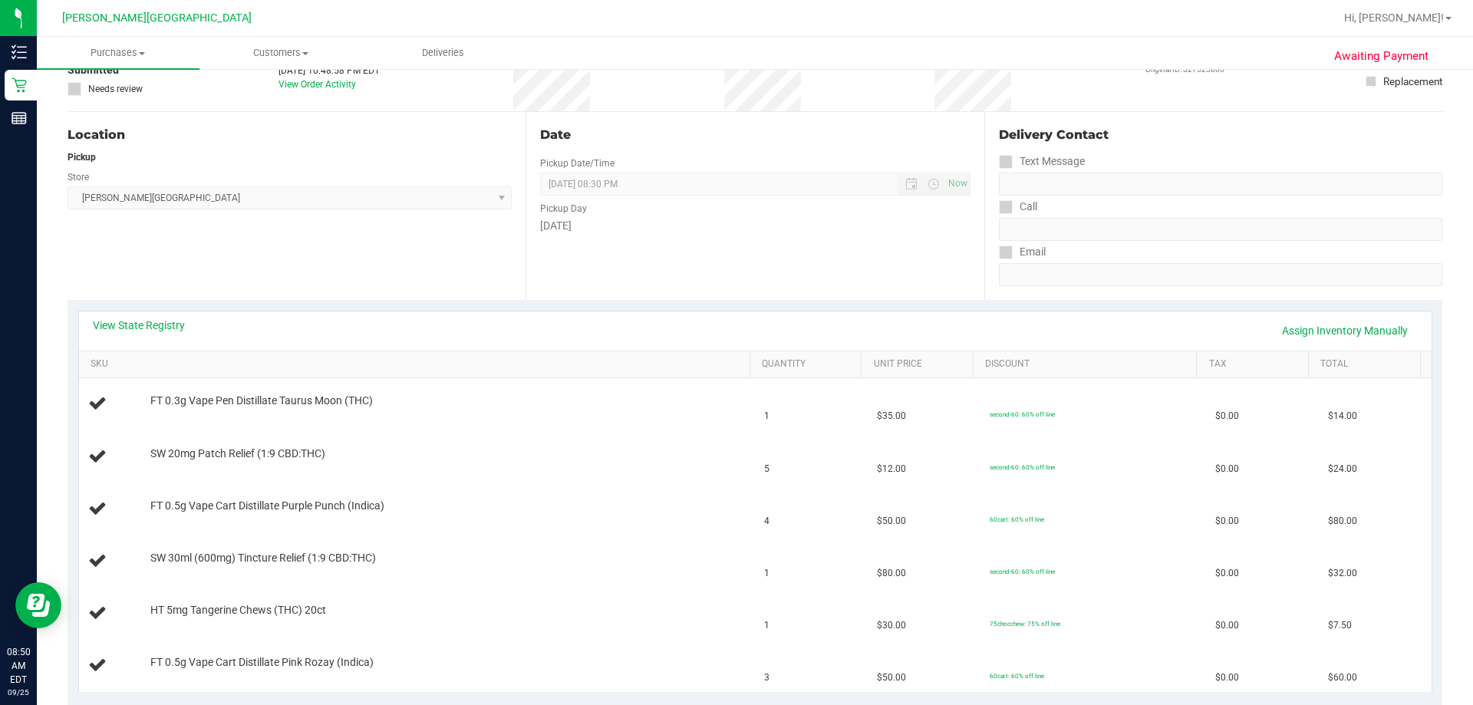
scroll to position [77, 0]
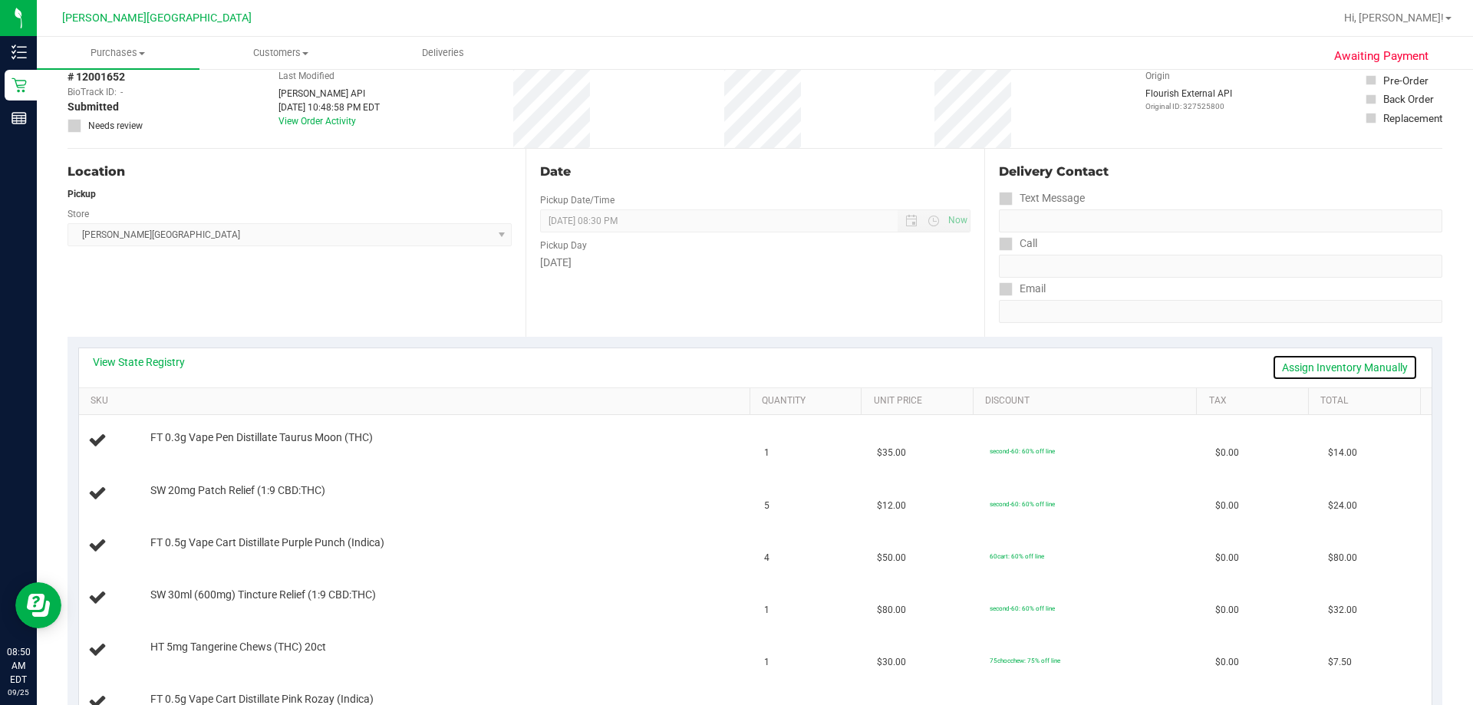
click at [759, 374] on link "Assign Inventory Manually" at bounding box center [1345, 367] width 146 height 26
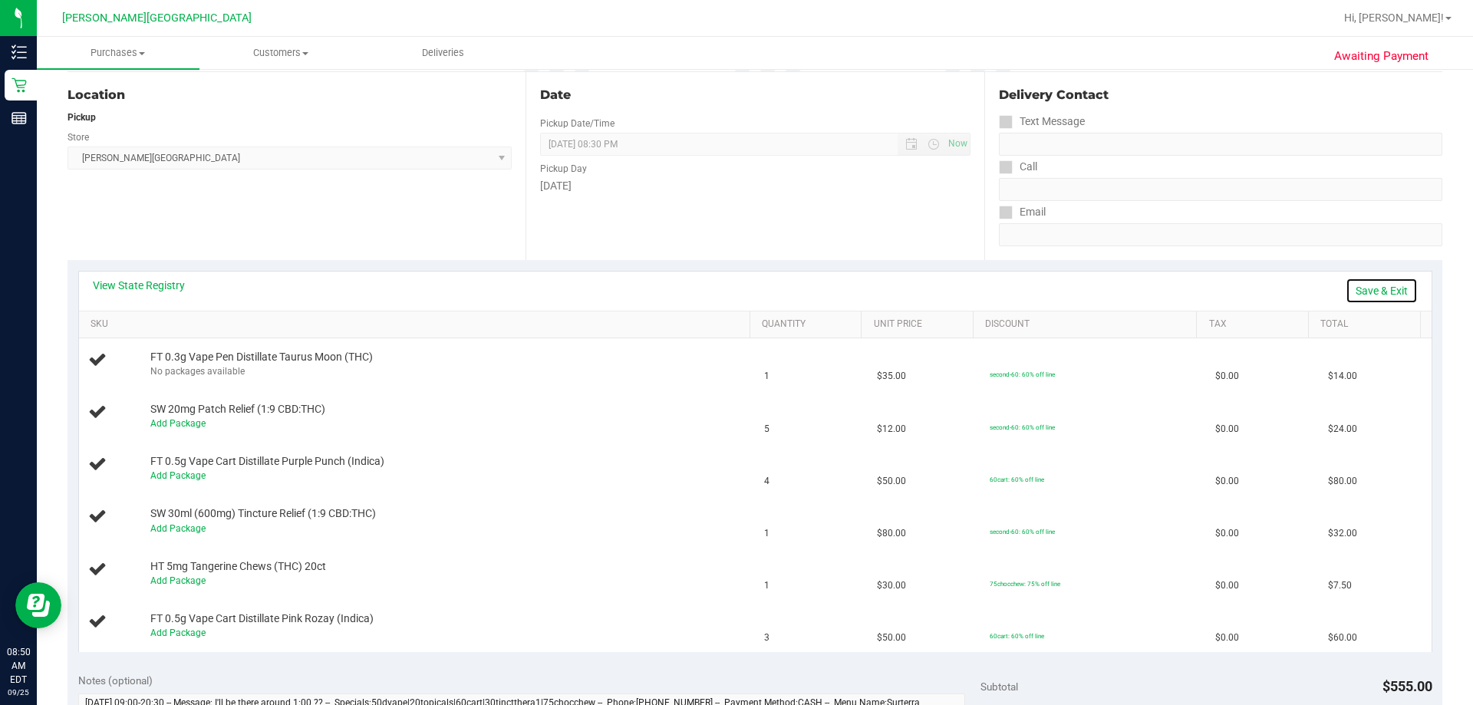
click at [759, 288] on link "Save & Exit" at bounding box center [1382, 291] width 72 height 26
click at [148, 285] on link "View State Registry" at bounding box center [139, 285] width 92 height 15
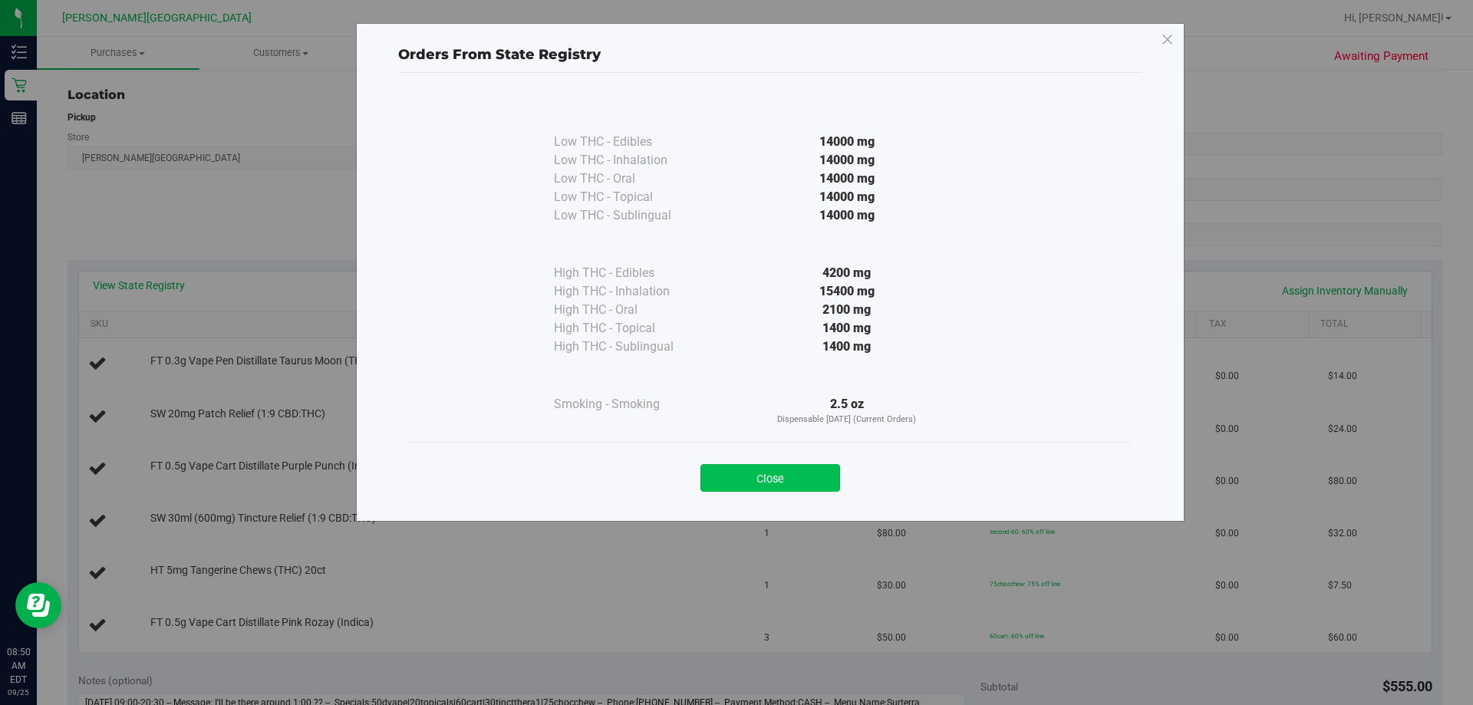
click at [759, 480] on button "Close" at bounding box center [770, 478] width 140 height 28
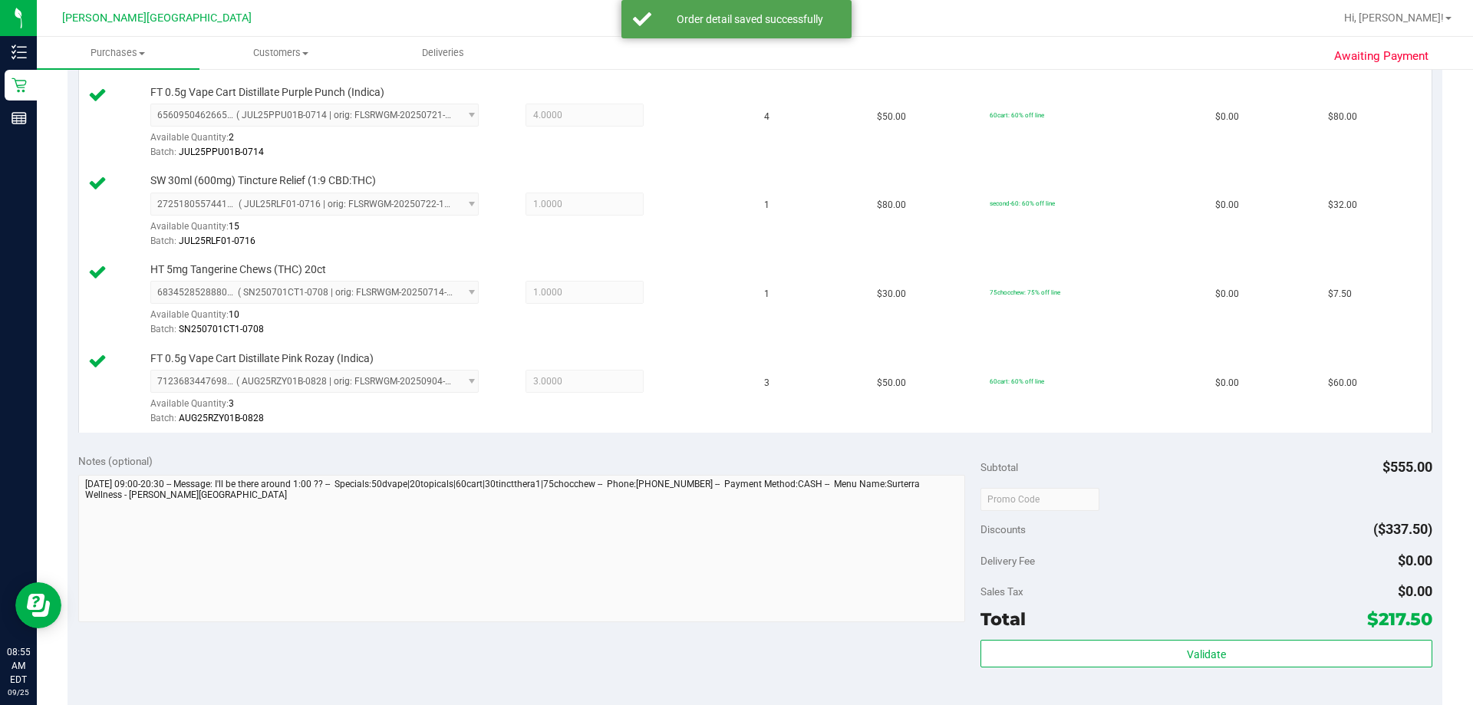
scroll to position [844, 0]
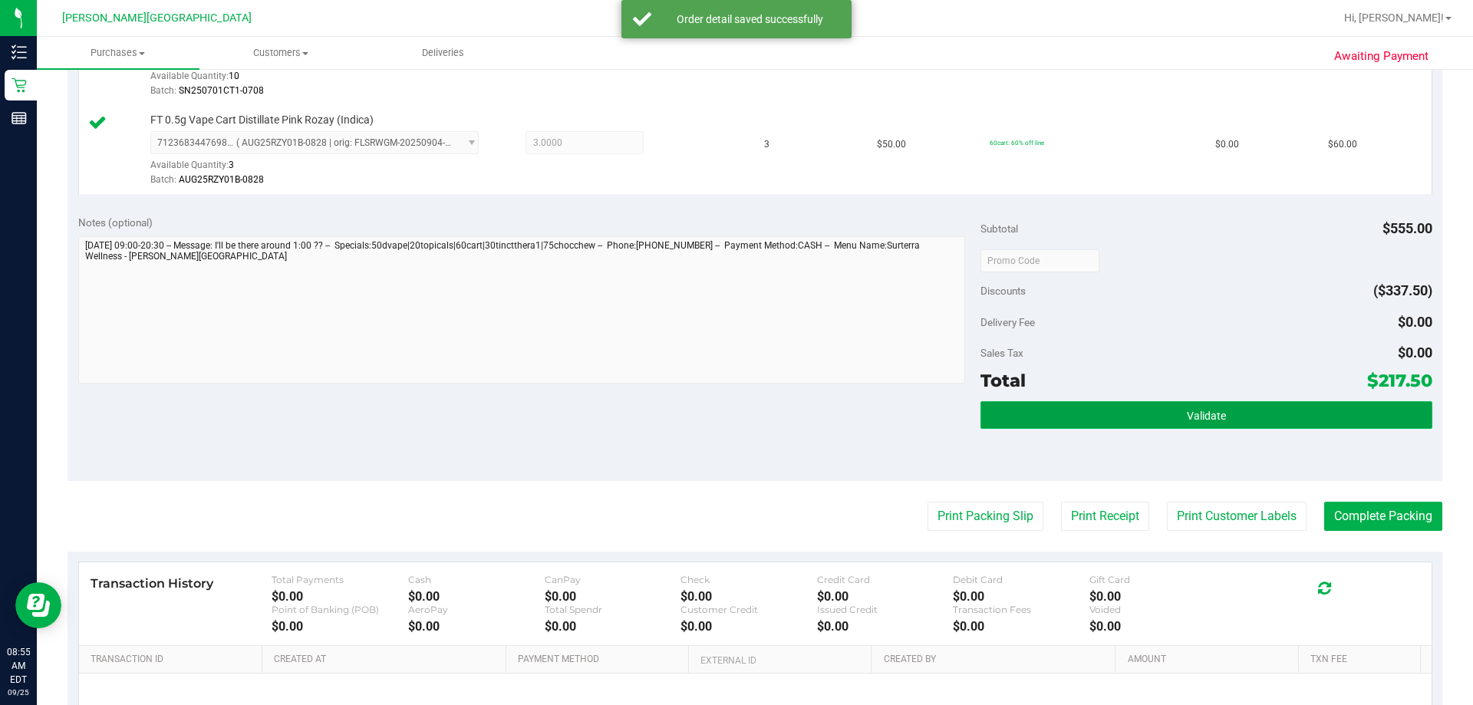
click at [759, 407] on button "Validate" at bounding box center [1205, 415] width 451 height 28
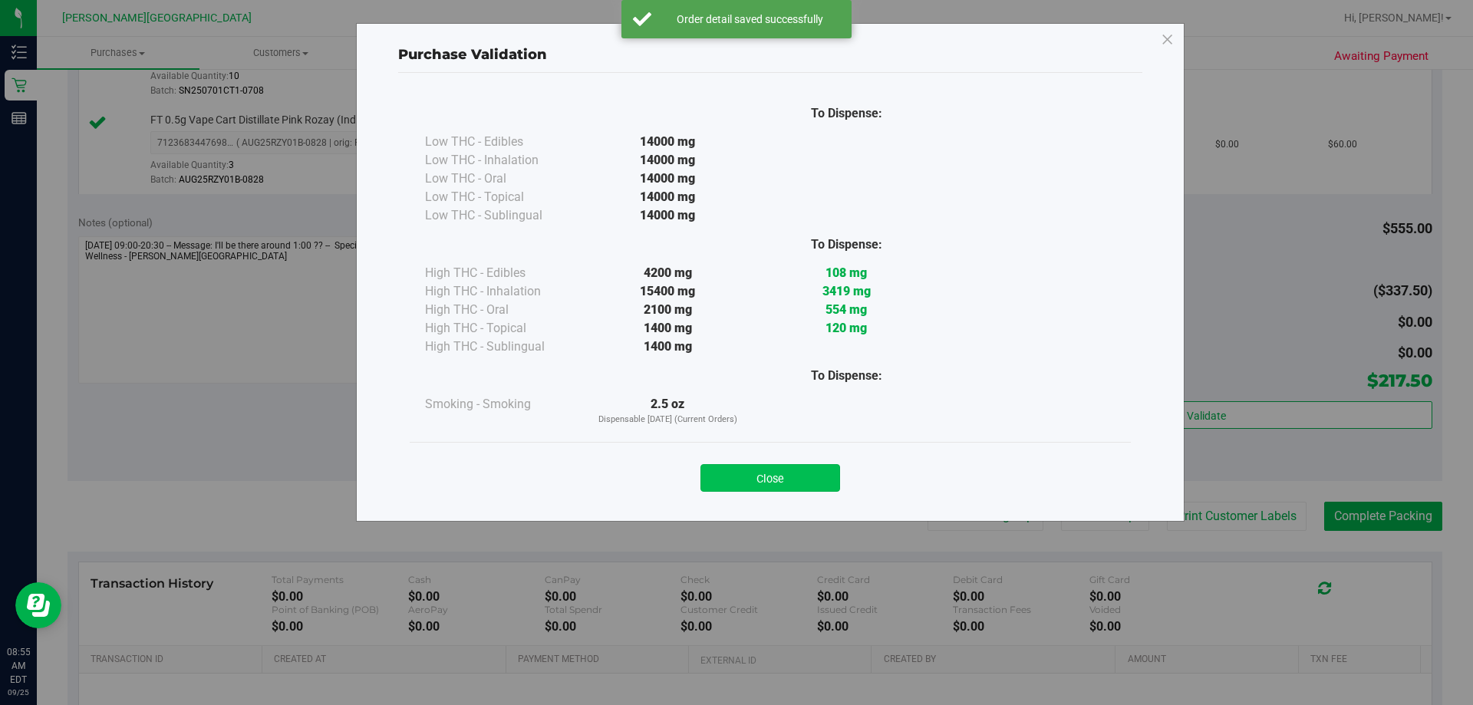
drag, startPoint x: 787, startPoint y: 463, endPoint x: 792, endPoint y: 469, distance: 8.2
click at [759, 462] on div "Close" at bounding box center [770, 473] width 698 height 38
click at [759, 470] on button "Close" at bounding box center [770, 478] width 140 height 28
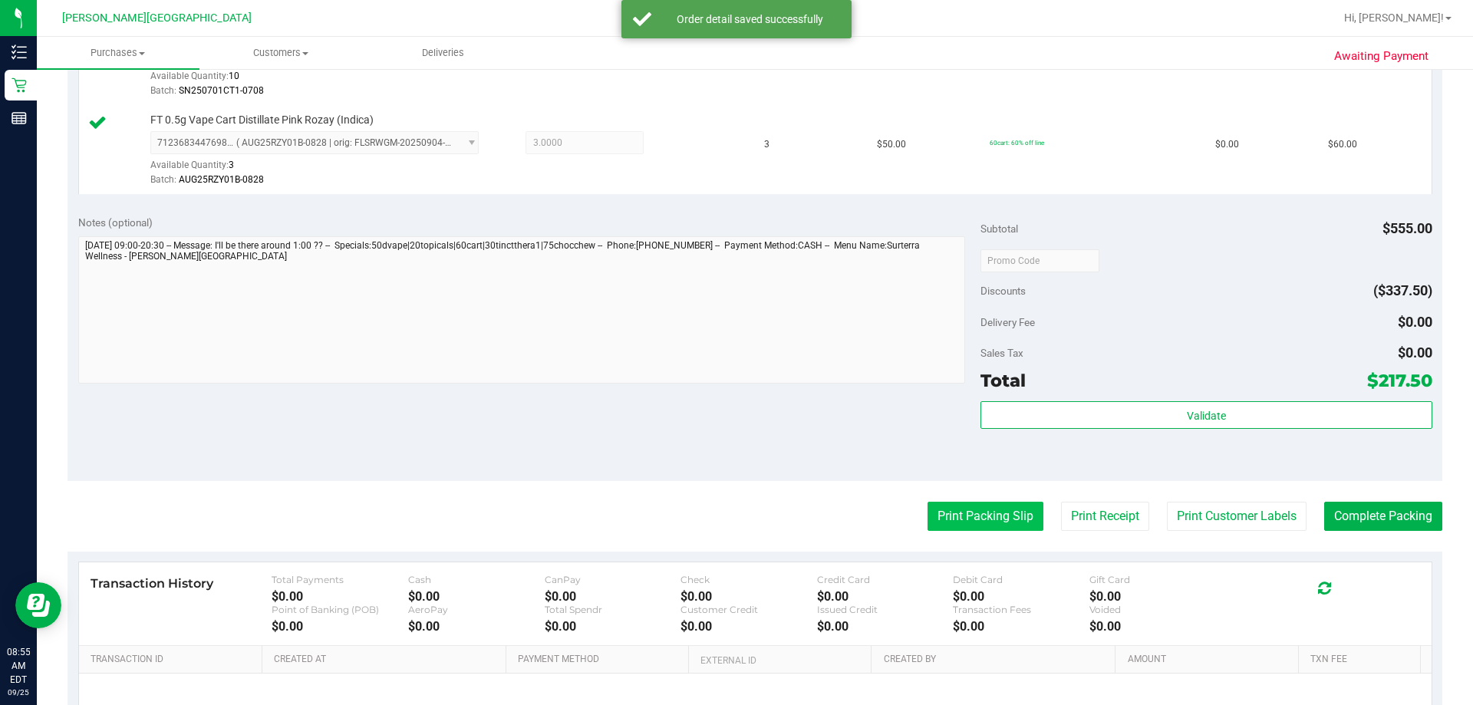
click at [759, 525] on button "Print Packing Slip" at bounding box center [985, 516] width 116 height 29
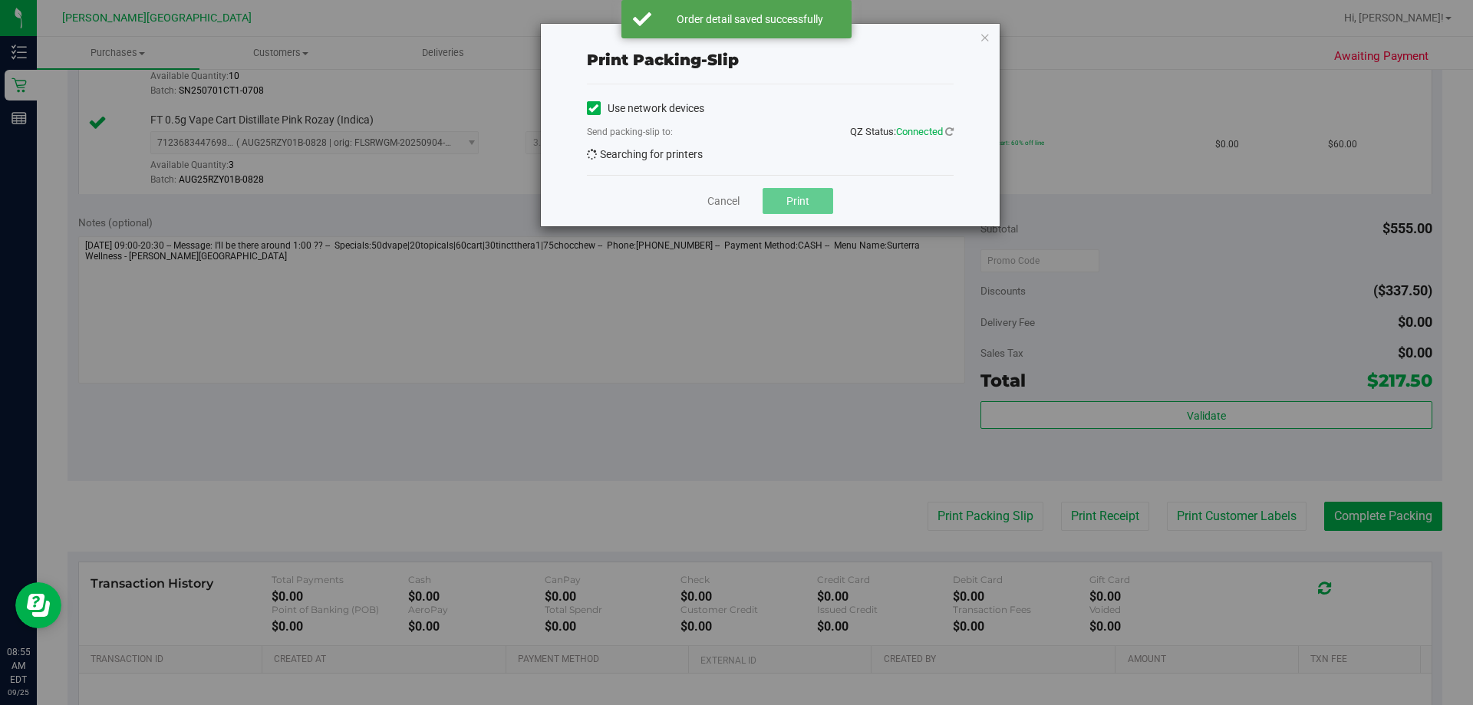
click at [759, 199] on button "Print" at bounding box center [798, 201] width 71 height 26
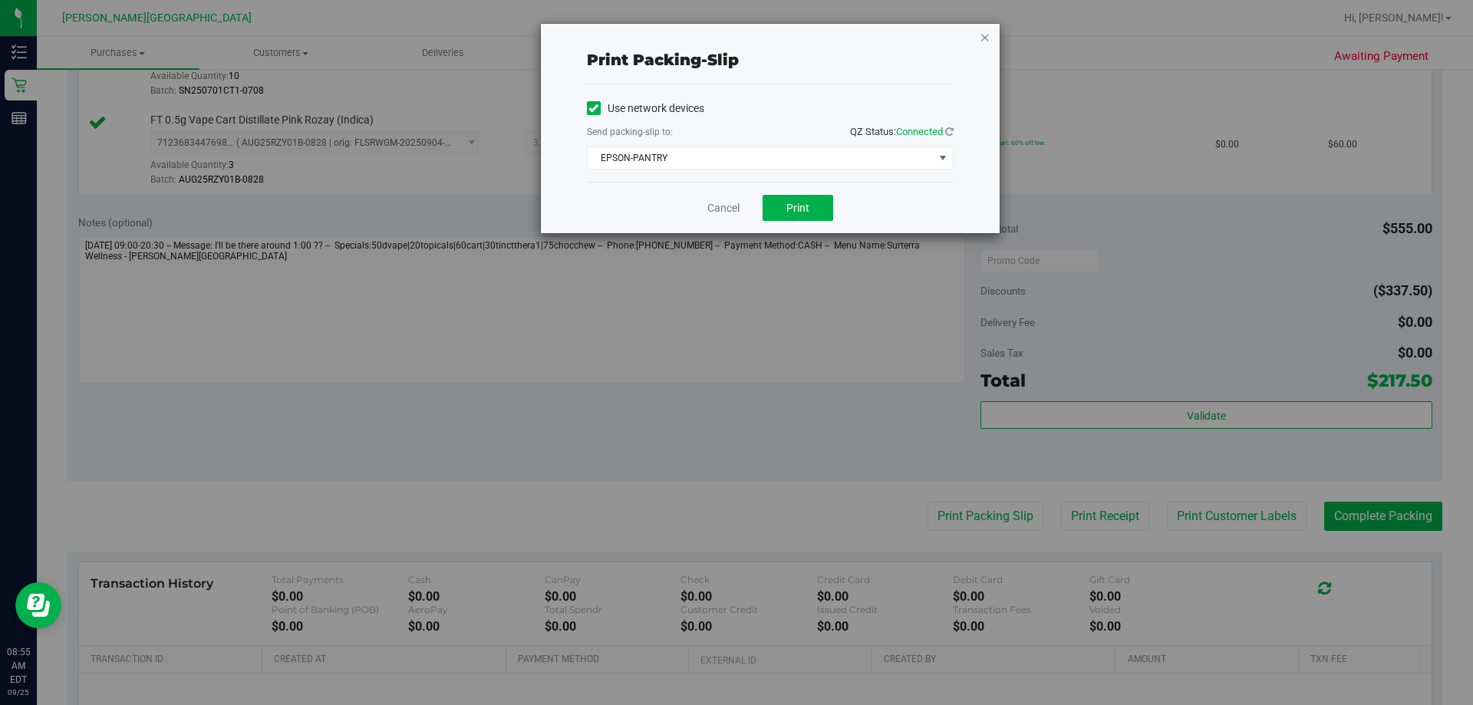
click at [759, 34] on icon "button" at bounding box center [985, 37] width 11 height 18
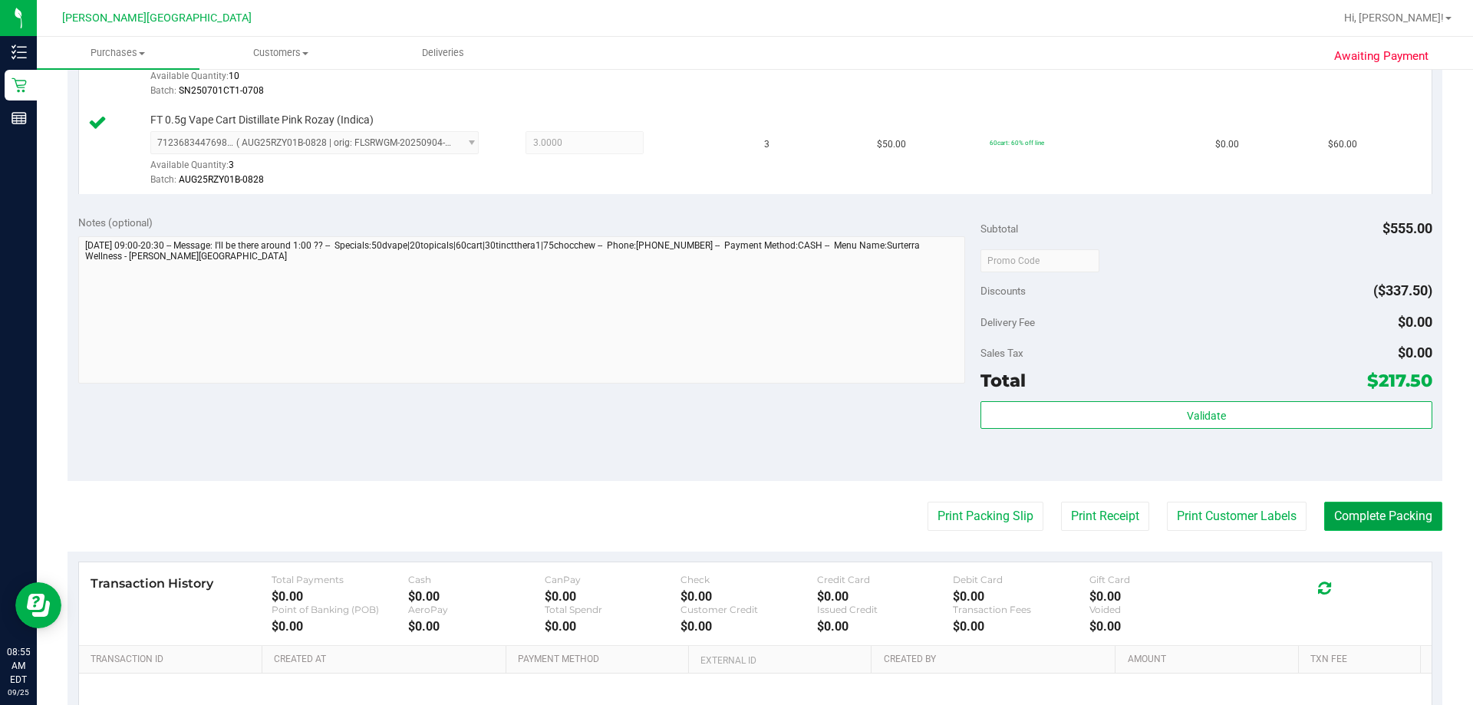
click at [759, 524] on button "Complete Packing" at bounding box center [1383, 516] width 118 height 29
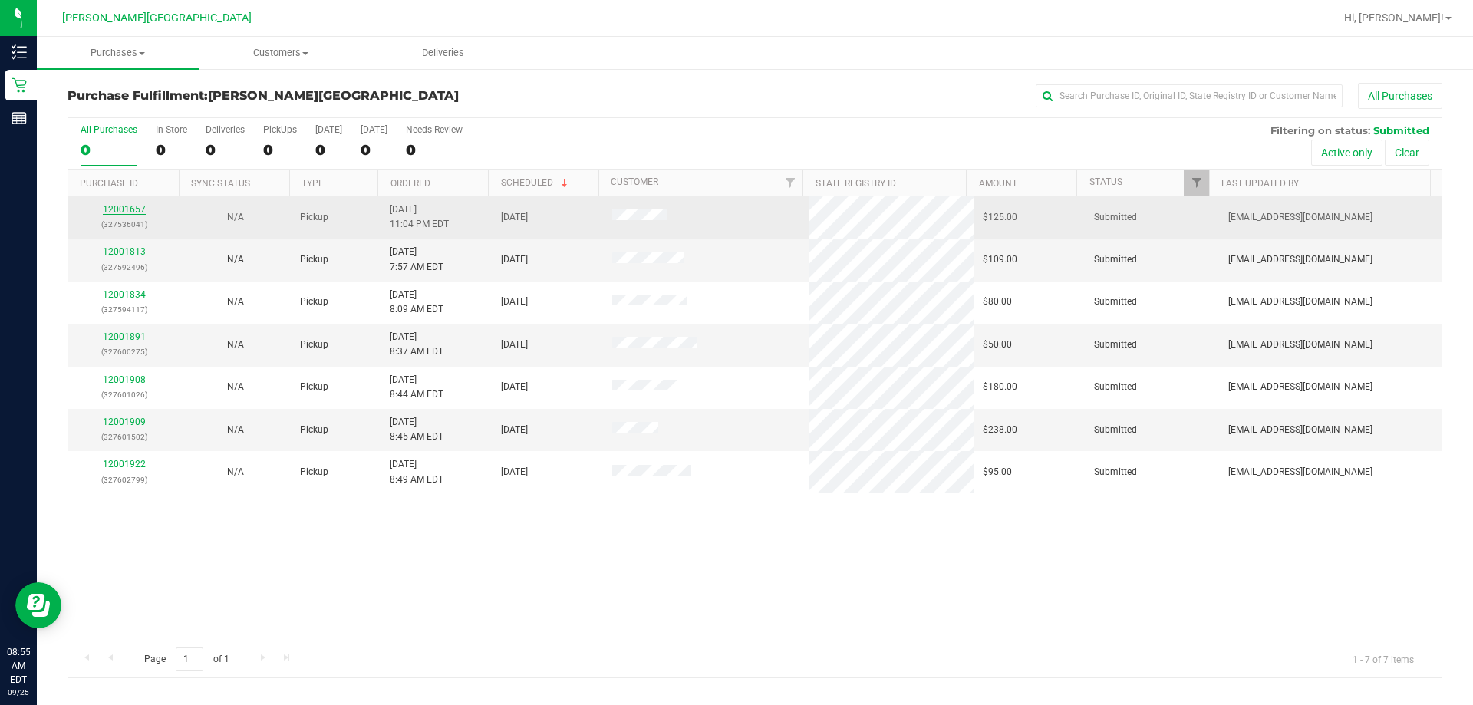
click at [111, 206] on link "12001657" at bounding box center [124, 209] width 43 height 11
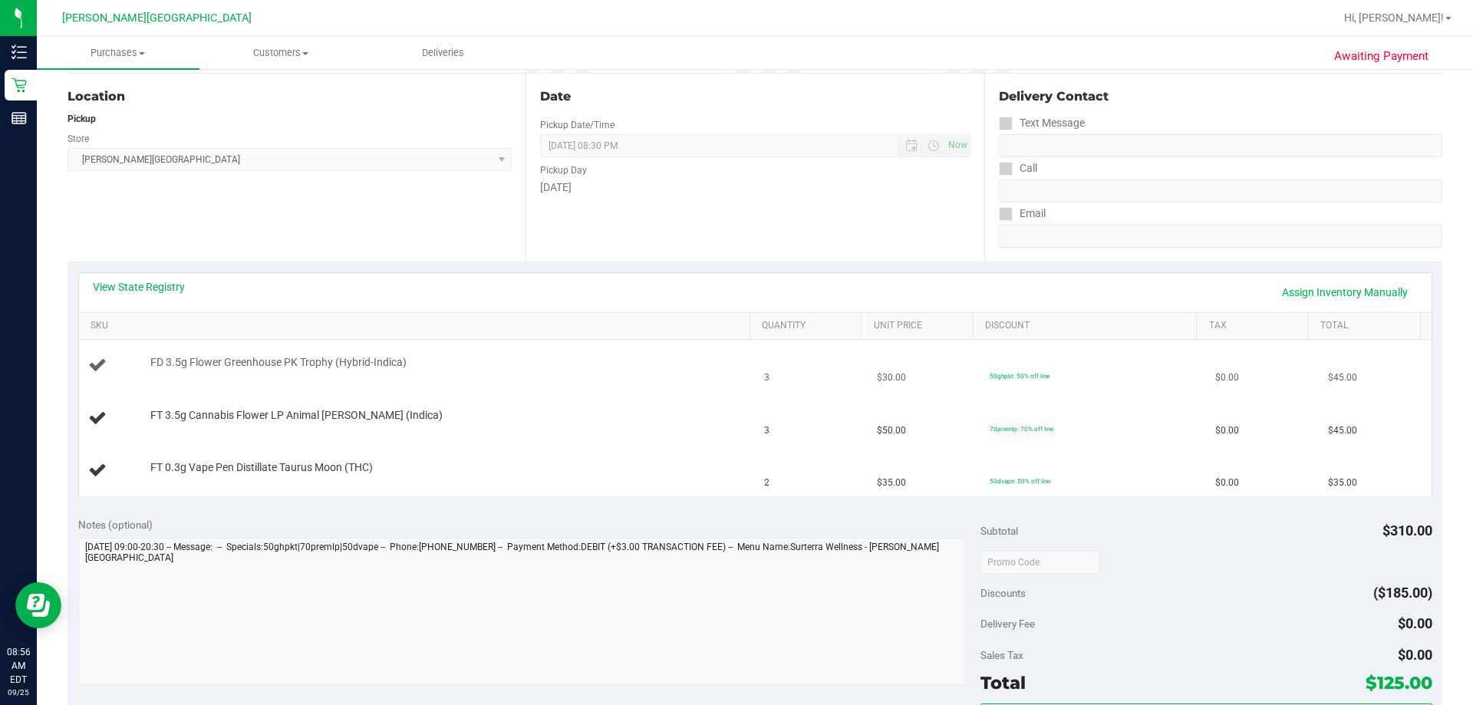
scroll to position [153, 0]
click at [759, 293] on link "Assign Inventory Manually" at bounding box center [1345, 291] width 146 height 26
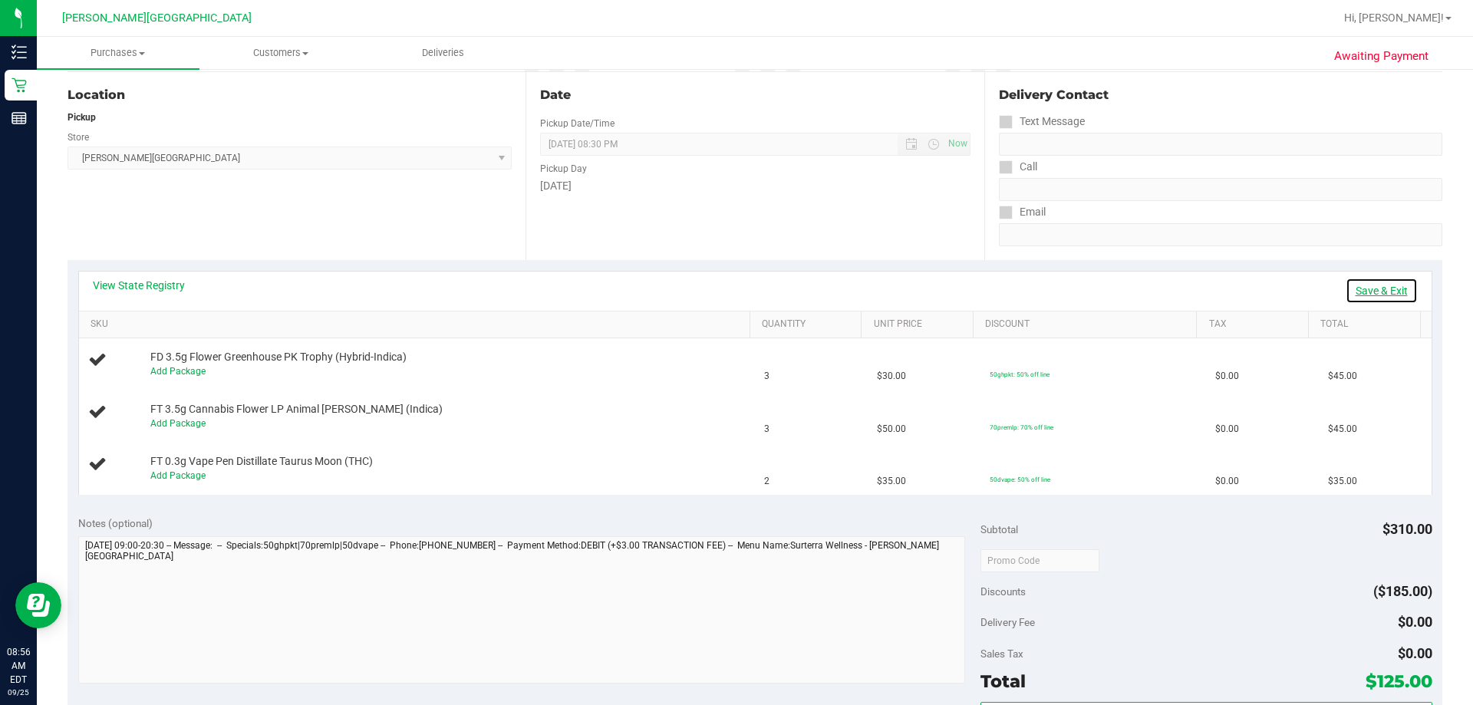
click at [759, 293] on link "Save & Exit" at bounding box center [1382, 291] width 72 height 26
click at [183, 288] on link "View State Registry" at bounding box center [139, 285] width 92 height 15
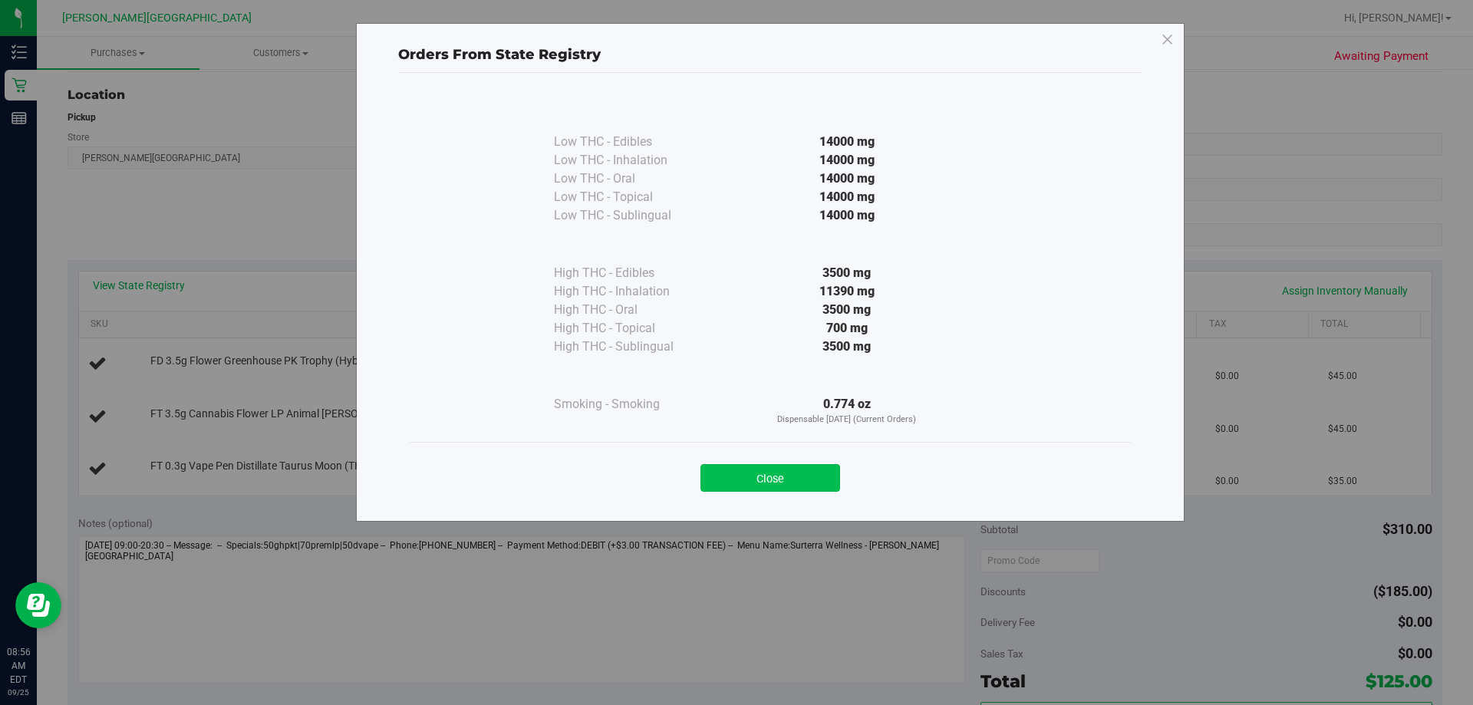
click at [759, 469] on button "Close" at bounding box center [770, 478] width 140 height 28
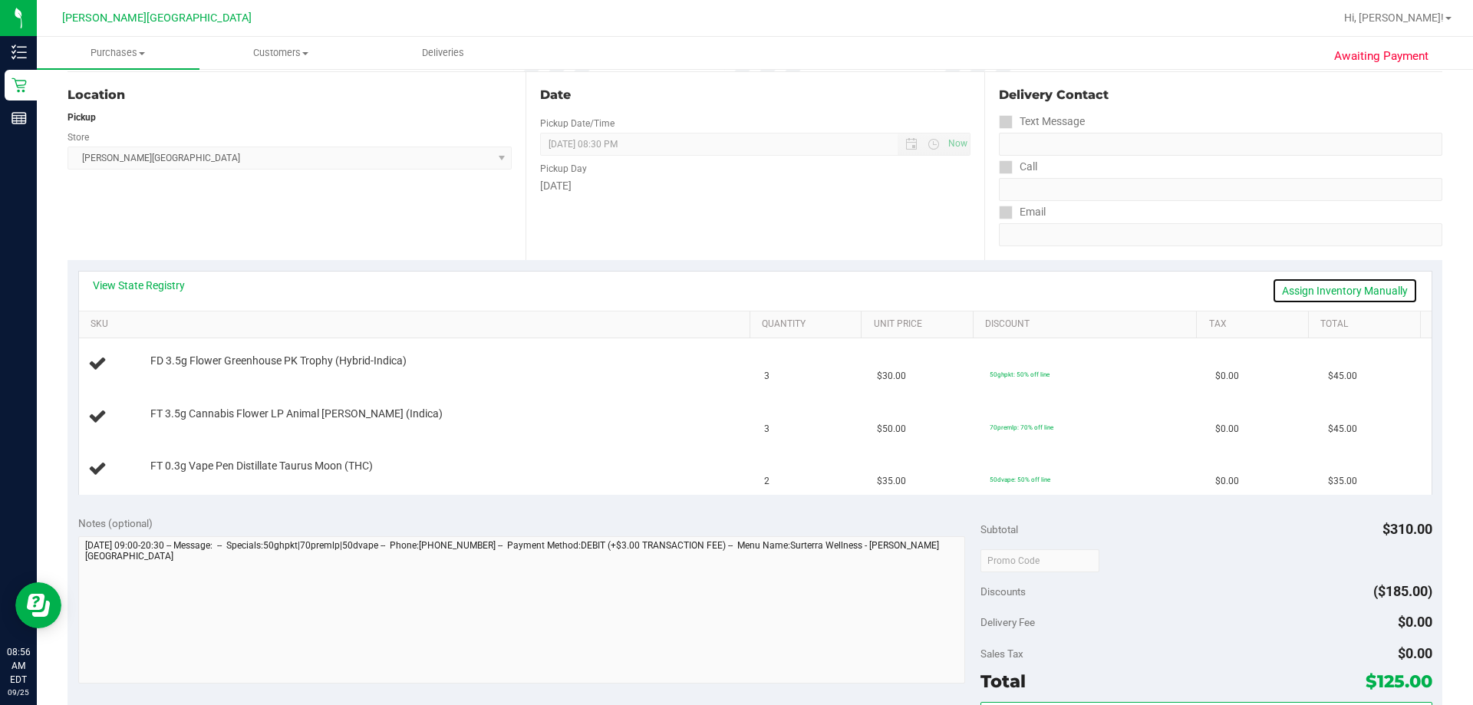
click at [759, 298] on link "Assign Inventory Manually" at bounding box center [1345, 291] width 146 height 26
click at [193, 425] on link "Add Package" at bounding box center [177, 423] width 55 height 11
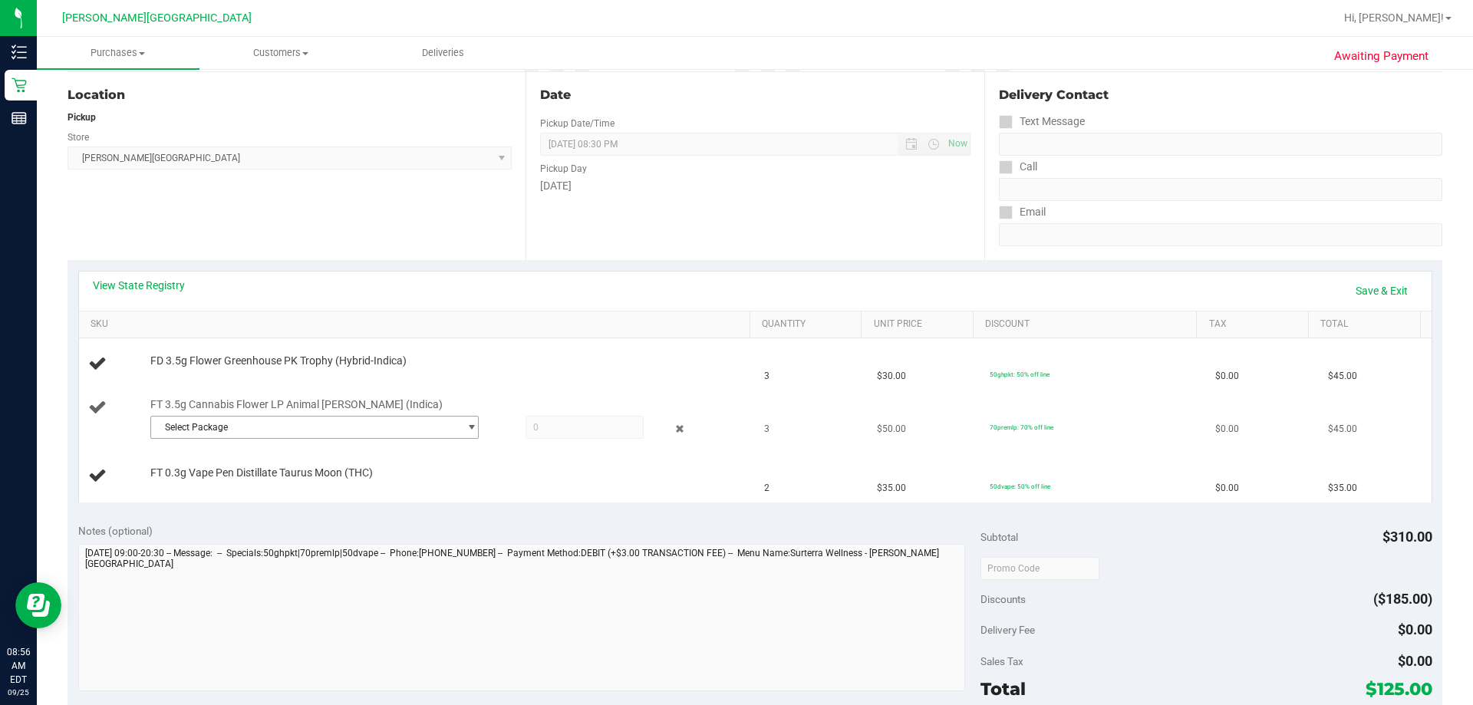
click at [266, 433] on span "Select Package" at bounding box center [305, 427] width 308 height 21
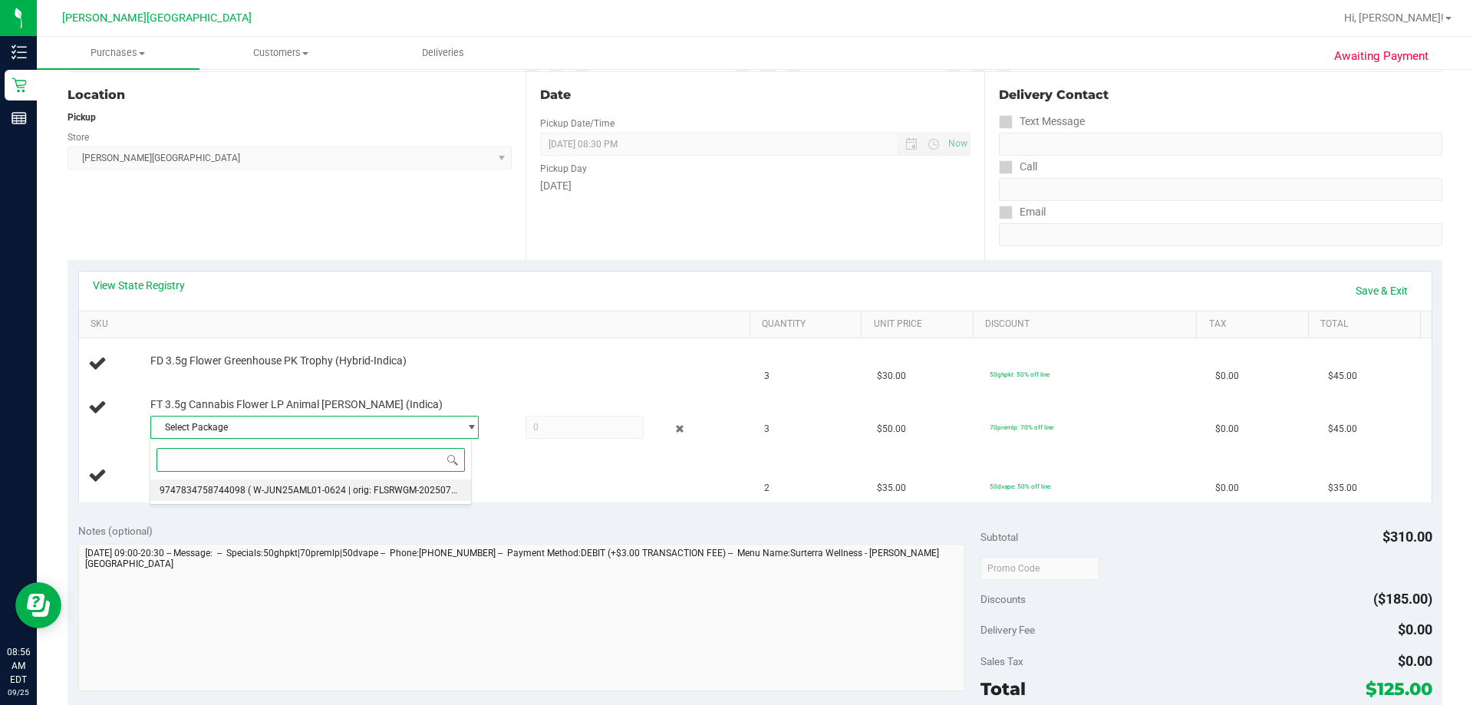
click at [294, 495] on span "( W-JUN25AML01-0624 | orig: FLSRWGM-20250701-1667 )" at bounding box center [369, 490] width 243 height 11
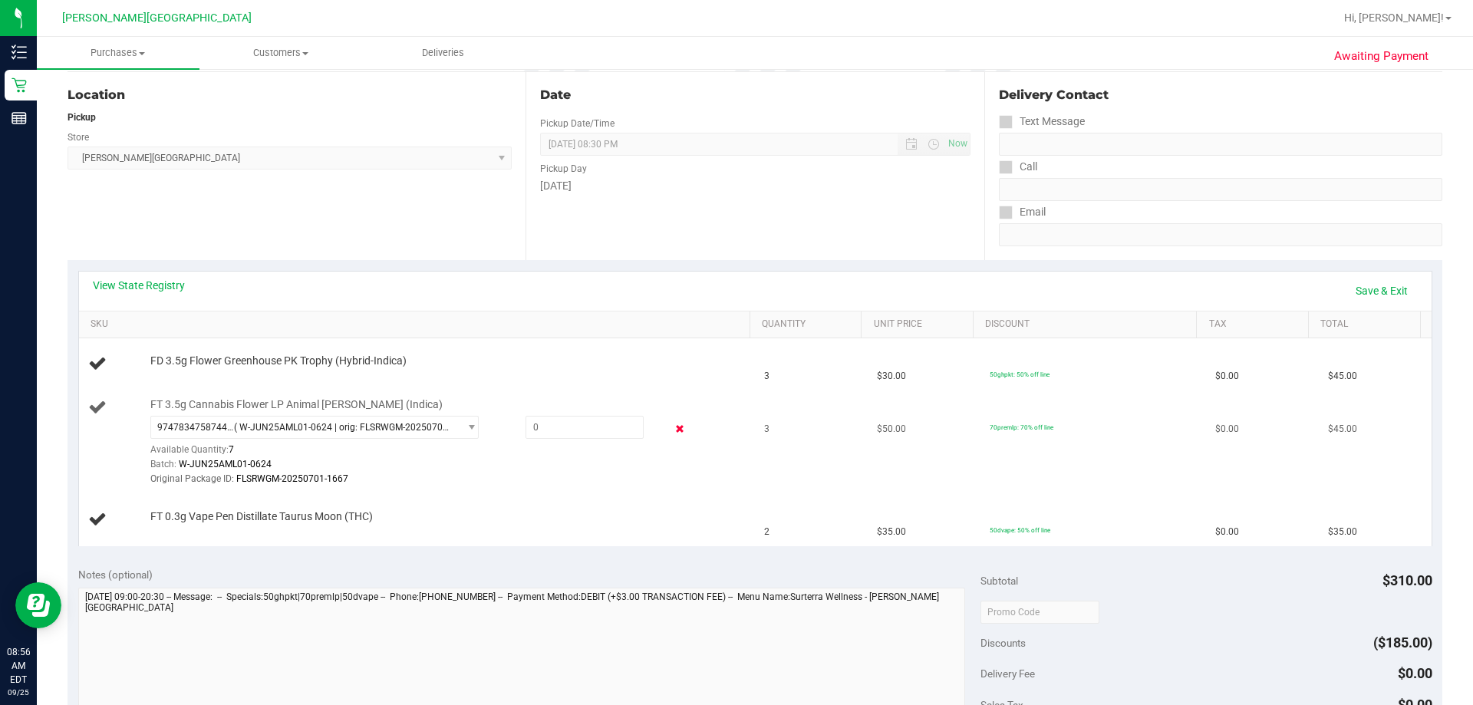
click at [676, 429] on icon at bounding box center [680, 429] width 16 height 18
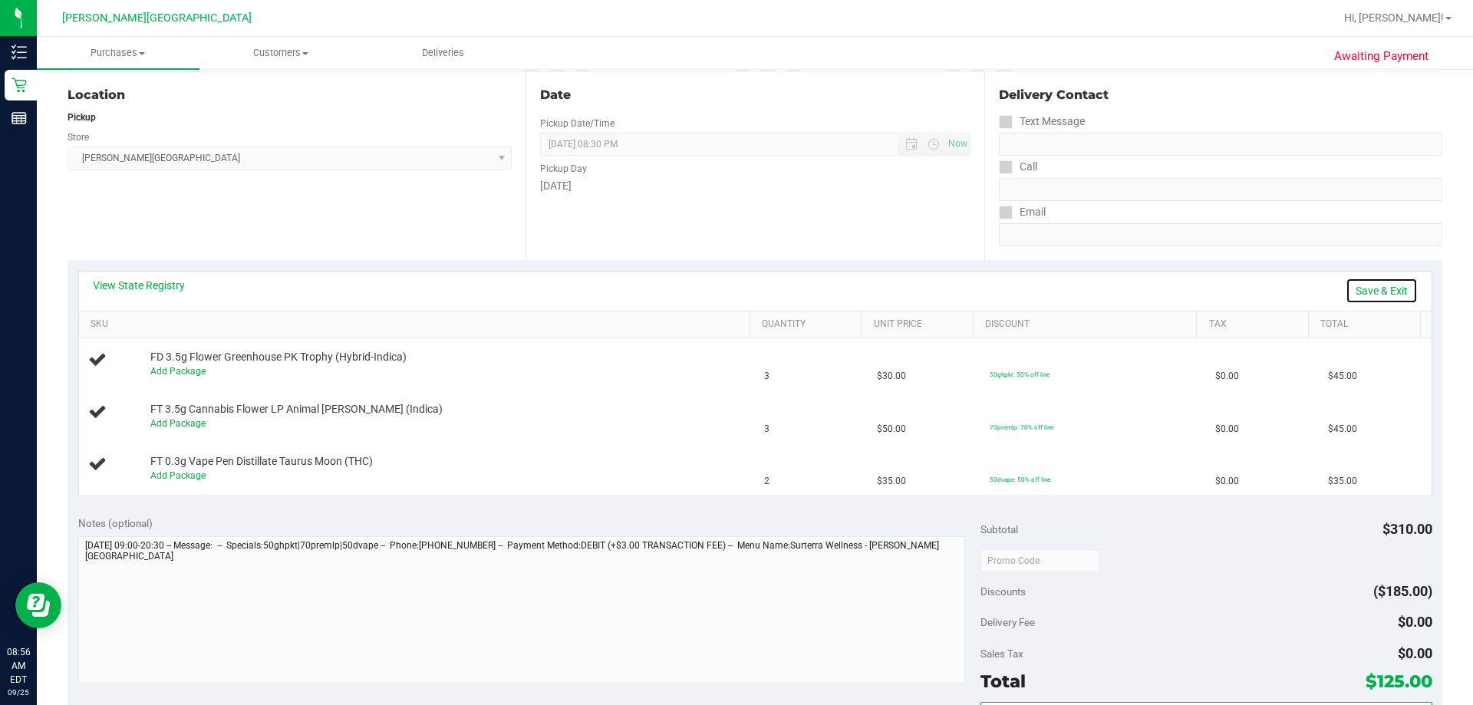
click at [759, 294] on link "Save & Exit" at bounding box center [1382, 291] width 72 height 26
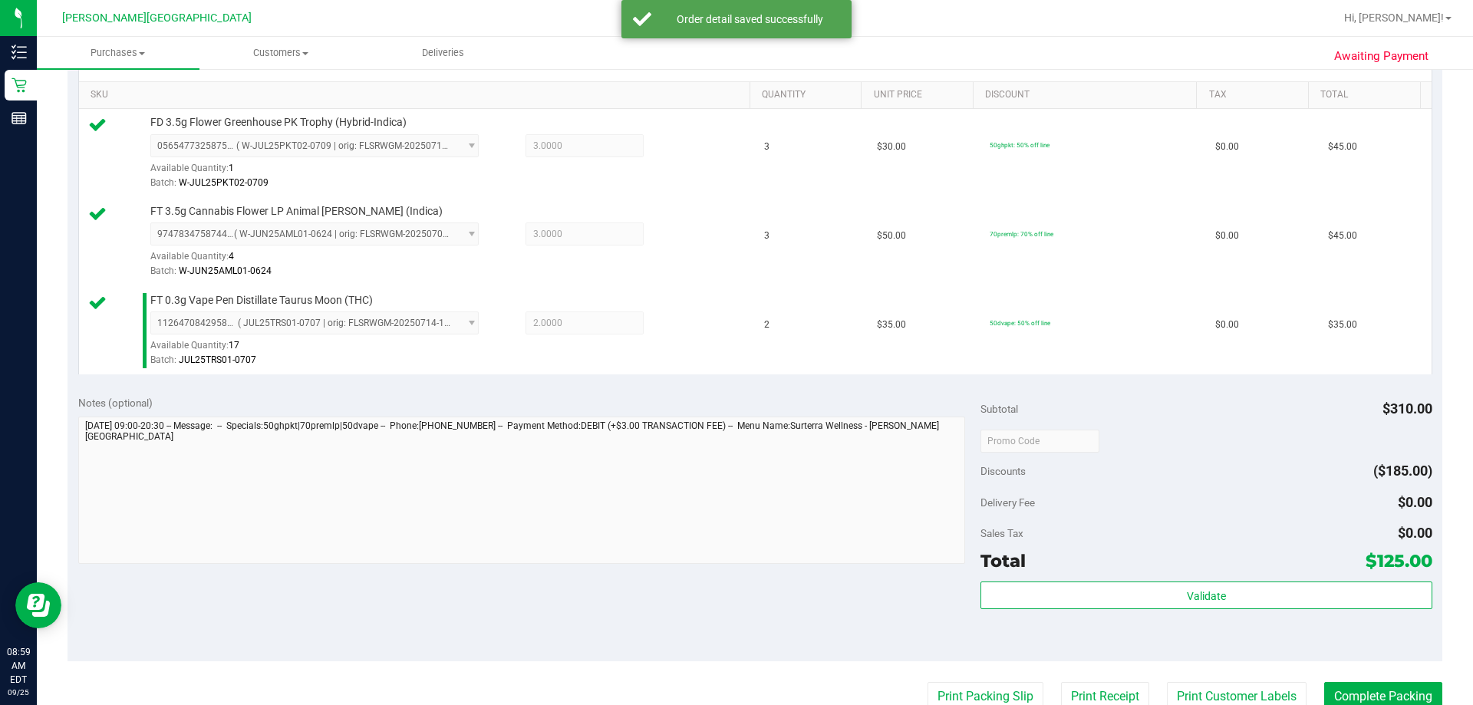
scroll to position [384, 0]
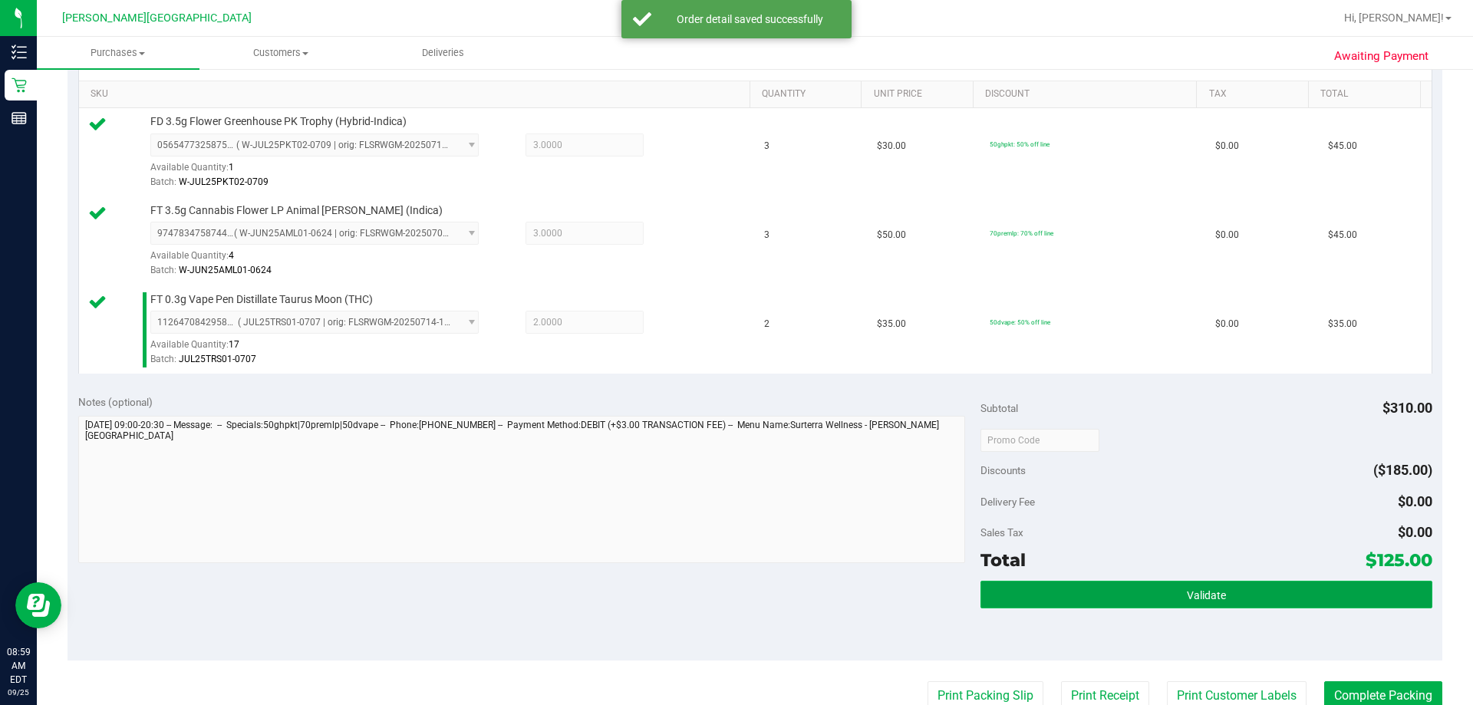
click at [759, 605] on button "Validate" at bounding box center [1205, 595] width 451 height 28
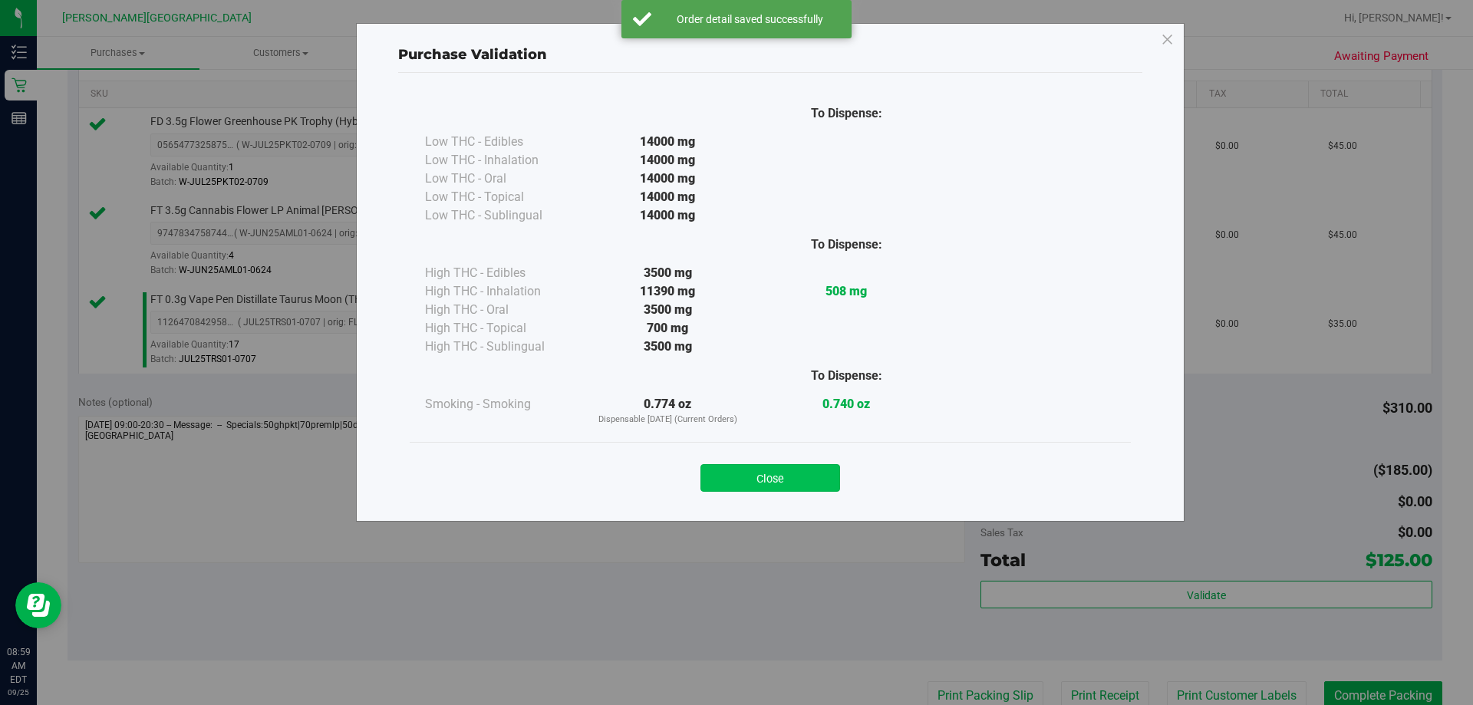
click at [759, 484] on button "Close" at bounding box center [770, 478] width 140 height 28
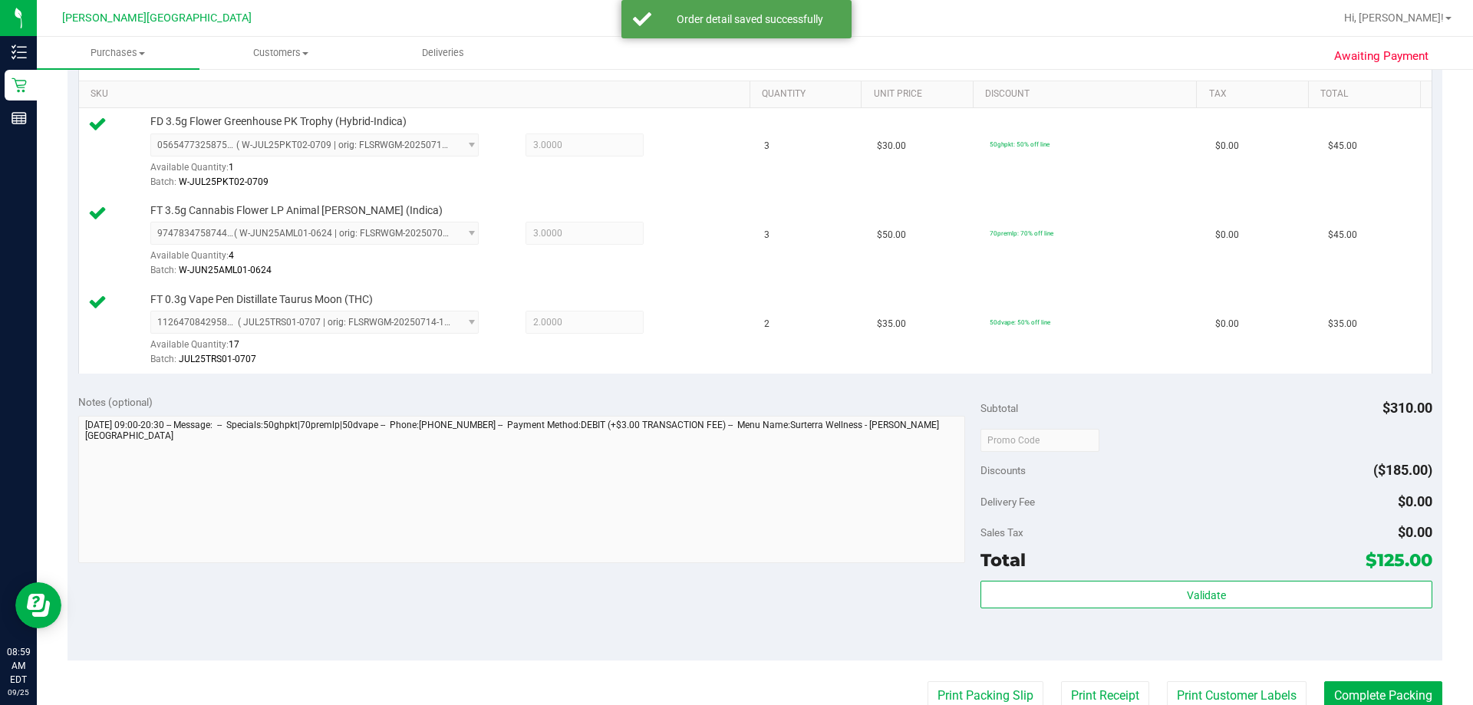
click at [759, 677] on purchase-details "Back Edit Purchase Cancel Purchase View Profile # 12001657 BioTrack ID: - Submi…" at bounding box center [755, 358] width 1375 height 1319
click at [759, 697] on button "Print Packing Slip" at bounding box center [985, 695] width 116 height 29
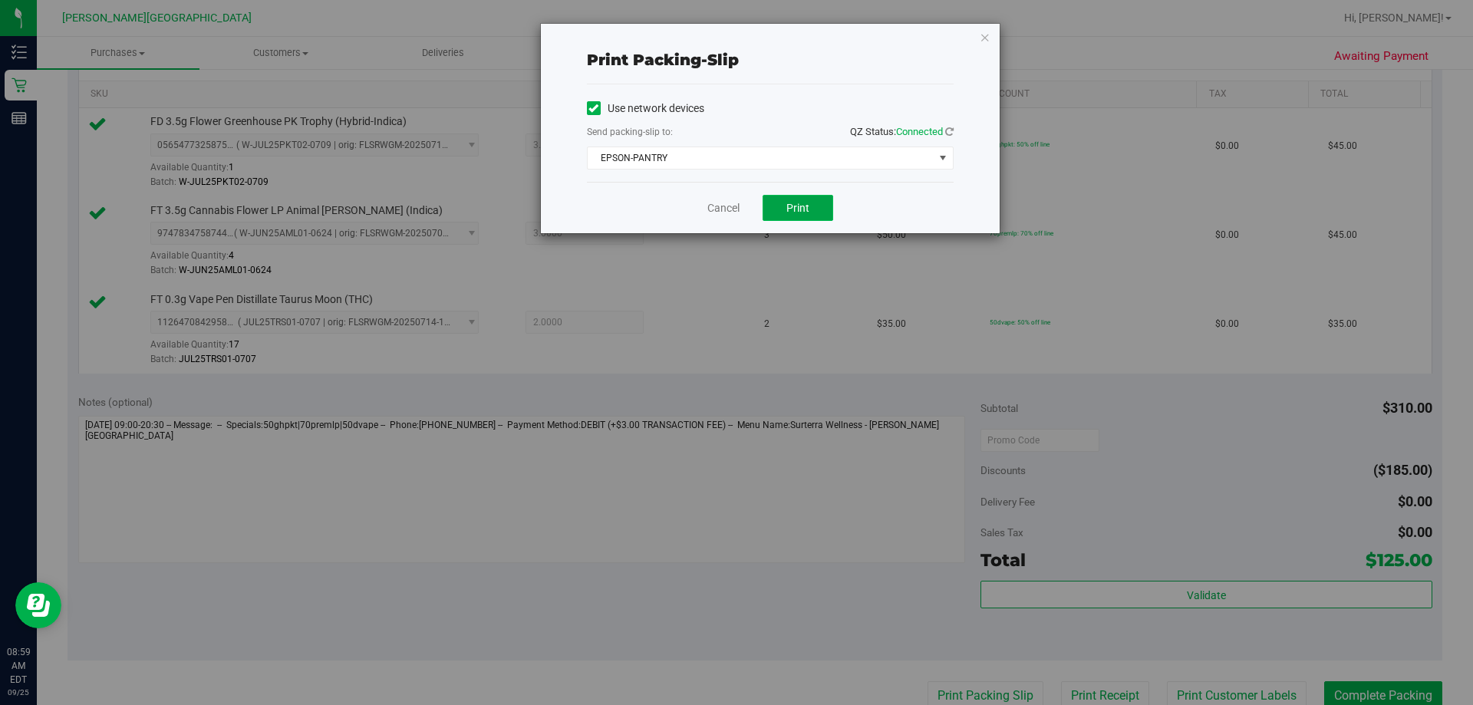
click at [759, 203] on button "Print" at bounding box center [798, 208] width 71 height 26
click at [759, 41] on icon "button" at bounding box center [985, 37] width 11 height 18
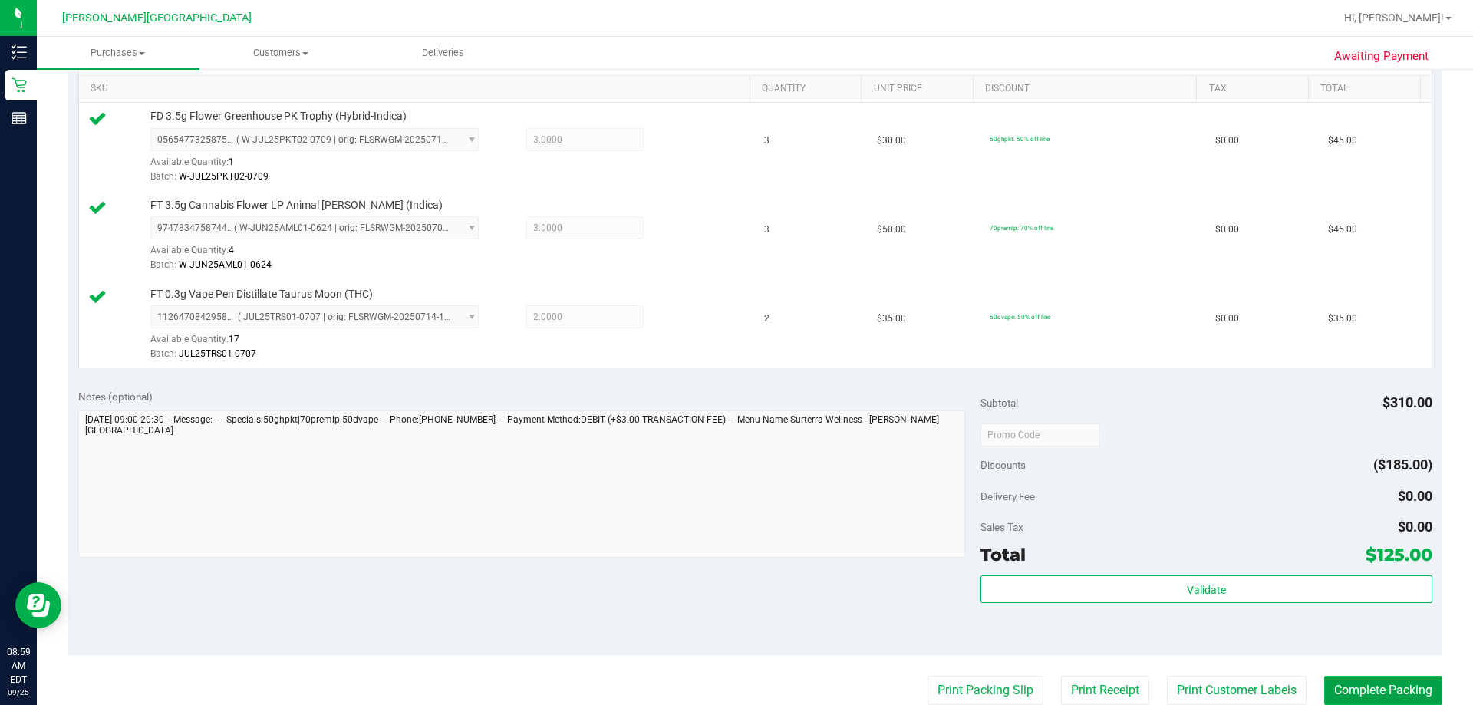
click at [759, 686] on button "Complete Packing" at bounding box center [1383, 690] width 118 height 29
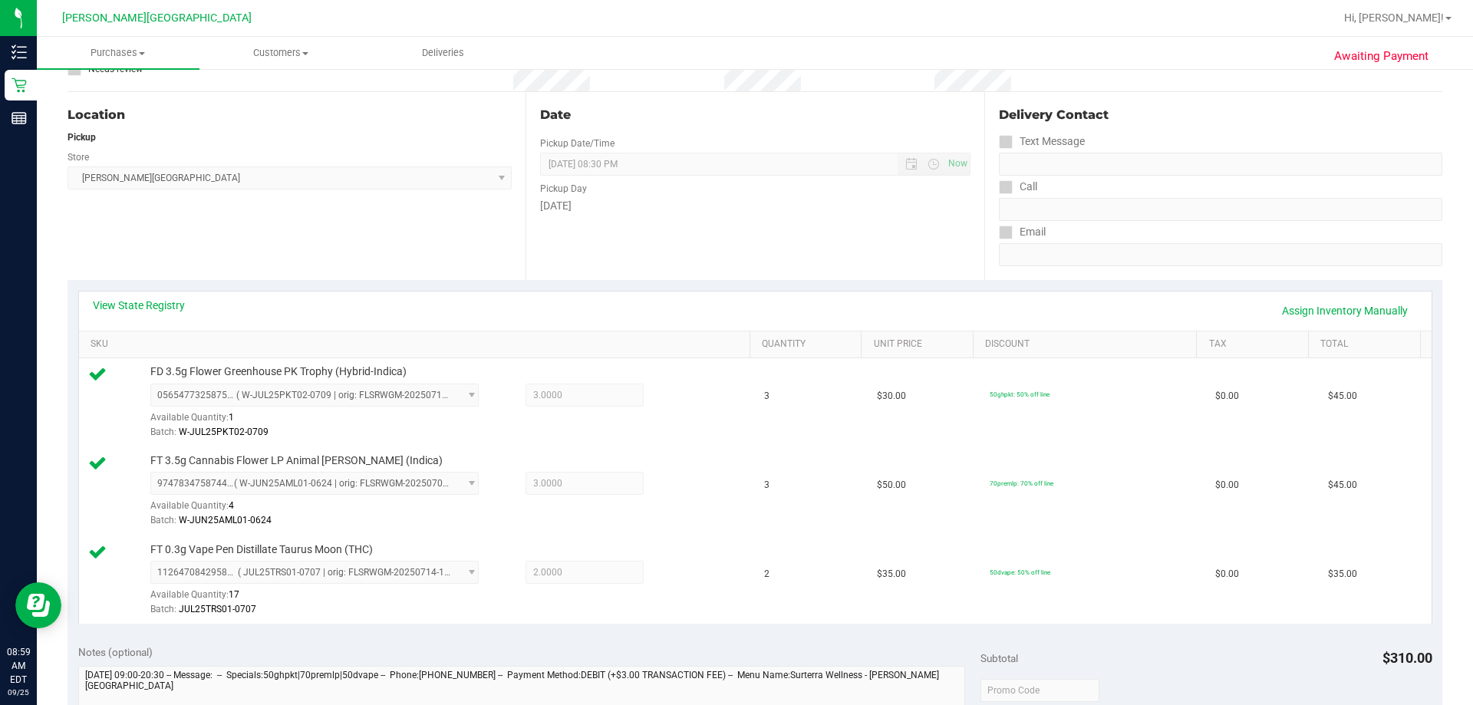
scroll to position [307, 0]
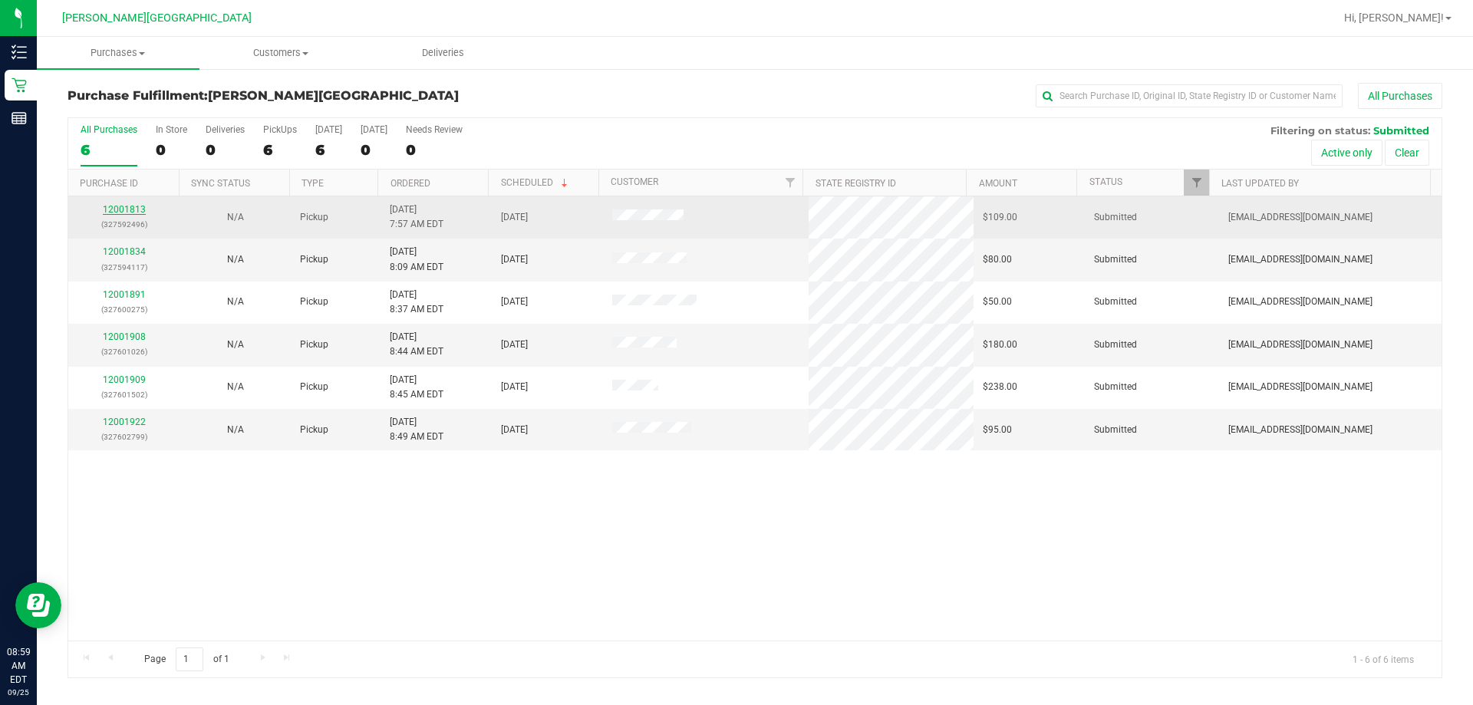
click at [120, 206] on link "12001813" at bounding box center [124, 209] width 43 height 11
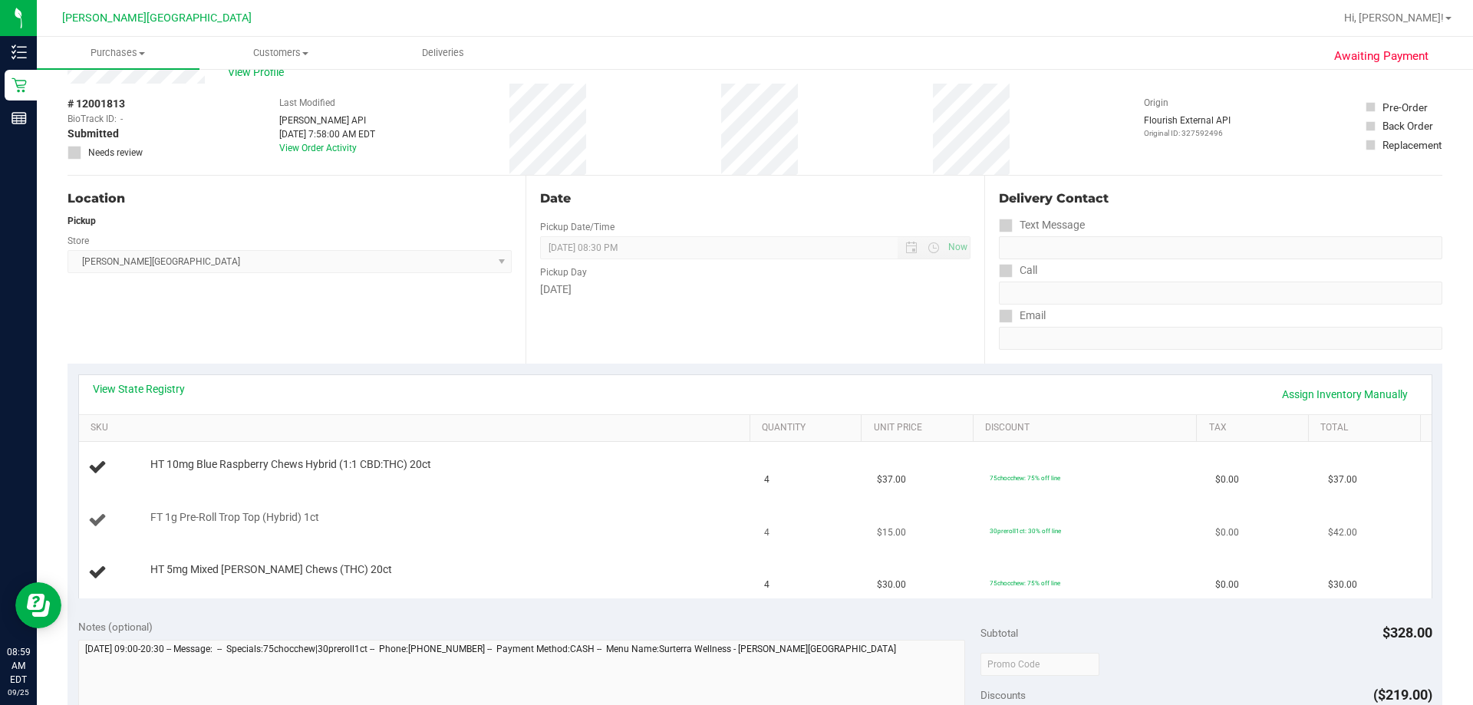
scroll to position [77, 0]
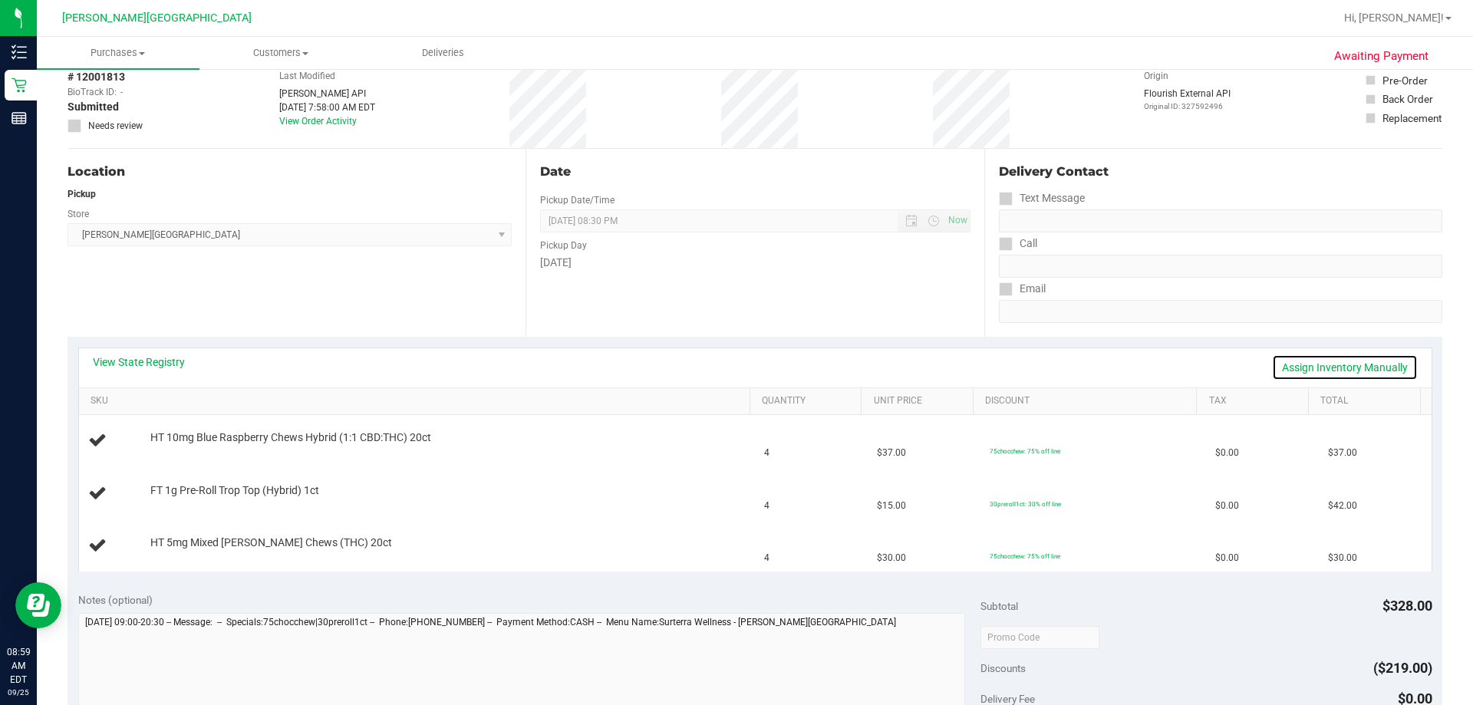
click at [759, 361] on link "Assign Inventory Manually" at bounding box center [1345, 367] width 146 height 26
click at [759, 361] on link "Save & Exit" at bounding box center [1382, 367] width 72 height 26
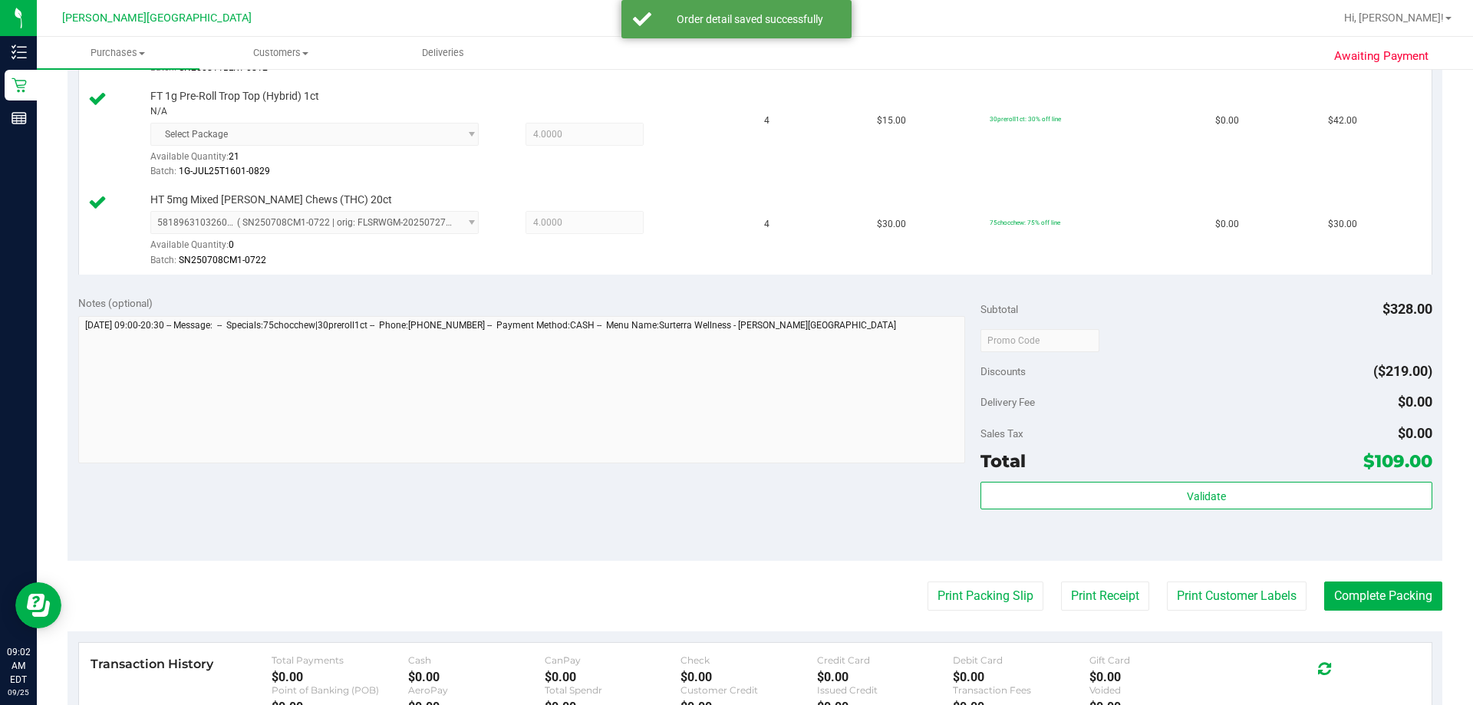
scroll to position [614, 0]
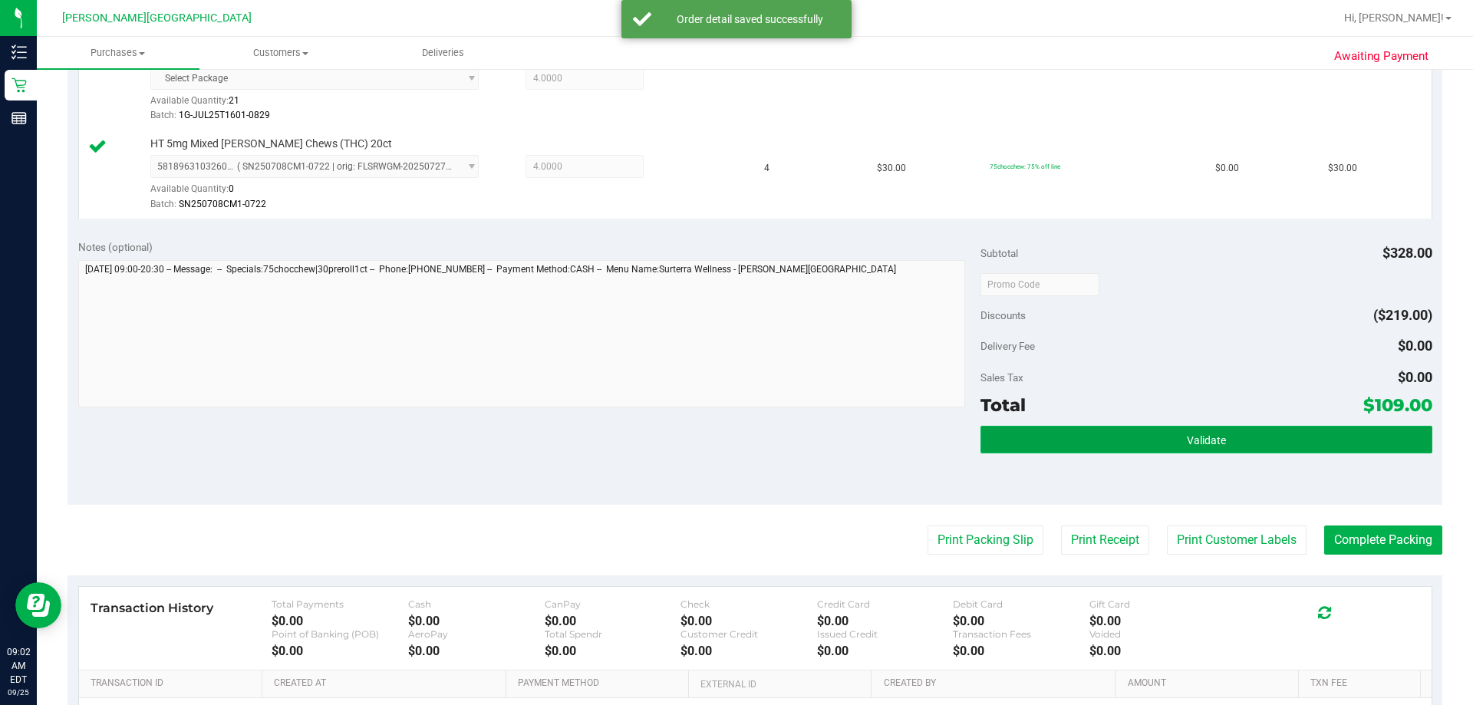
click at [759, 451] on button "Validate" at bounding box center [1205, 440] width 451 height 28
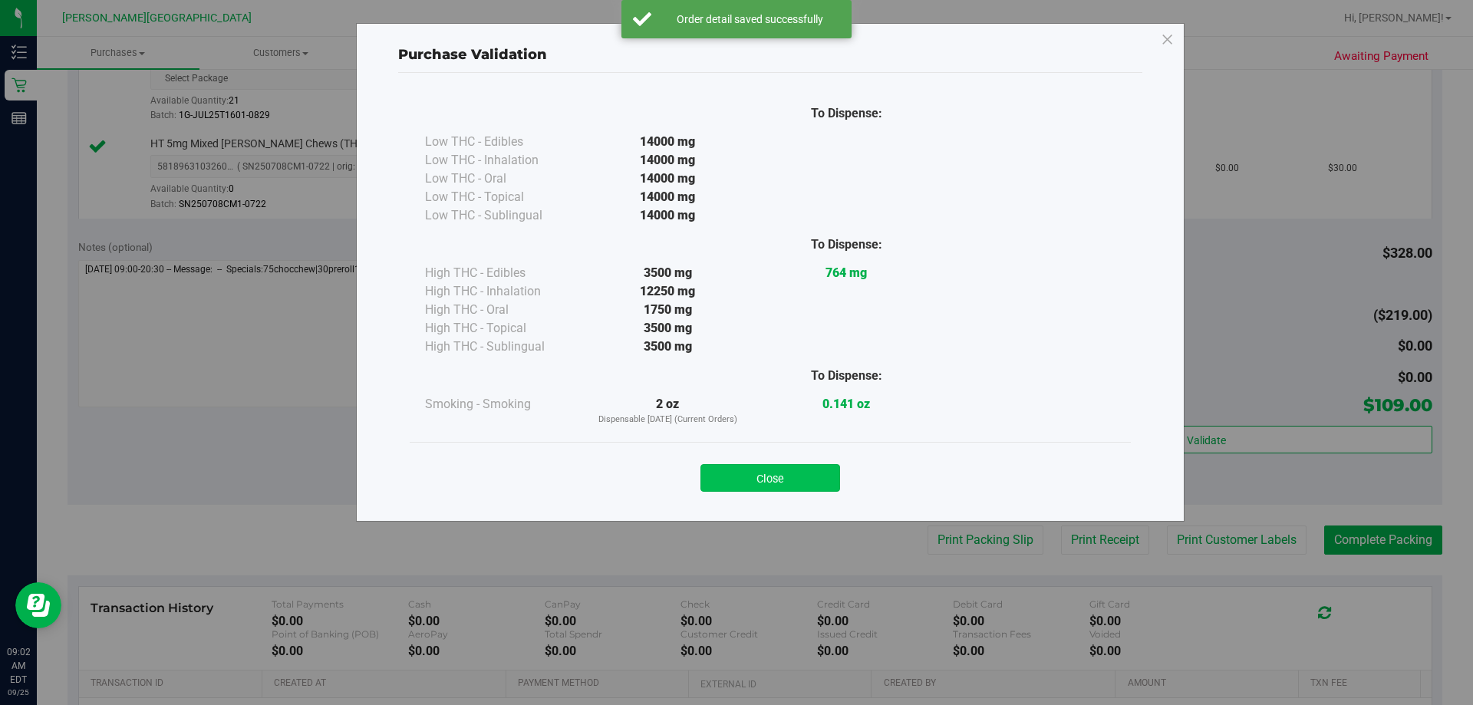
click at [759, 476] on button "Close" at bounding box center [770, 478] width 140 height 28
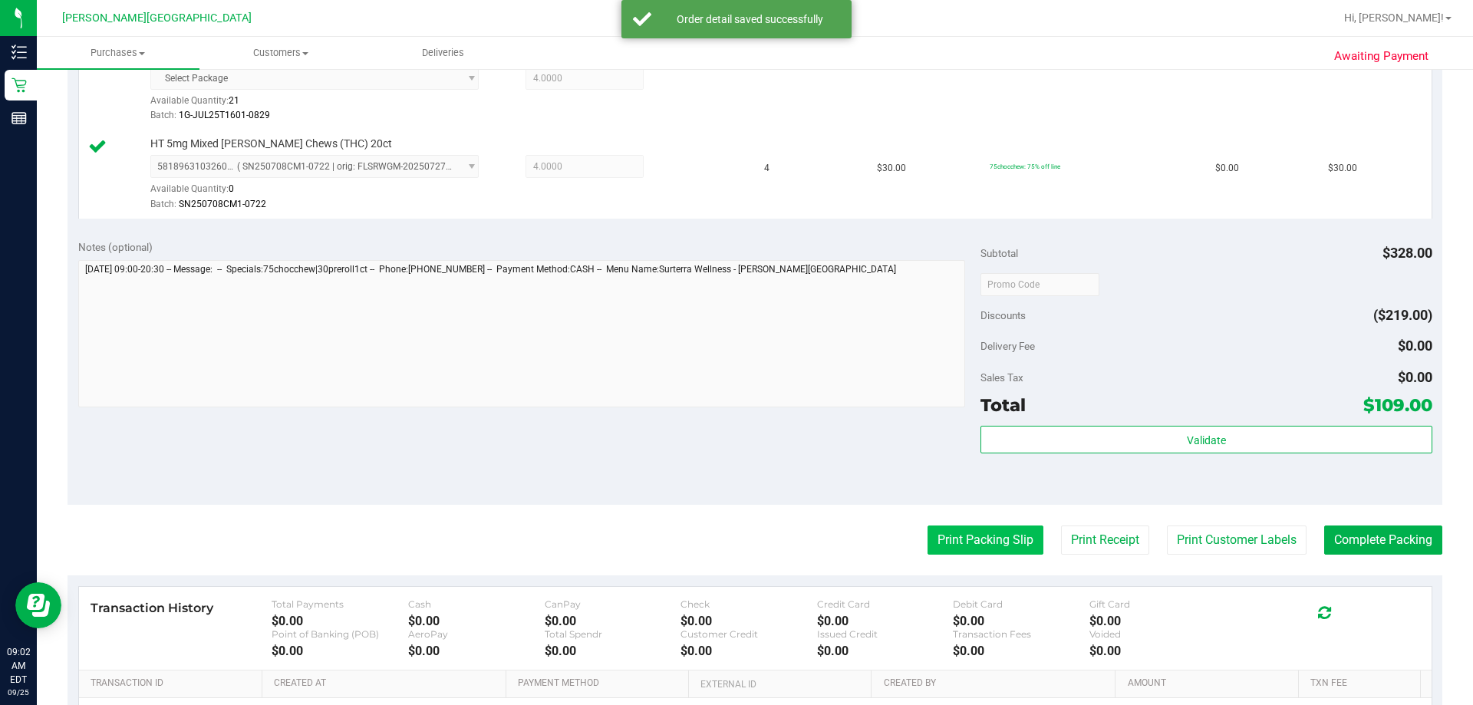
click at [759, 539] on button "Print Packing Slip" at bounding box center [985, 539] width 116 height 29
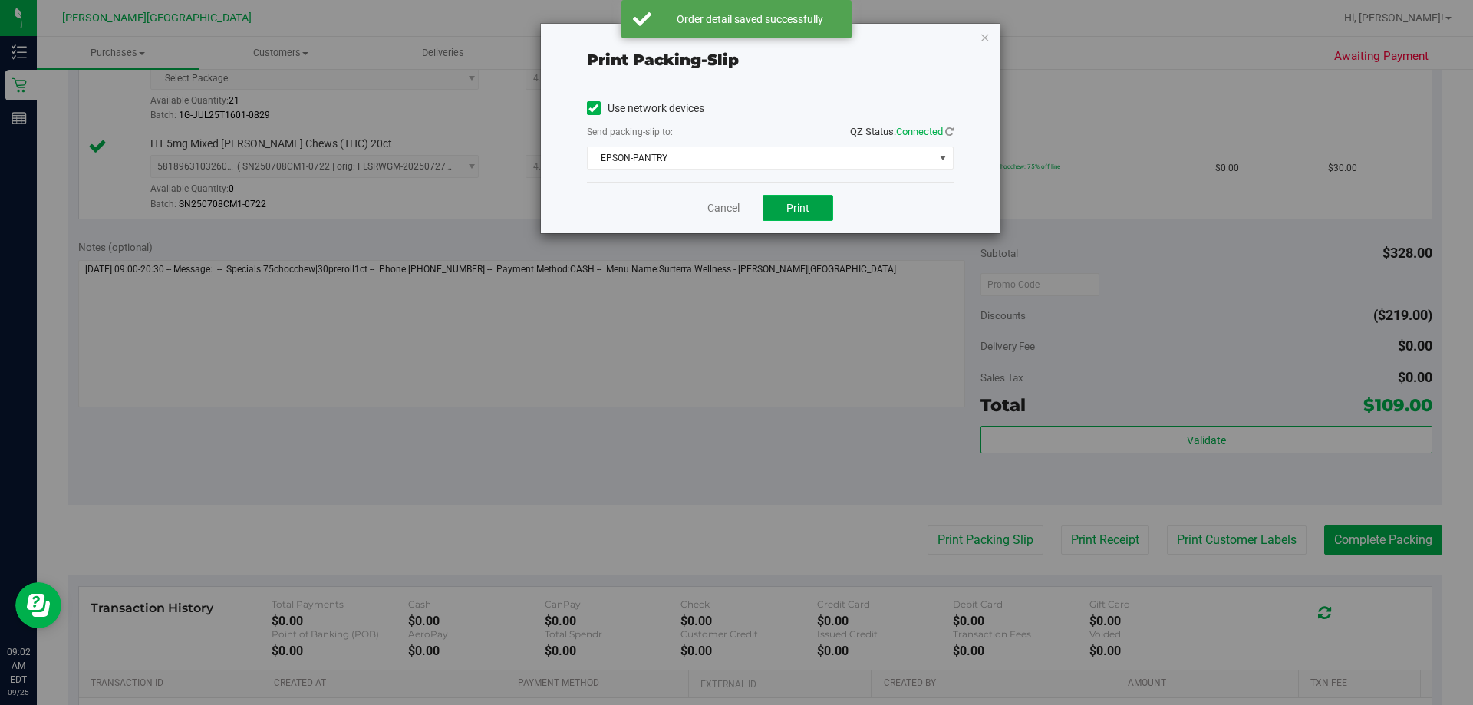
click at [759, 212] on span "Print" at bounding box center [797, 208] width 23 height 12
drag, startPoint x: 984, startPoint y: 29, endPoint x: 1392, endPoint y: 331, distance: 507.2
click at [759, 31] on icon "button" at bounding box center [985, 37] width 11 height 18
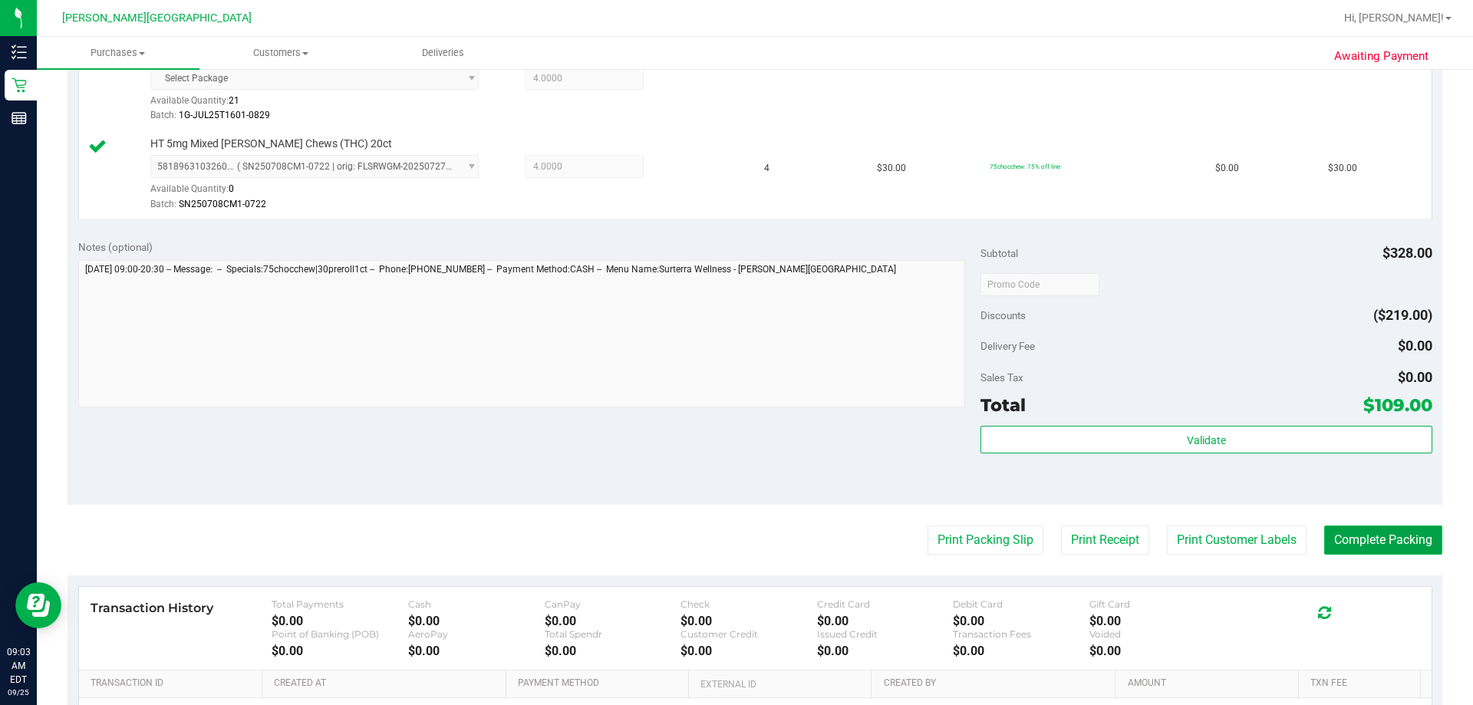
drag, startPoint x: 1379, startPoint y: 551, endPoint x: 1375, endPoint y: 542, distance: 9.6
click at [759, 551] on button "Complete Packing" at bounding box center [1383, 539] width 118 height 29
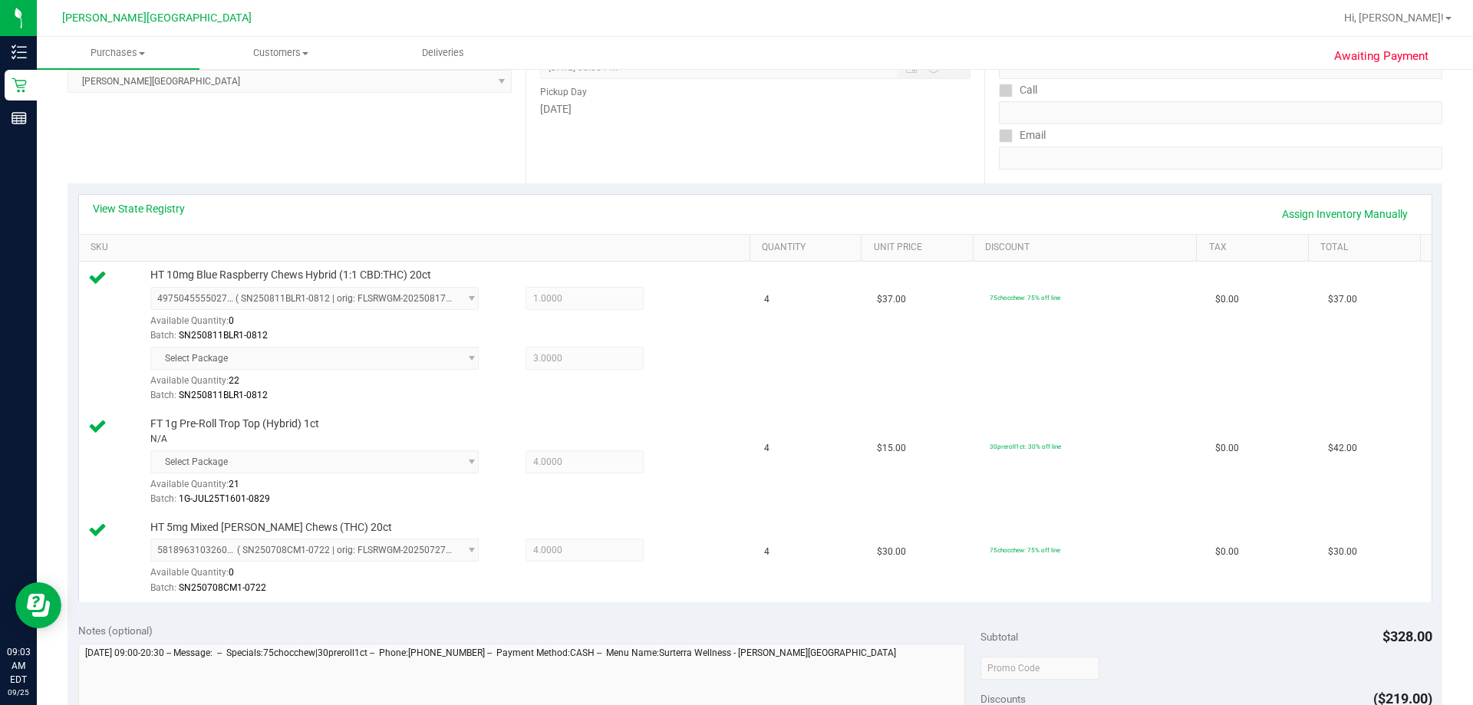
scroll to position [0, 0]
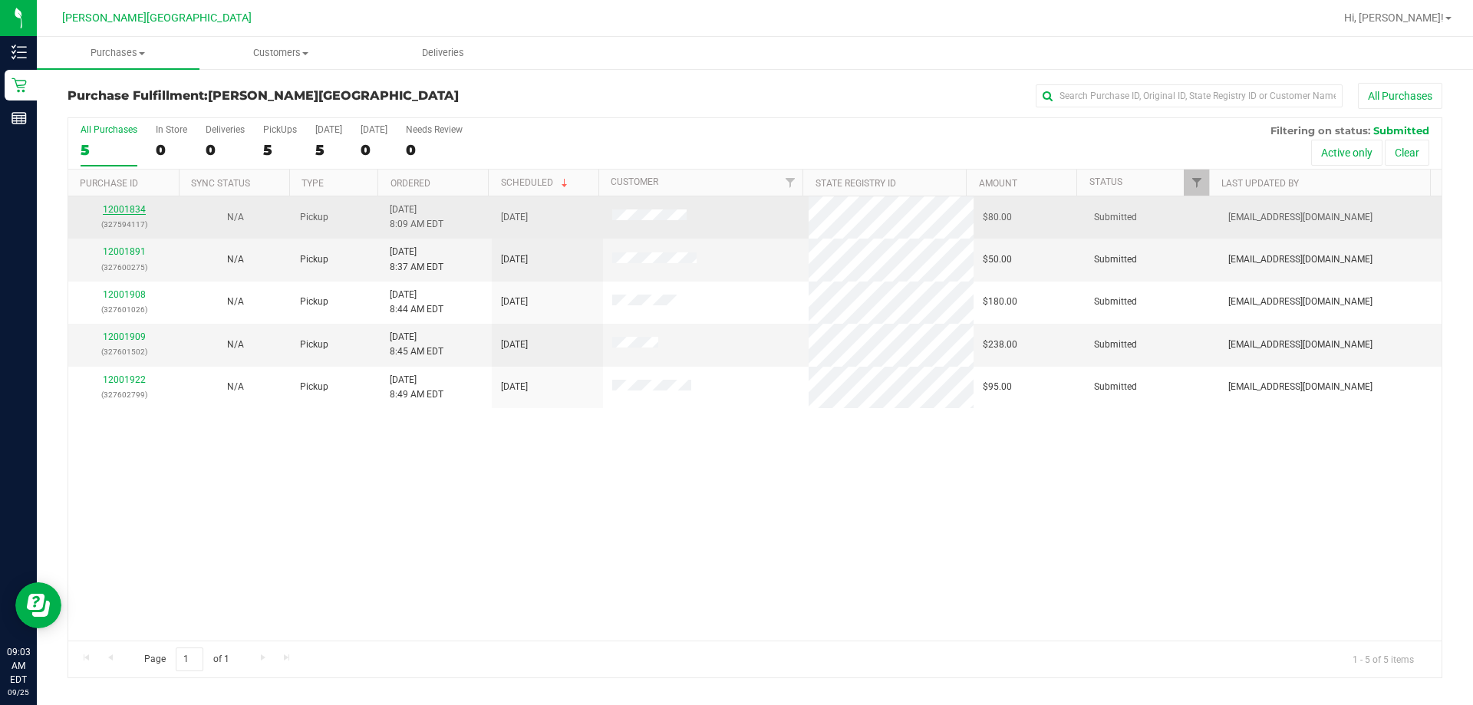
click at [140, 207] on link "12001834" at bounding box center [124, 209] width 43 height 11
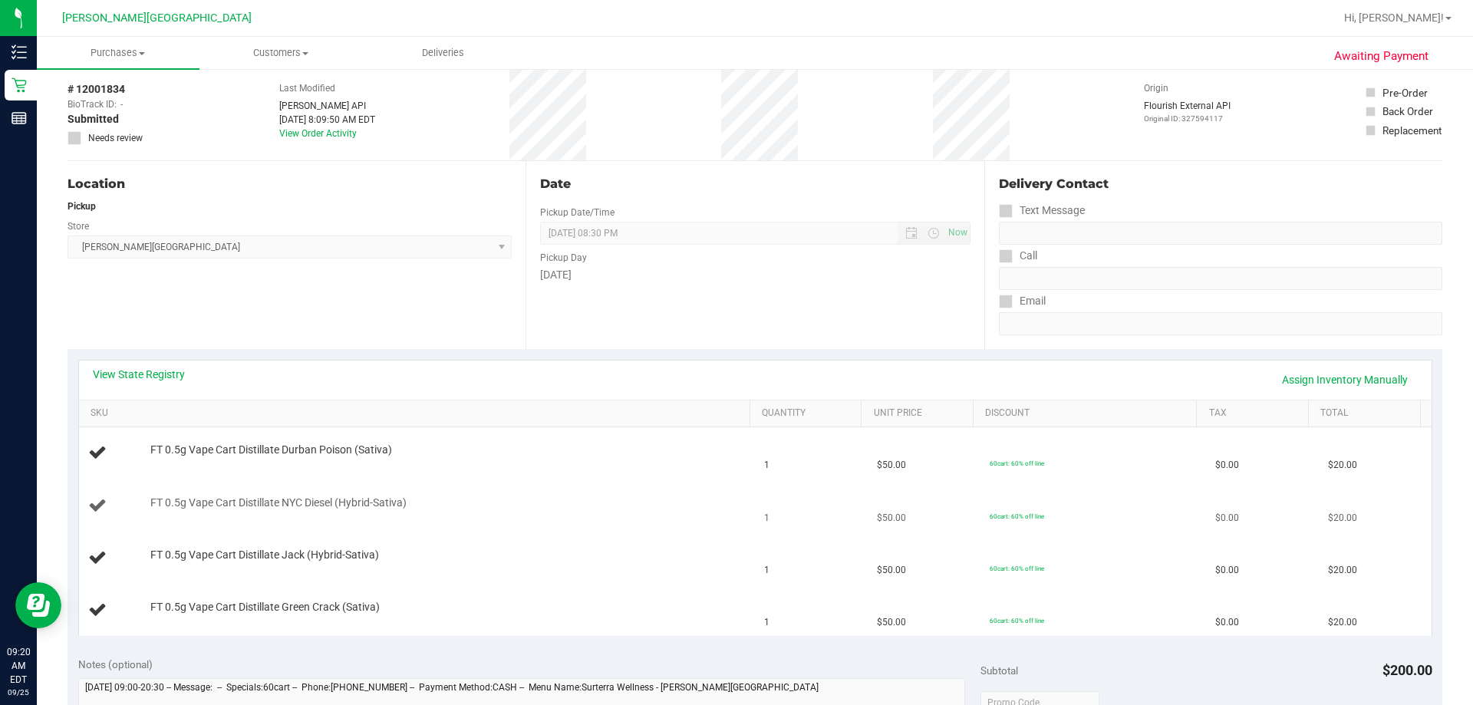
scroll to position [230, 0]
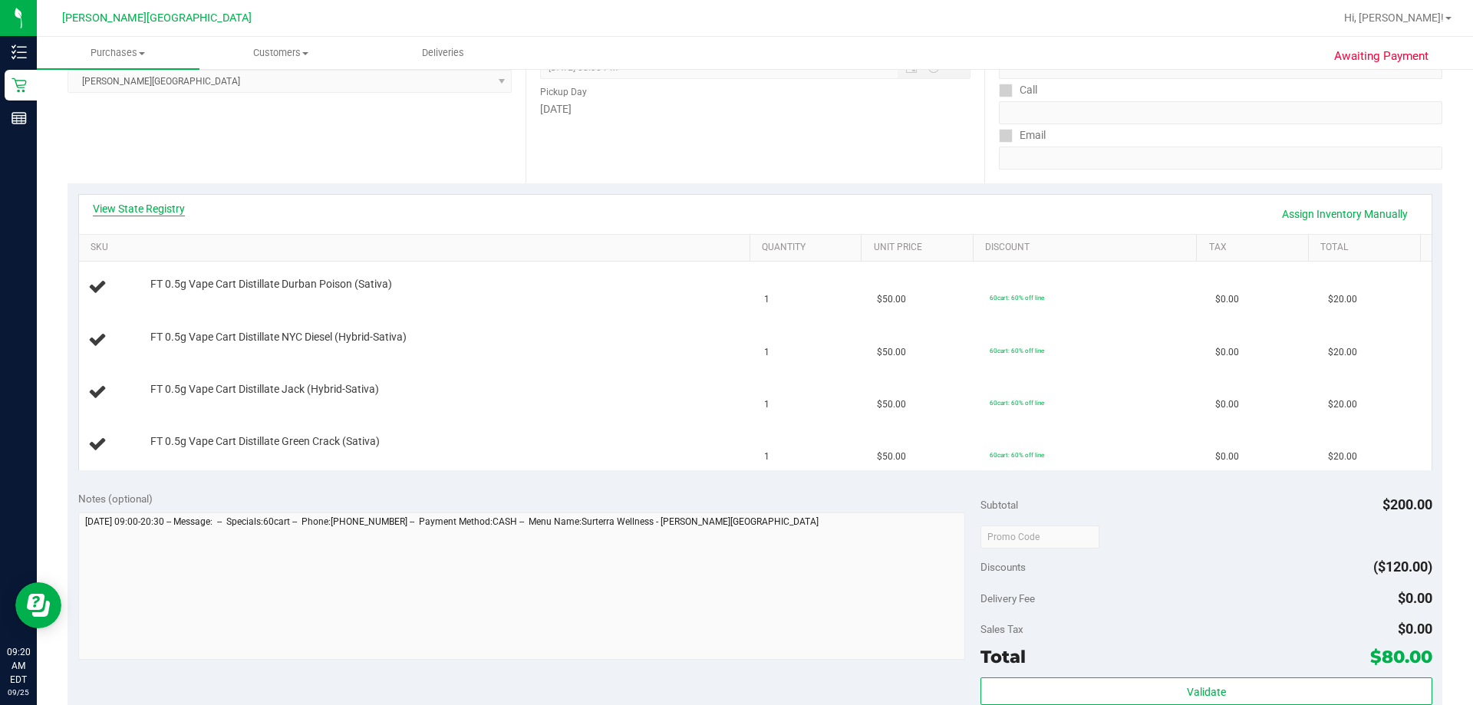
click at [156, 212] on link "View State Registry" at bounding box center [139, 208] width 92 height 15
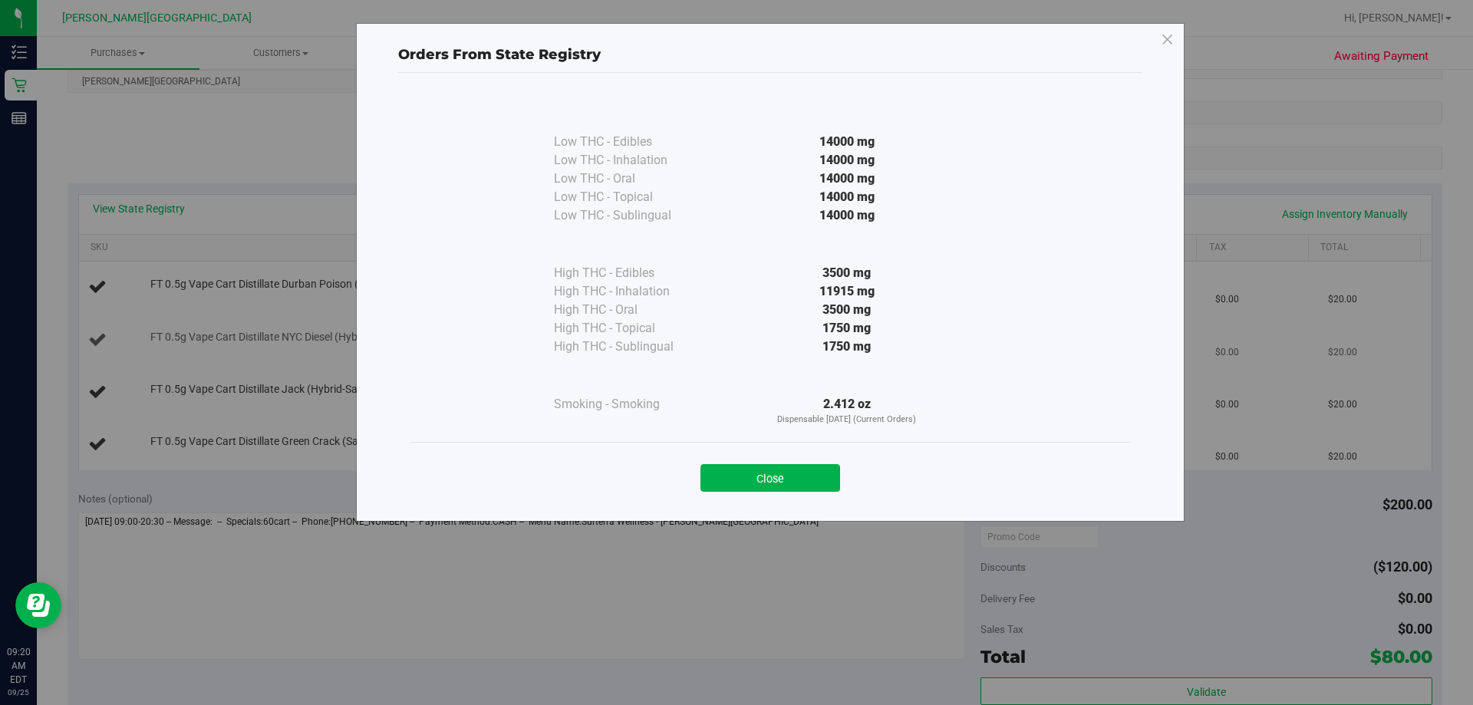
drag, startPoint x: 823, startPoint y: 483, endPoint x: 1132, endPoint y: 364, distance: 331.5
click at [759, 483] on button "Close" at bounding box center [770, 478] width 140 height 28
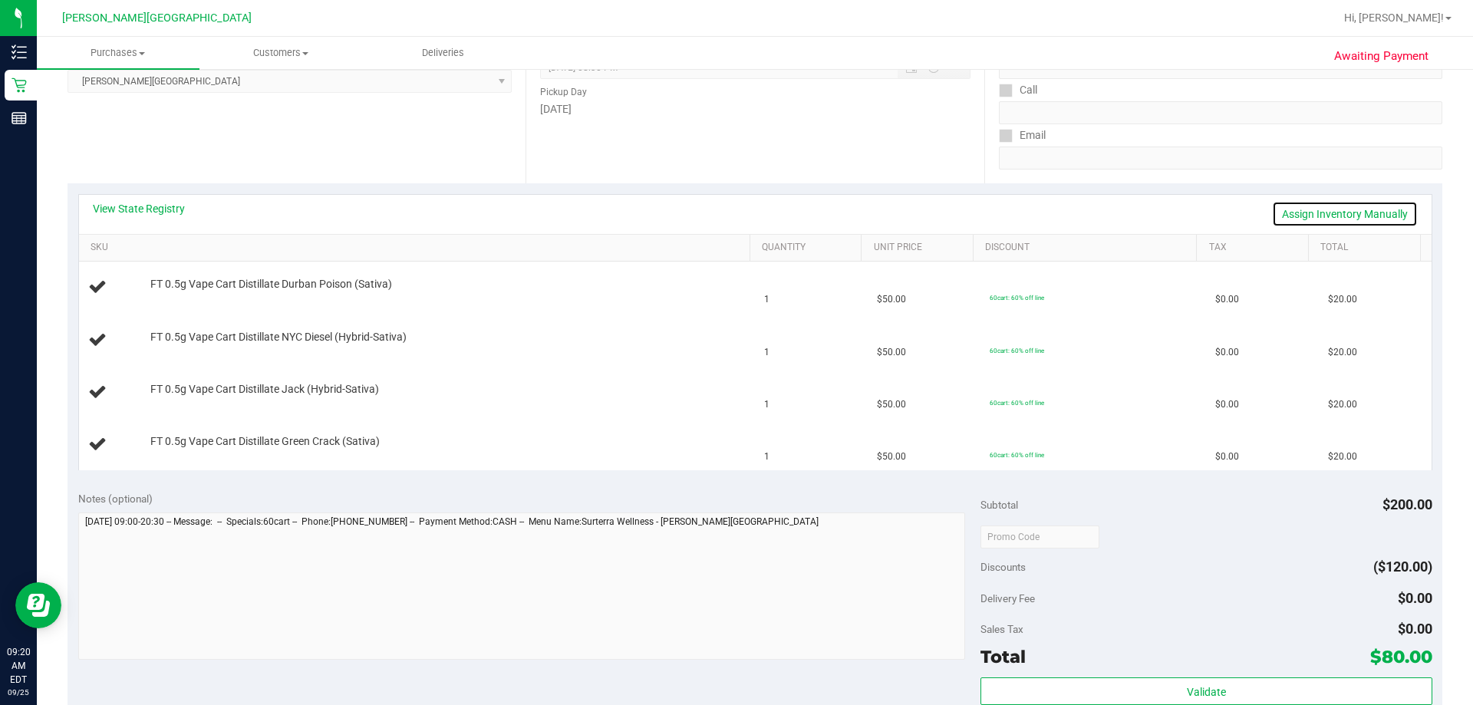
click at [759, 203] on link "Assign Inventory Manually" at bounding box center [1345, 214] width 146 height 26
click at [759, 212] on link "Save & Exit" at bounding box center [1382, 214] width 72 height 26
click at [759, 214] on link "Assign Inventory Manually" at bounding box center [1345, 214] width 146 height 26
click at [759, 212] on link "Save & Exit" at bounding box center [1382, 214] width 72 height 26
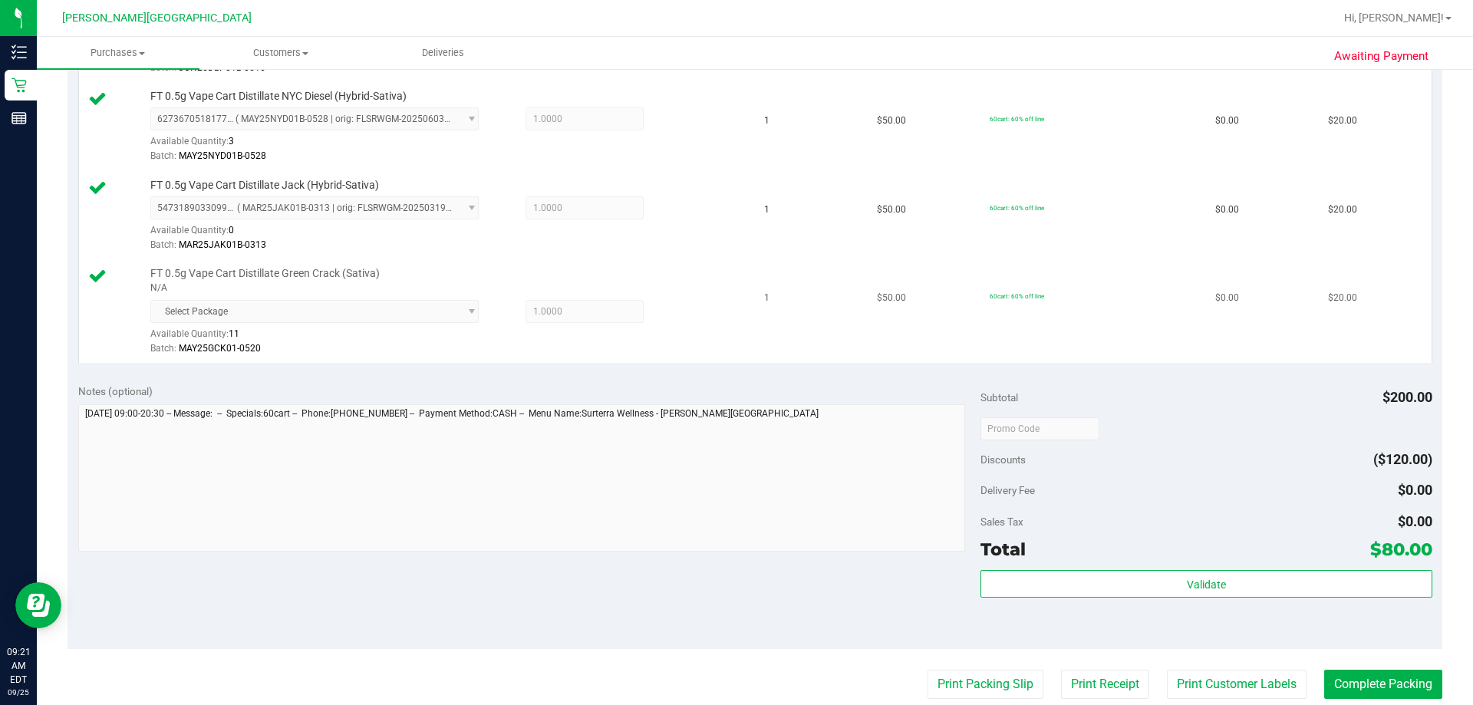
scroll to position [537, 0]
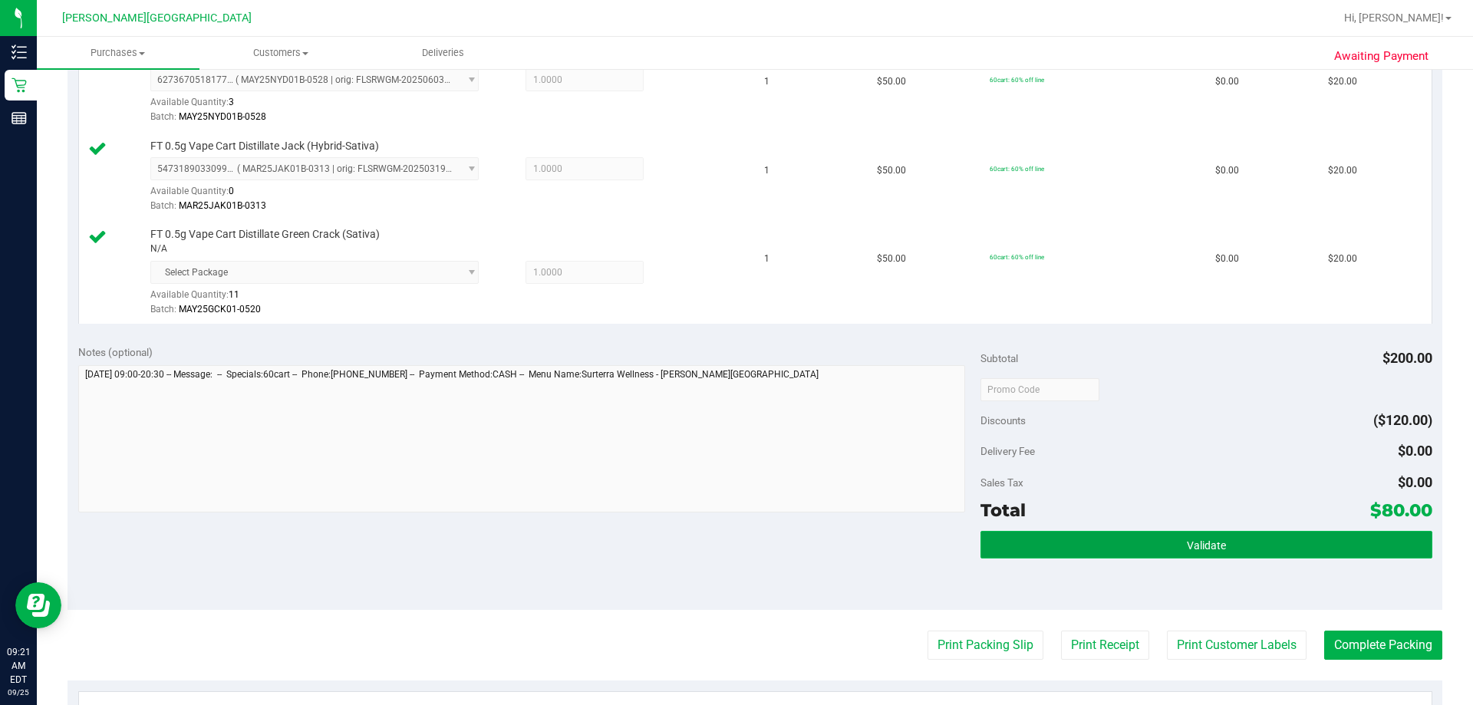
click at [759, 551] on span "Validate" at bounding box center [1206, 545] width 39 height 12
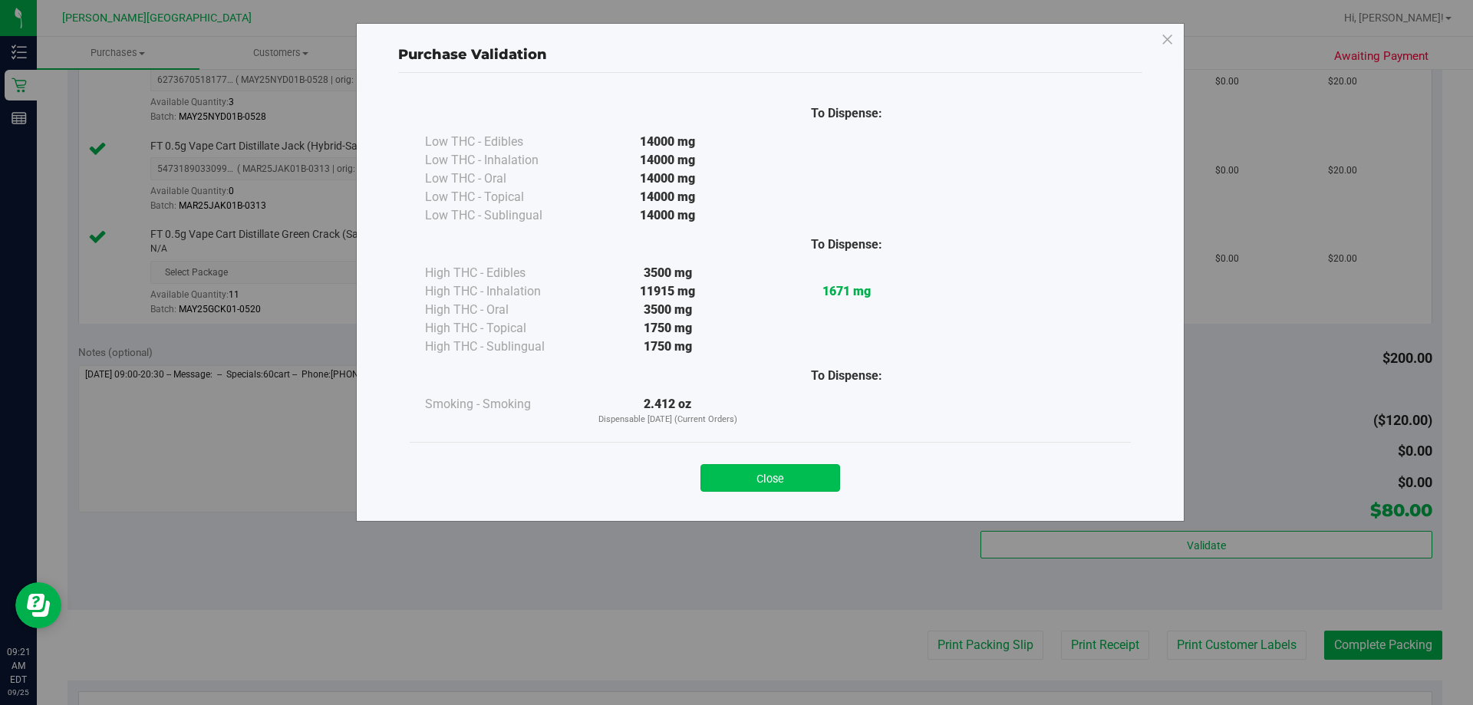
click at [759, 483] on button "Close" at bounding box center [770, 478] width 140 height 28
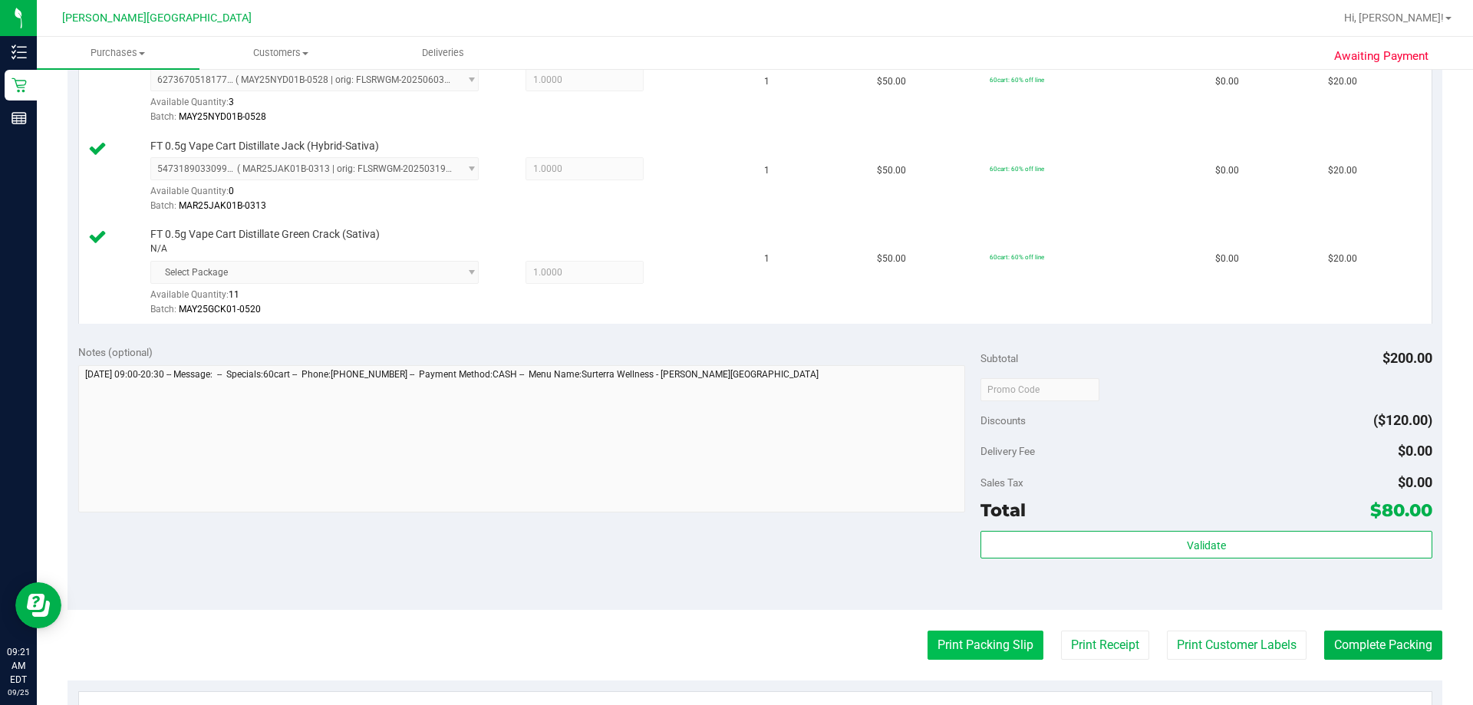
click at [759, 655] on button "Print Packing Slip" at bounding box center [985, 645] width 116 height 29
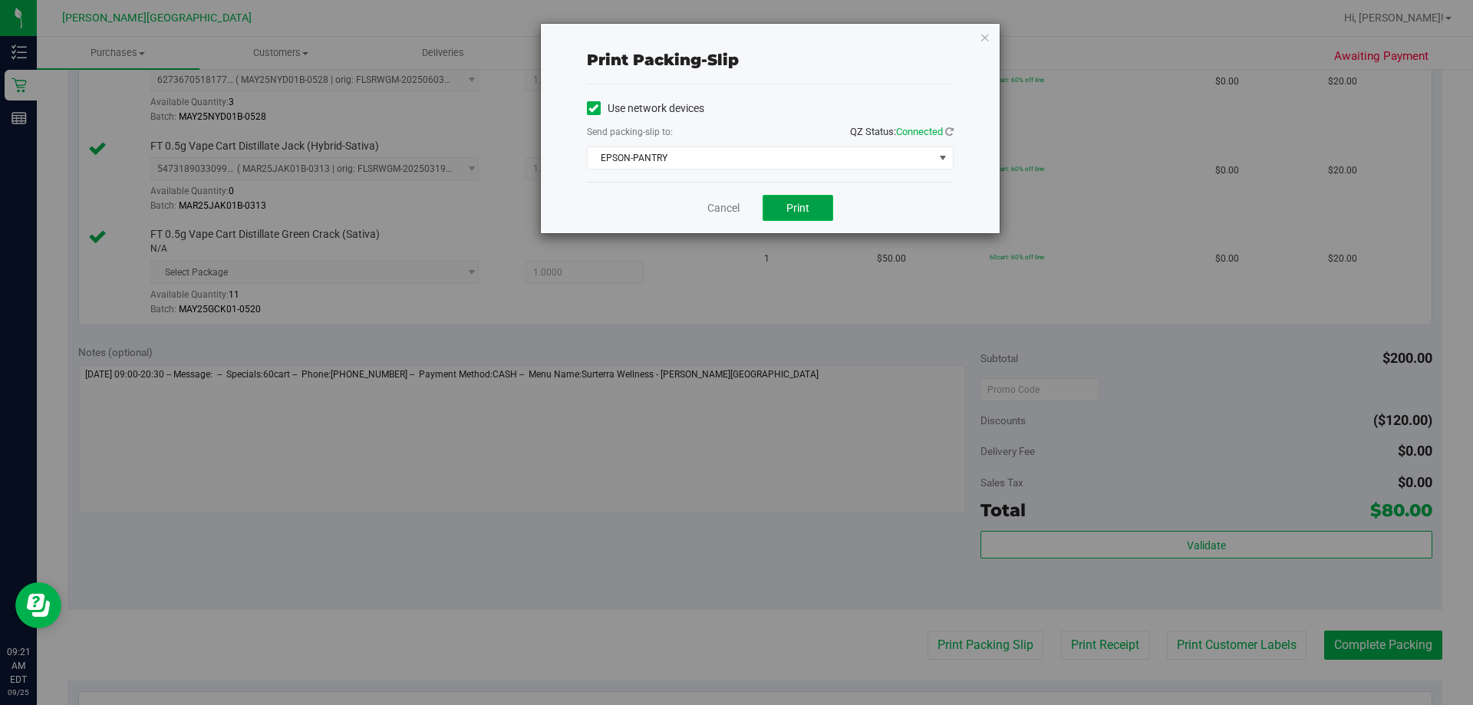
click at [759, 216] on button "Print" at bounding box center [798, 208] width 71 height 26
click at [759, 39] on icon "button" at bounding box center [985, 37] width 11 height 18
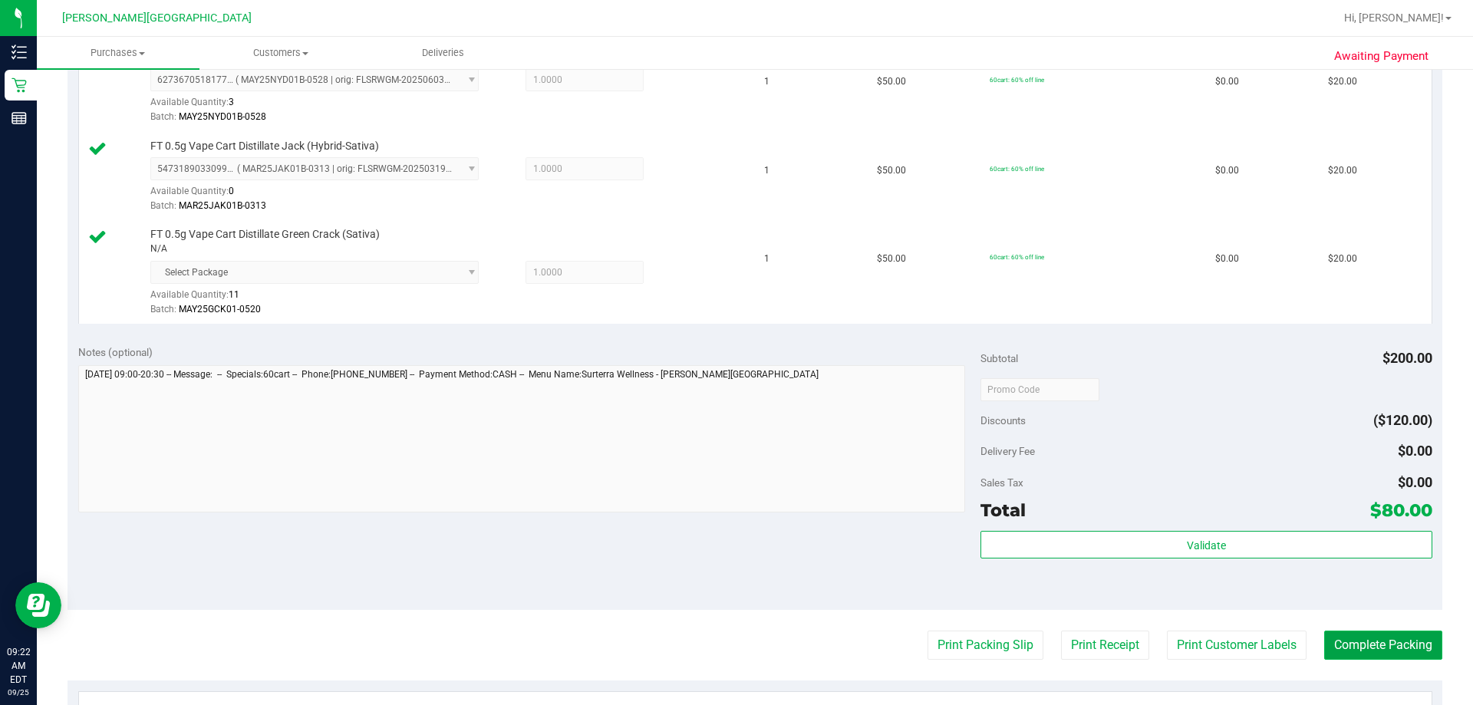
click at [759, 648] on button "Complete Packing" at bounding box center [1383, 645] width 118 height 29
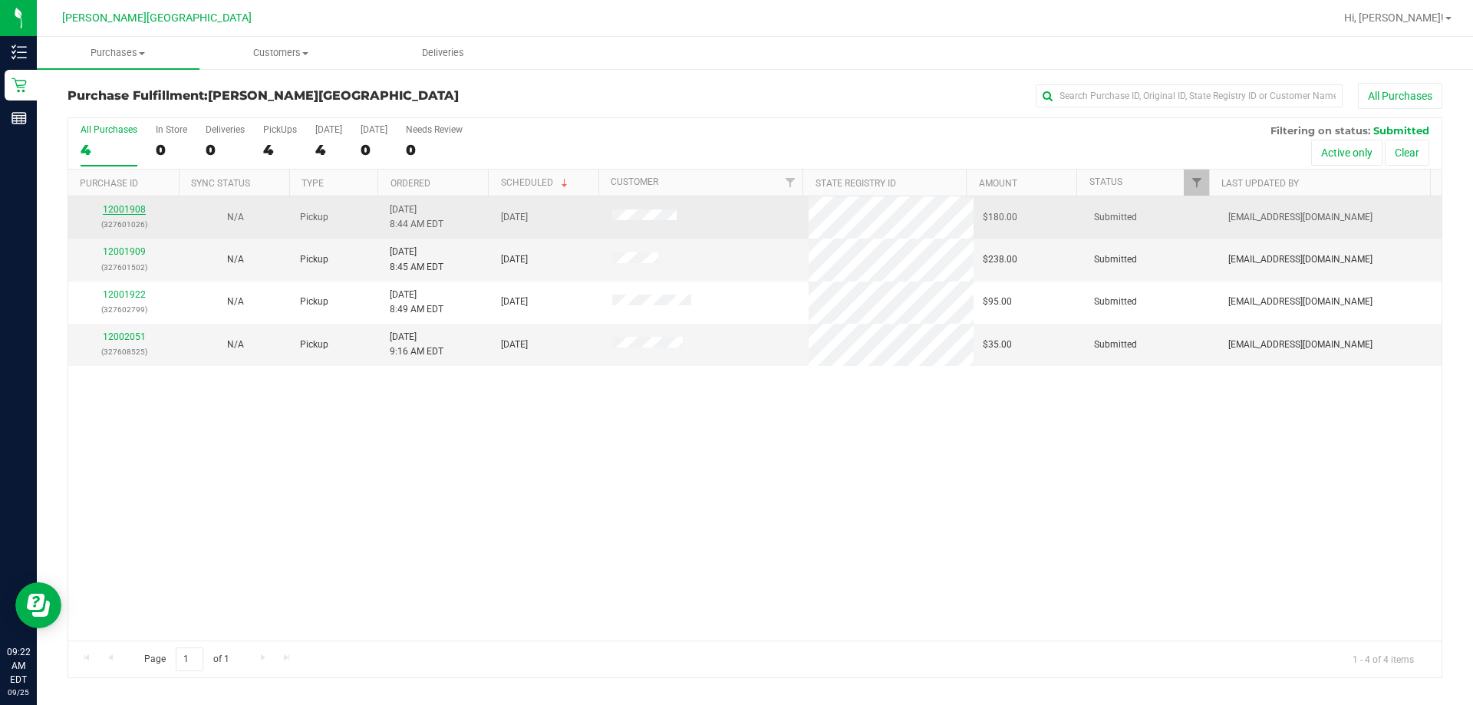
click at [117, 206] on link "12001908" at bounding box center [124, 209] width 43 height 11
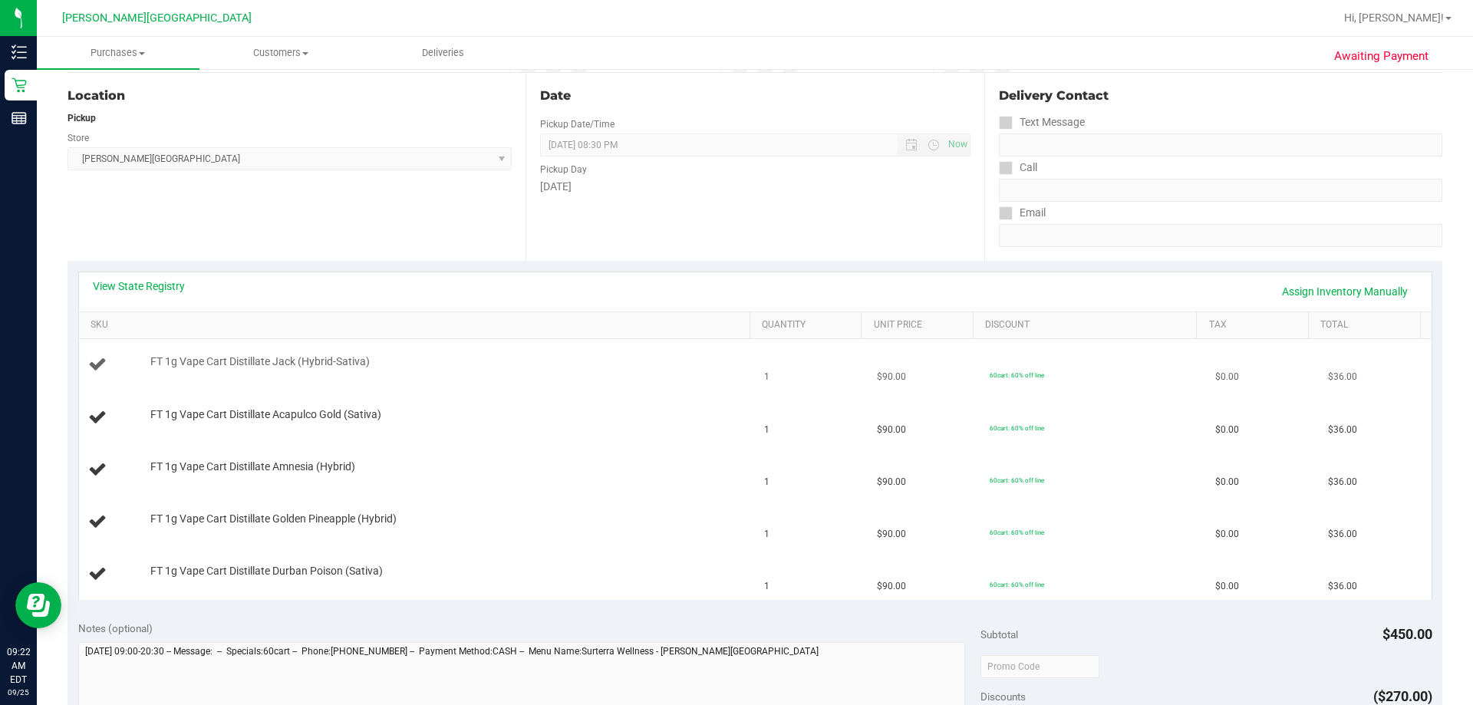
scroll to position [153, 0]
click at [170, 285] on link "View State Registry" at bounding box center [139, 285] width 92 height 15
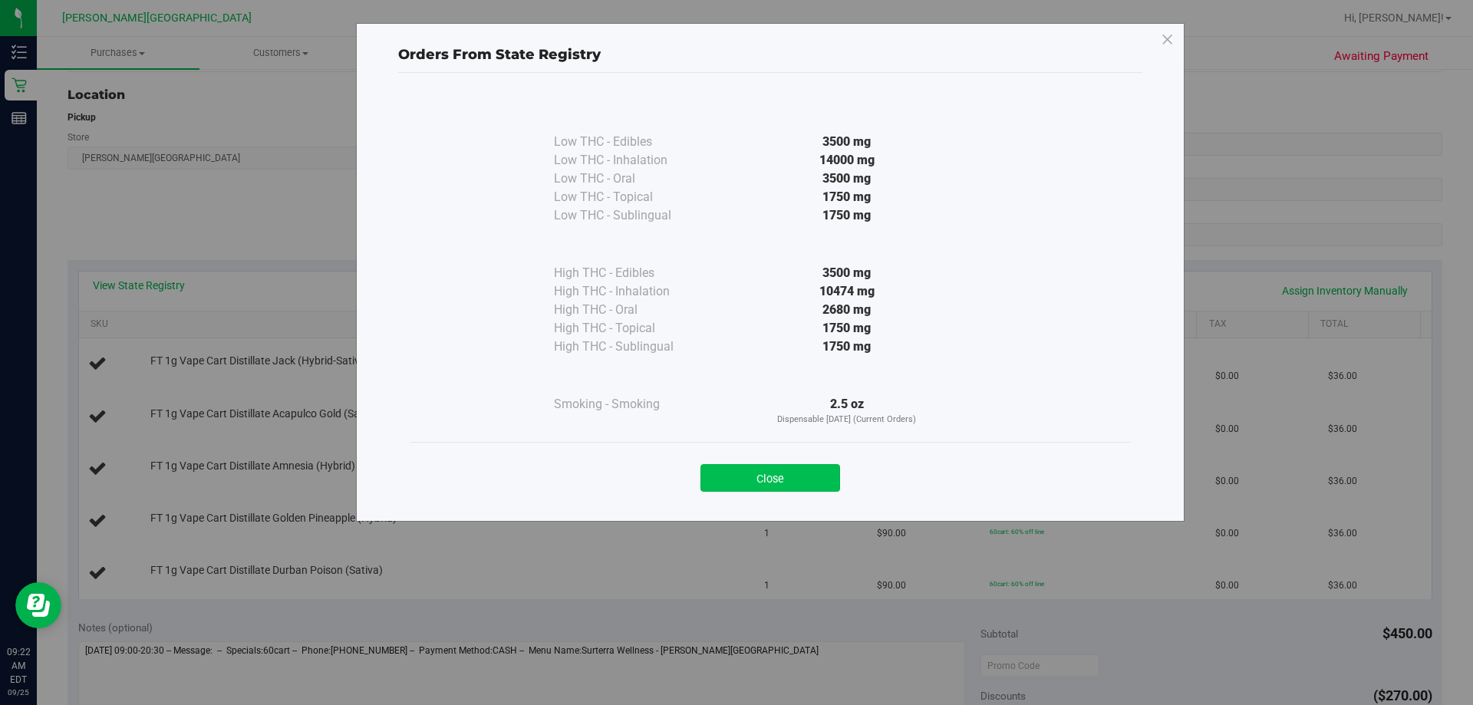
click at [759, 476] on button "Close" at bounding box center [770, 478] width 140 height 28
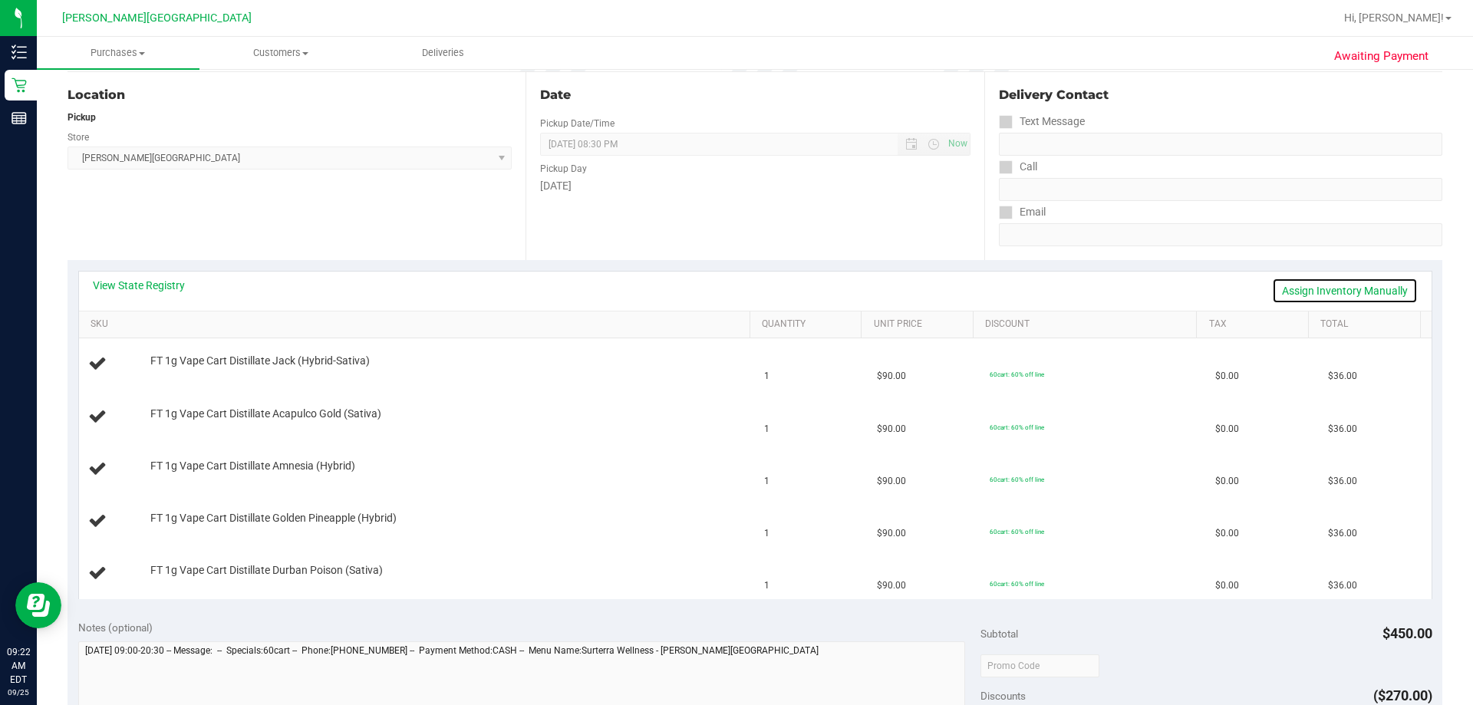
click at [759, 288] on link "Assign Inventory Manually" at bounding box center [1345, 291] width 146 height 26
click at [759, 289] on link "Save & Exit" at bounding box center [1382, 291] width 72 height 26
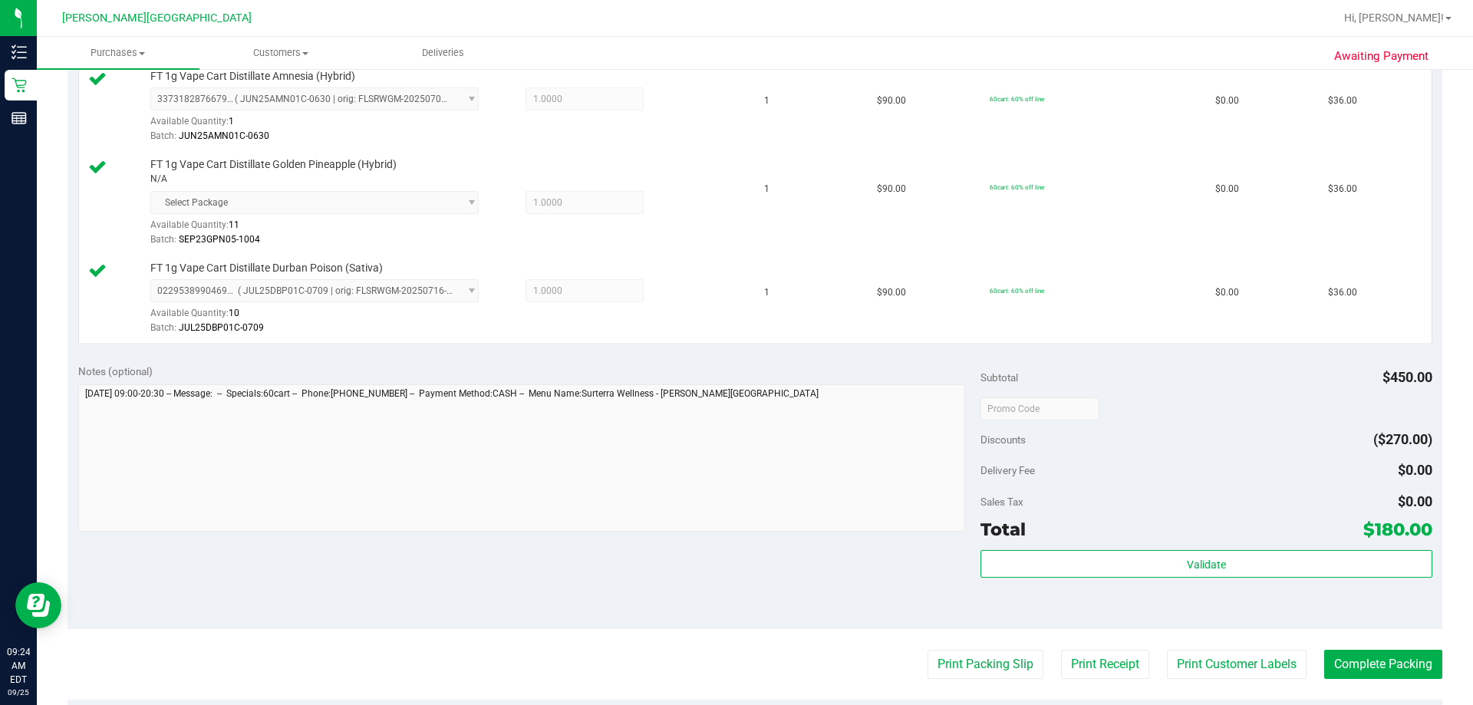
scroll to position [614, 0]
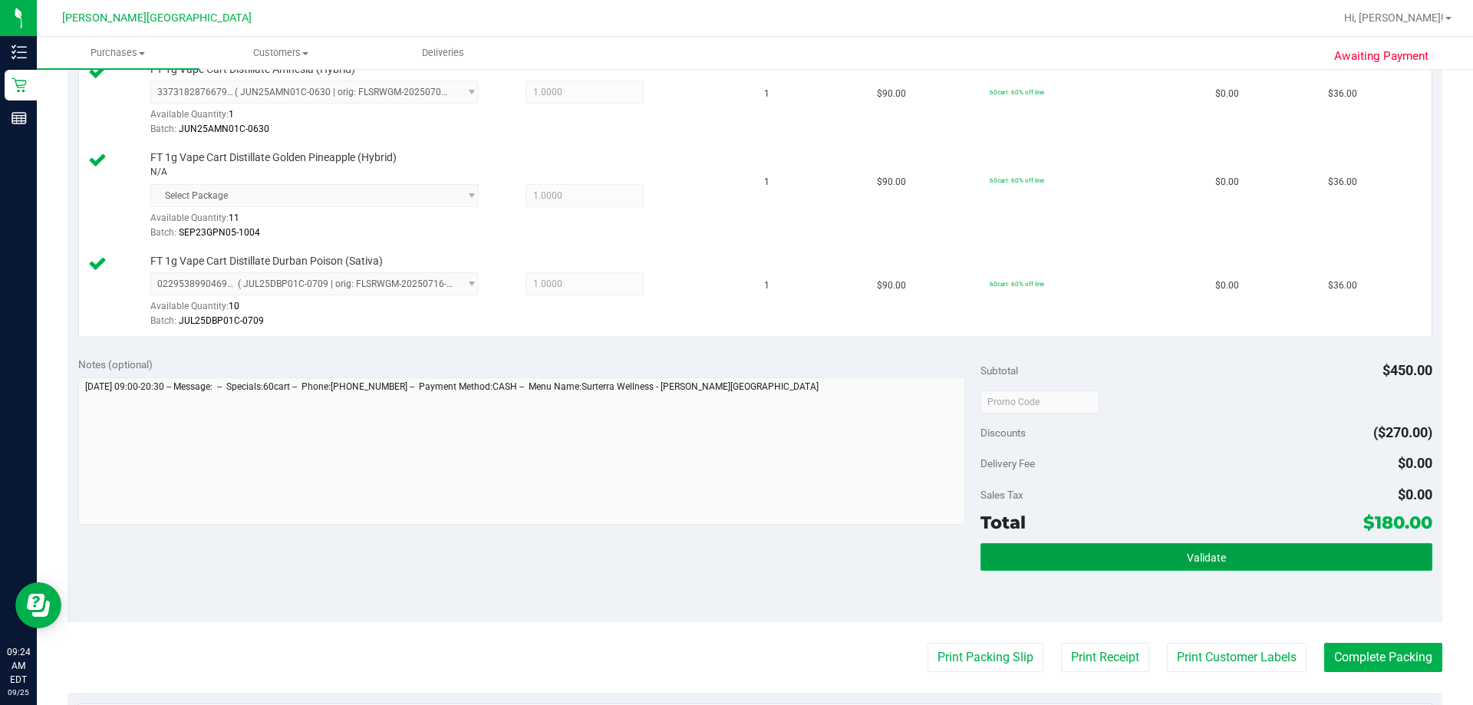
click at [759, 555] on span "Validate" at bounding box center [1206, 558] width 39 height 12
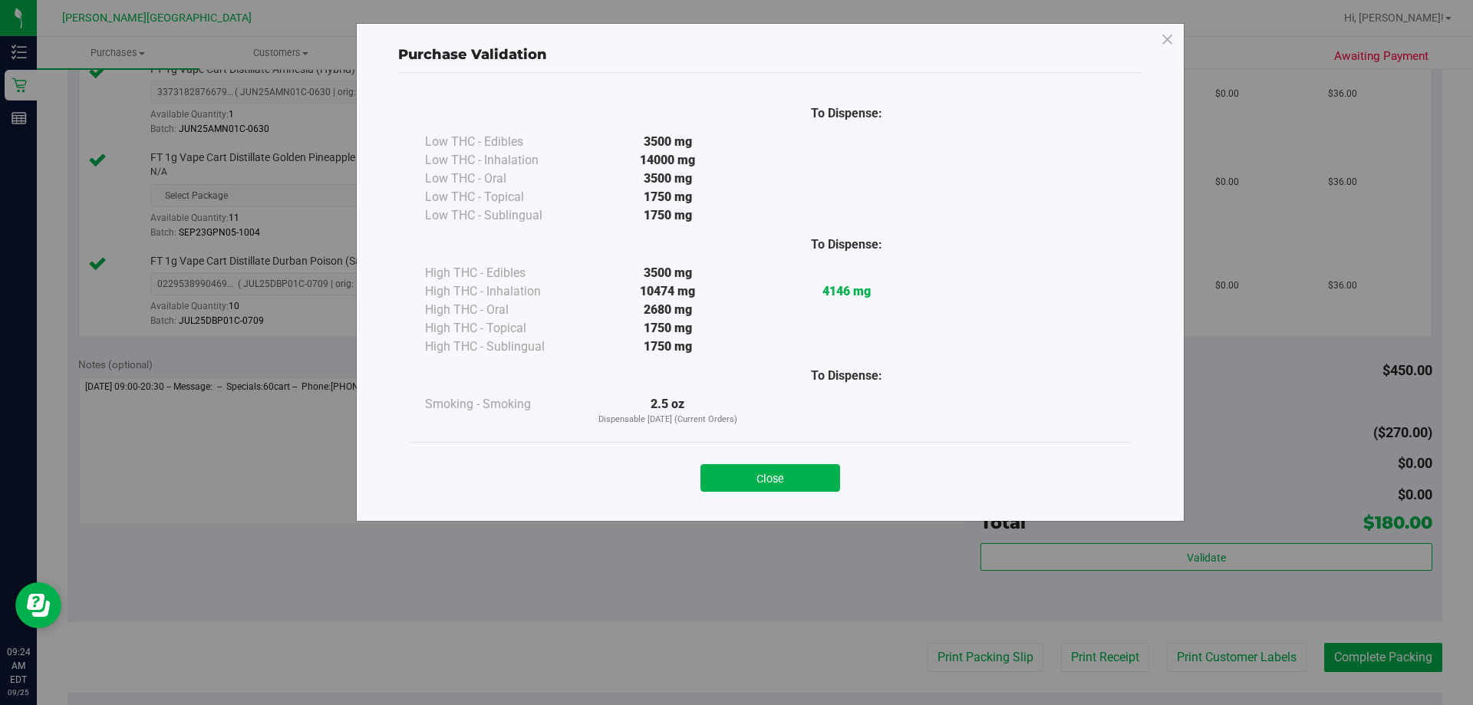
click at [728, 460] on div "Close" at bounding box center [770, 473] width 698 height 38
drag, startPoint x: 744, startPoint y: 483, endPoint x: 817, endPoint y: 535, distance: 89.2
click at [746, 483] on button "Close" at bounding box center [770, 478] width 140 height 28
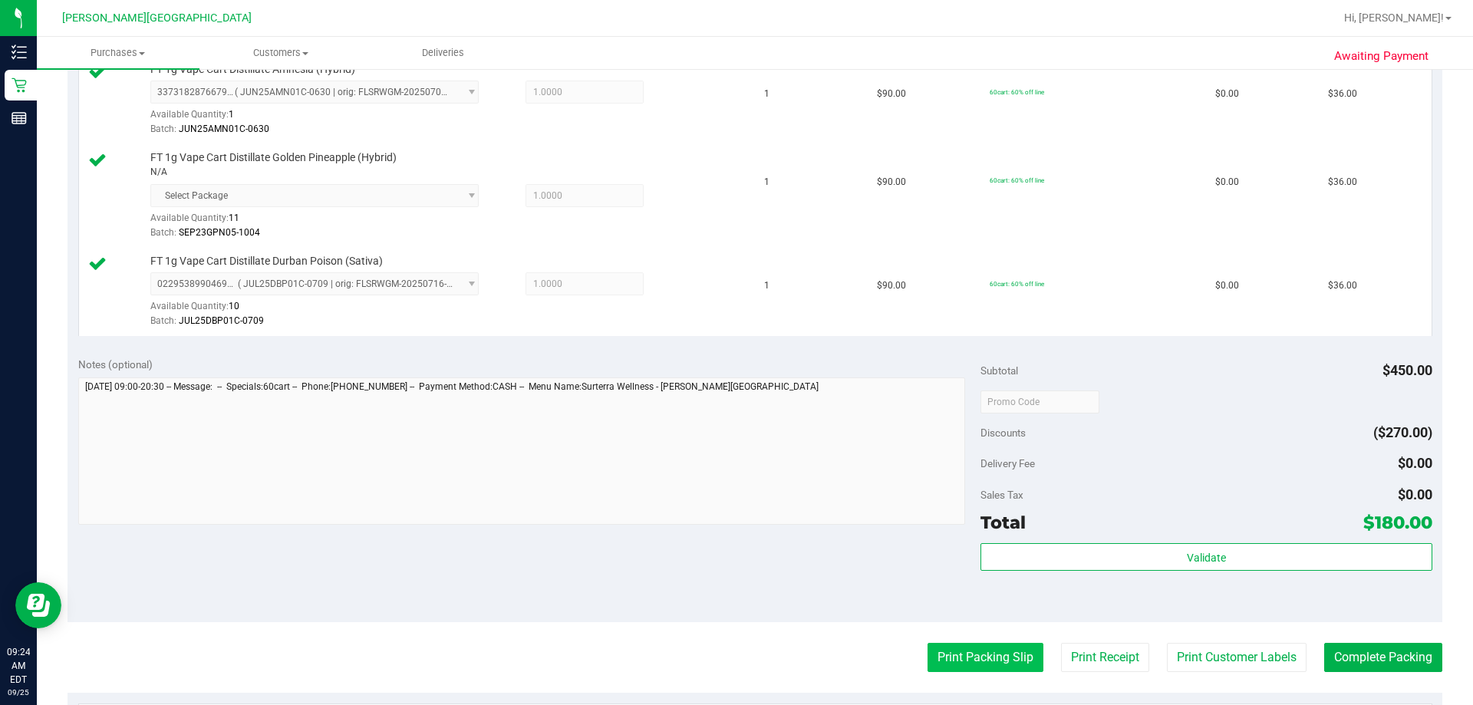
click at [759, 652] on button "Print Packing Slip" at bounding box center [985, 657] width 116 height 29
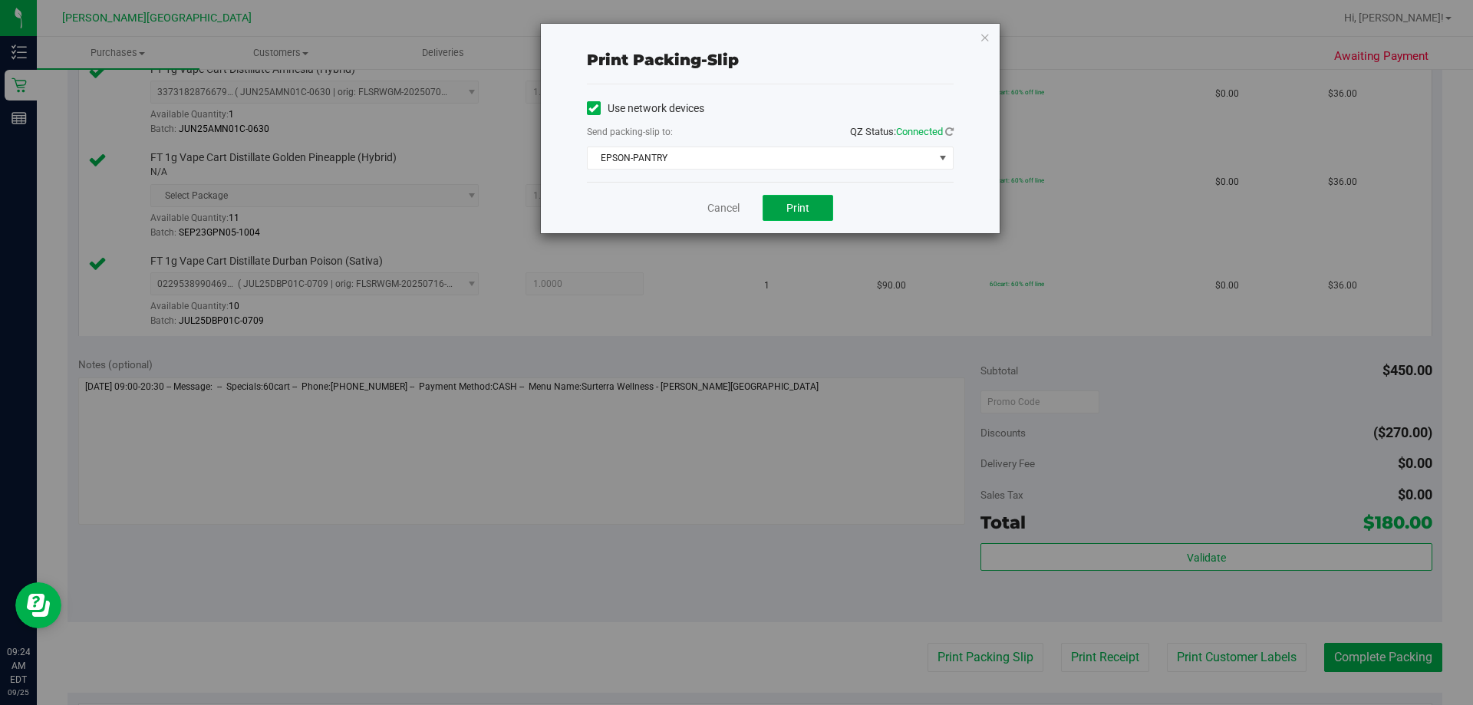
click at [759, 209] on span "Print" at bounding box center [797, 208] width 23 height 12
click at [759, 36] on icon "button" at bounding box center [985, 37] width 11 height 18
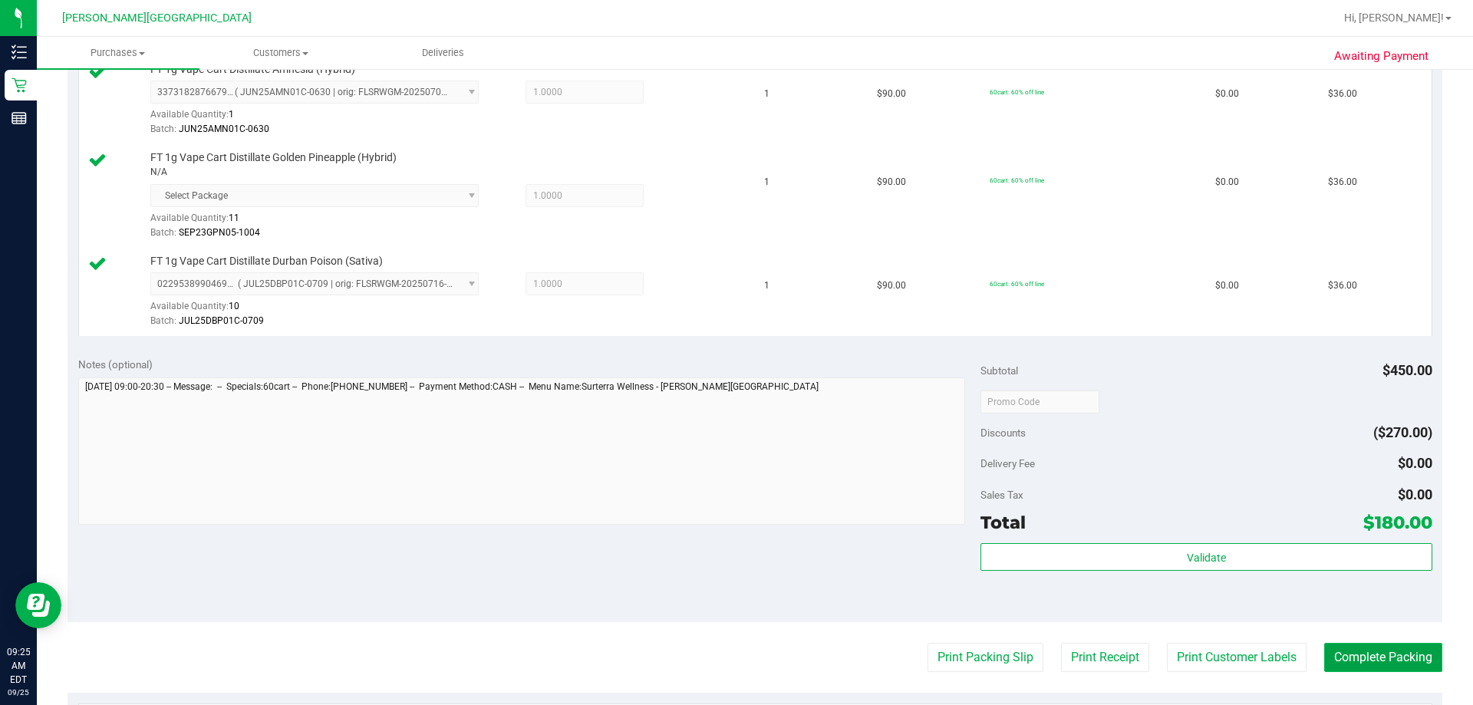
drag, startPoint x: 1361, startPoint y: 657, endPoint x: 1359, endPoint y: 647, distance: 10.1
click at [759, 656] on button "Complete Packing" at bounding box center [1383, 657] width 118 height 29
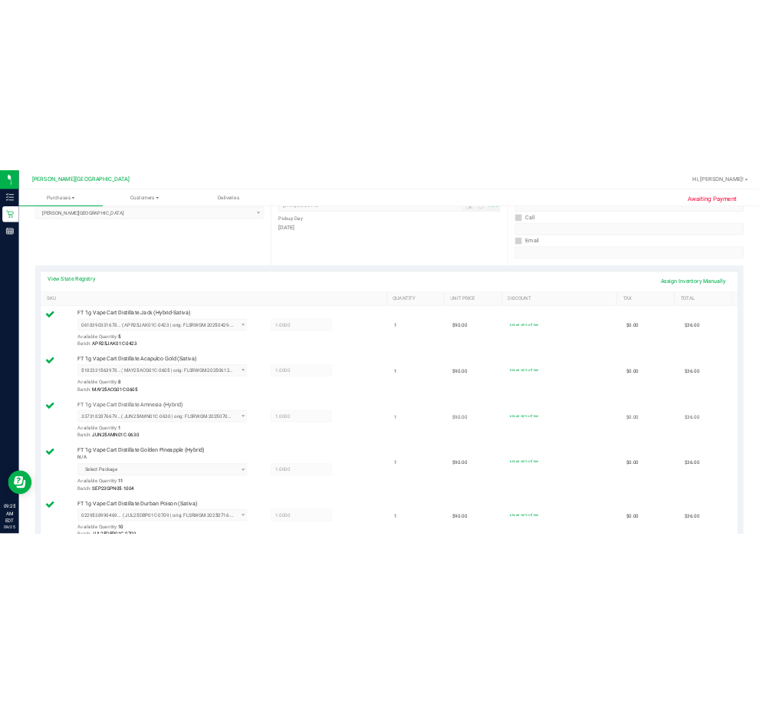
scroll to position [0, 0]
